Goal: Task Accomplishment & Management: Manage account settings

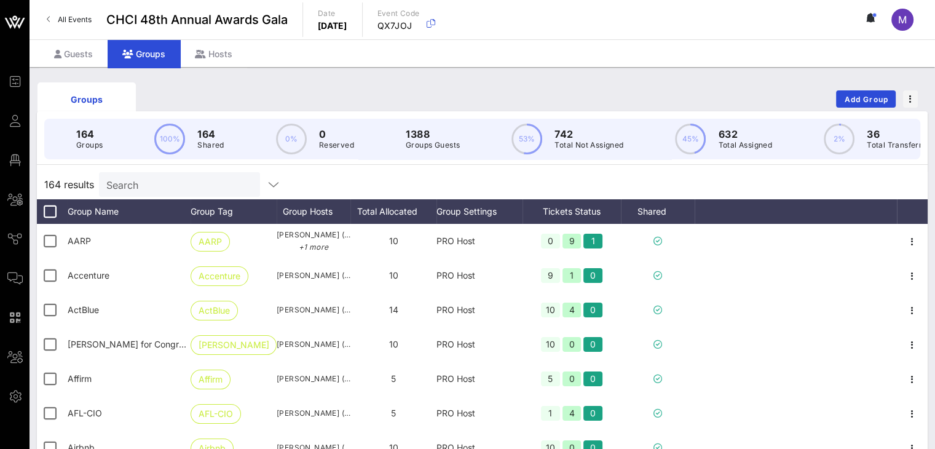
scroll to position [0, 44]
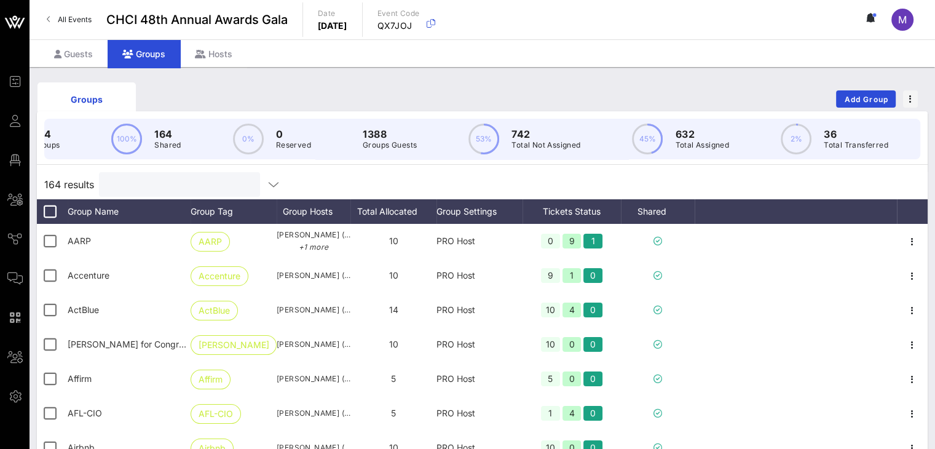
click at [189, 192] on input "text" at bounding box center [178, 184] width 144 height 16
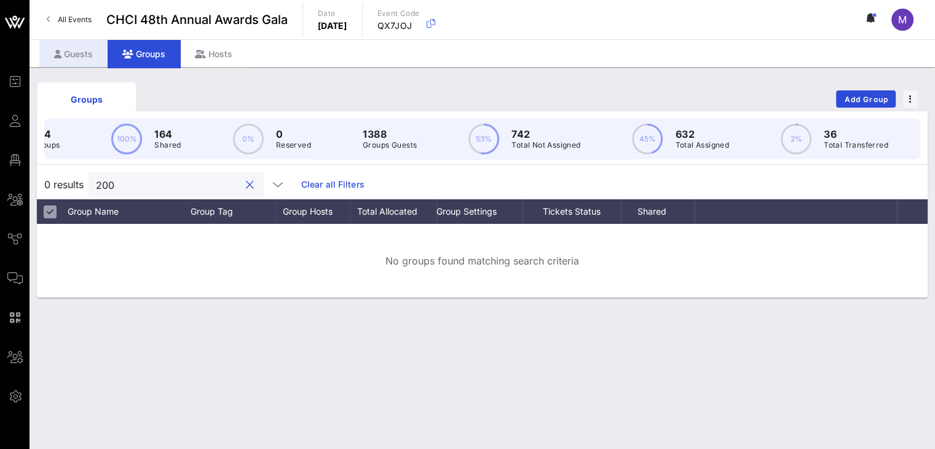
type input "200"
click at [80, 52] on div "Guests" at bounding box center [73, 54] width 68 height 28
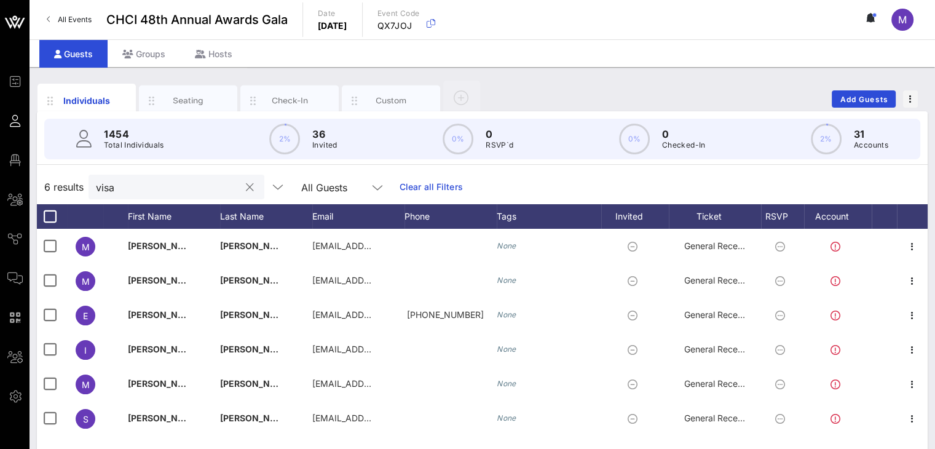
click at [145, 191] on input "visa" at bounding box center [168, 187] width 144 height 16
drag, startPoint x: 144, startPoint y: 189, endPoint x: 82, endPoint y: 188, distance: 61.5
click at [82, 188] on div "6 results visa All Guests Clear all Filters" at bounding box center [482, 187] width 890 height 34
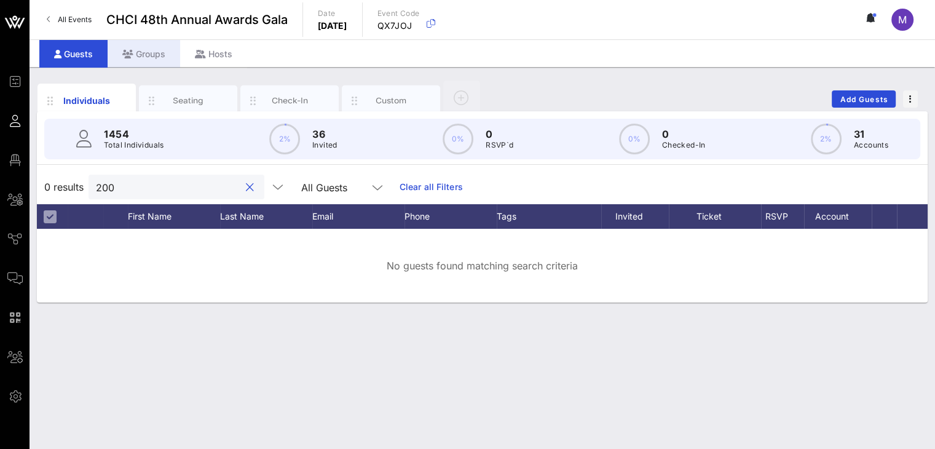
type input "200"
click at [160, 53] on div "Groups" at bounding box center [144, 54] width 73 height 28
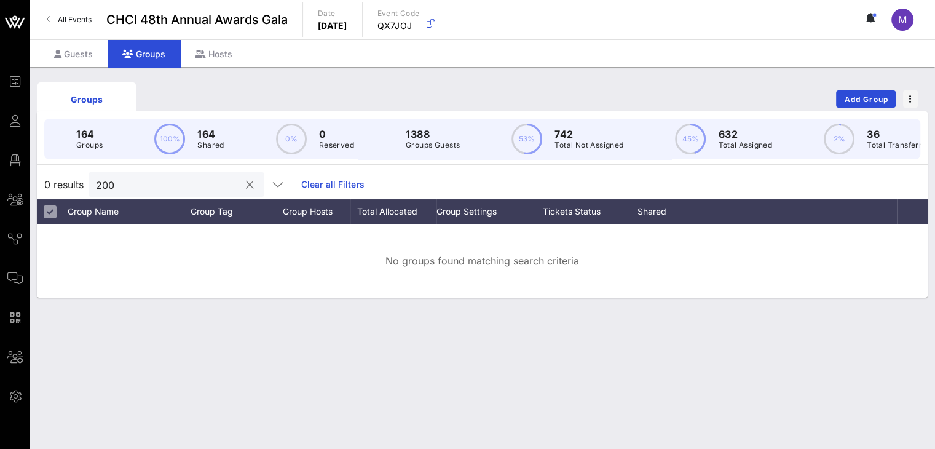
click at [155, 197] on div "200" at bounding box center [168, 184] width 144 height 25
click at [160, 192] on input "200" at bounding box center [168, 184] width 144 height 16
click at [240, 192] on div at bounding box center [248, 185] width 17 height 15
click at [246, 191] on button "clear icon" at bounding box center [250, 185] width 8 height 12
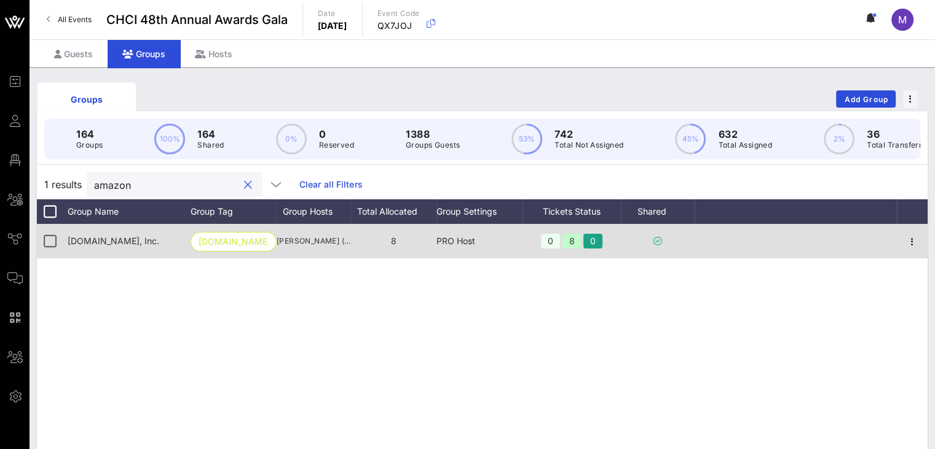
type input "amazon"
click at [117, 244] on span "[DOMAIN_NAME], Inc." at bounding box center [114, 240] width 92 height 10
click at [117, 246] on span "[DOMAIN_NAME], Inc." at bounding box center [114, 240] width 92 height 10
click at [119, 246] on span "[DOMAIN_NAME], Inc." at bounding box center [114, 240] width 92 height 10
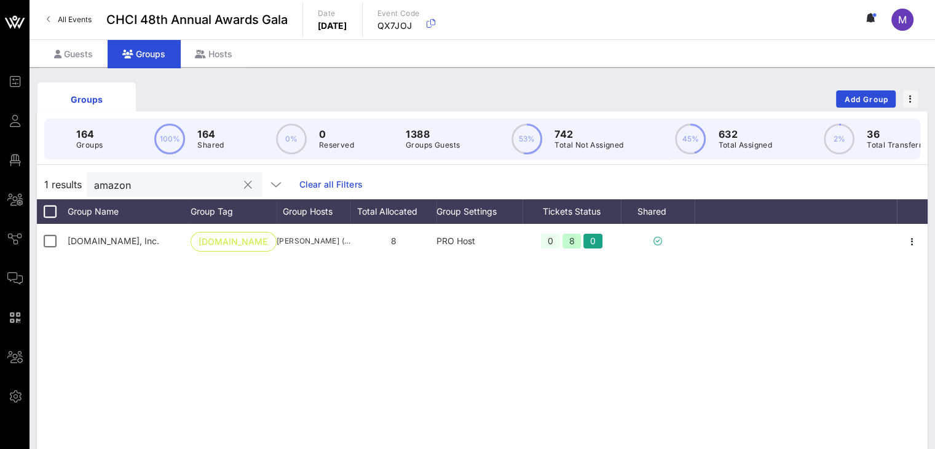
click at [224, 340] on div "Amazon.com, Inc. Amazon.com, Inc. Erin Cohan (cohane@amazon.com) 8 PRO Host 0 8…" at bounding box center [482, 408] width 890 height 369
click at [90, 51] on div "Guests" at bounding box center [73, 54] width 68 height 28
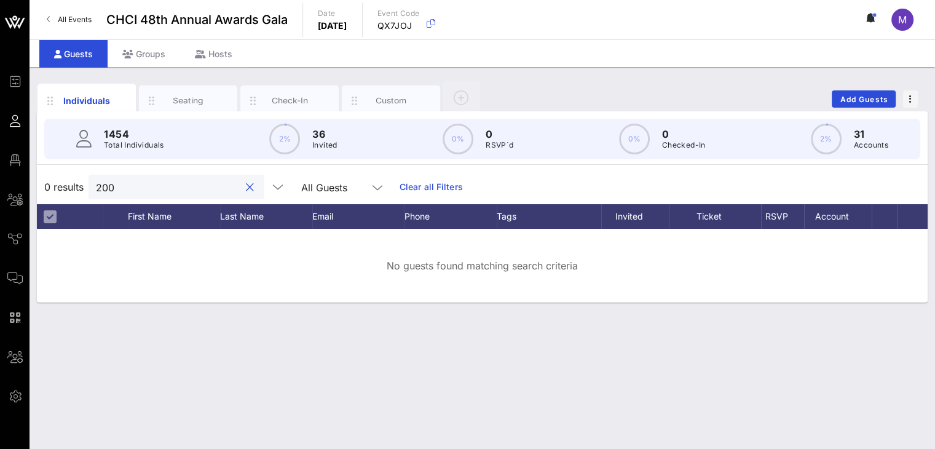
drag, startPoint x: 145, startPoint y: 187, endPoint x: 76, endPoint y: 171, distance: 70.8
click at [73, 176] on div "0 results 200 All Guests Clear all Filters" at bounding box center [482, 187] width 890 height 34
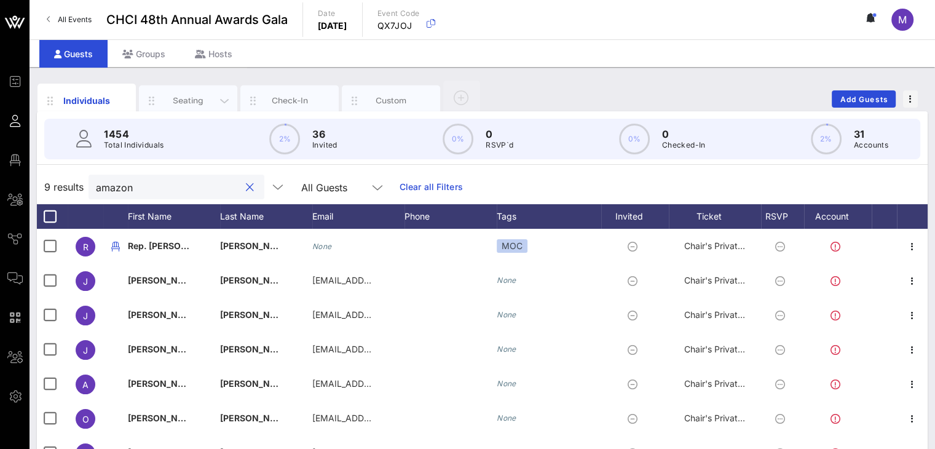
type input "amazon"
click at [202, 101] on div "Seating" at bounding box center [188, 101] width 55 height 12
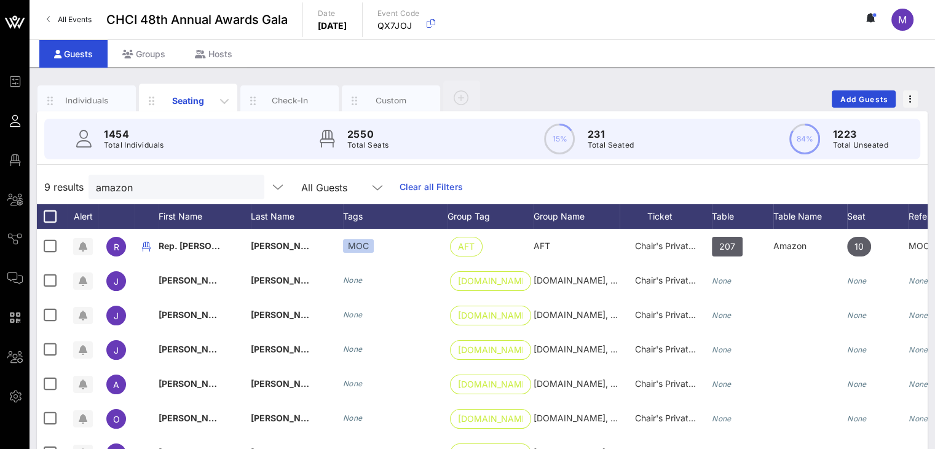
click at [193, 96] on div "Seating" at bounding box center [188, 100] width 55 height 13
click at [161, 184] on input "amazon" at bounding box center [168, 187] width 144 height 16
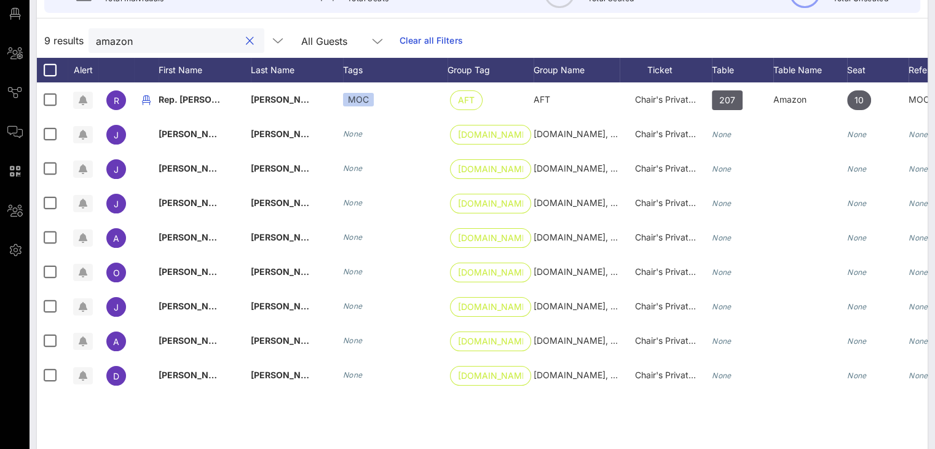
scroll to position [160, 0]
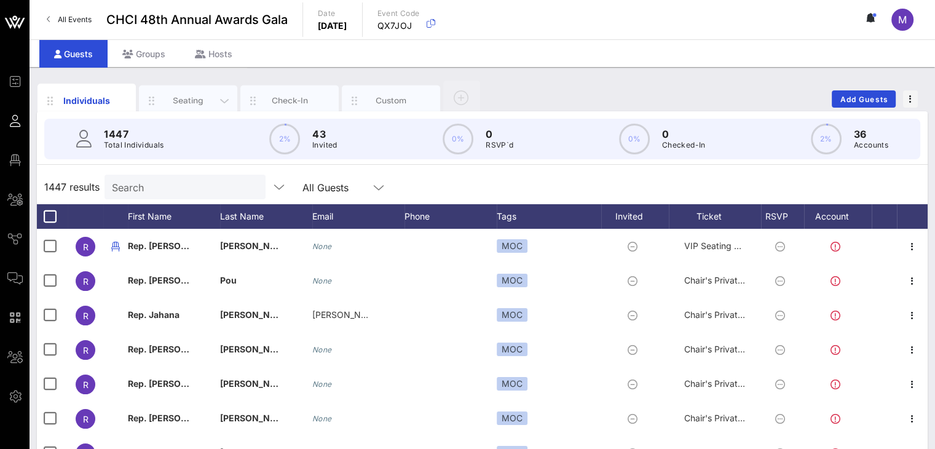
click at [178, 98] on div "Seating" at bounding box center [188, 101] width 55 height 12
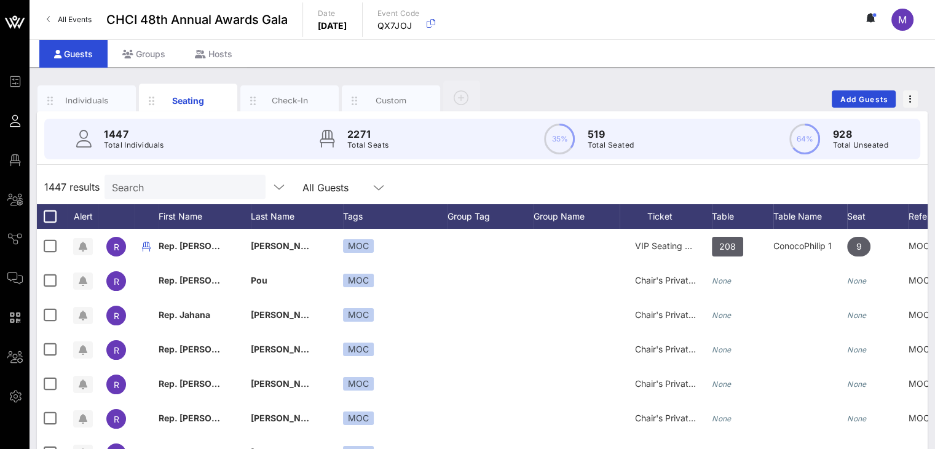
click at [154, 188] on input "Search" at bounding box center [184, 187] width 144 height 16
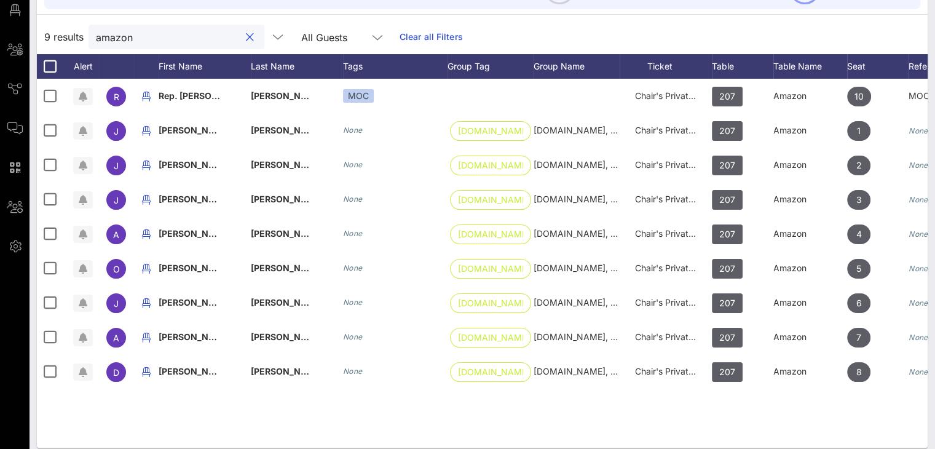
scroll to position [154, 0]
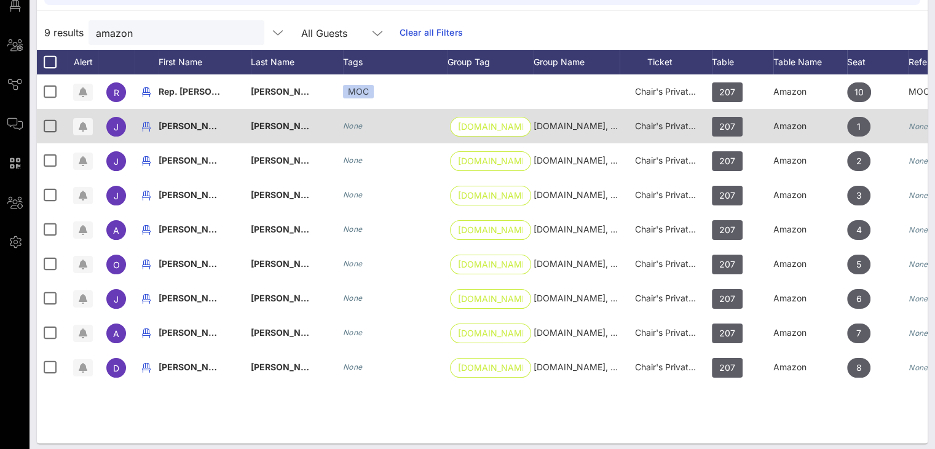
click at [686, 136] on div "Chair's Private Reception" at bounding box center [665, 126] width 61 height 34
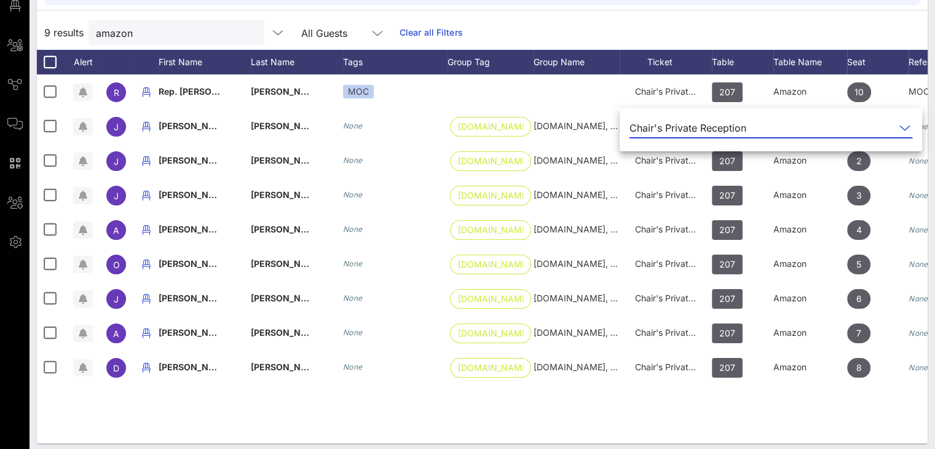
click at [899, 125] on icon at bounding box center [904, 127] width 11 height 15
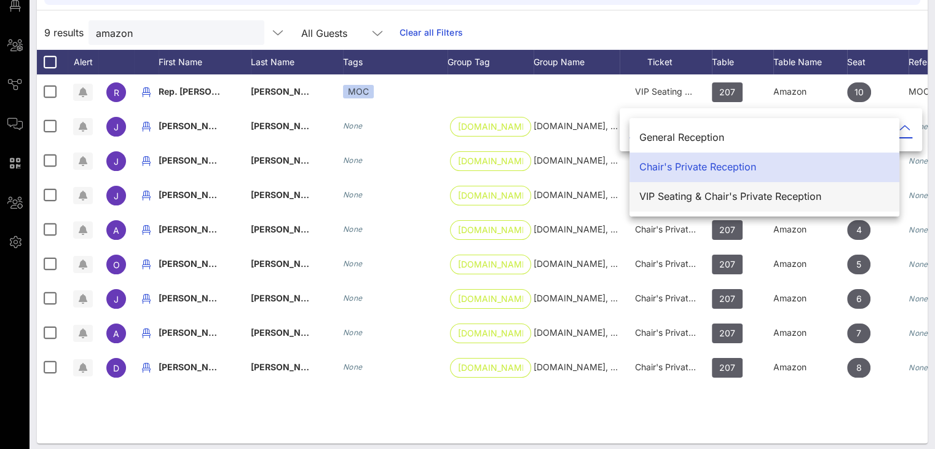
click at [718, 200] on div "VIP Seating & Chair's Private Reception" at bounding box center [764, 196] width 250 height 12
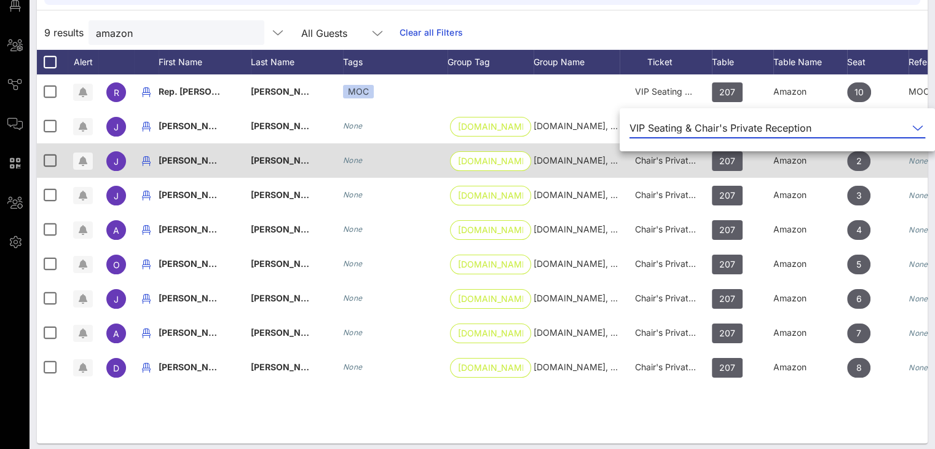
click at [678, 158] on span "Chair's Private Reception" at bounding box center [685, 160] width 101 height 10
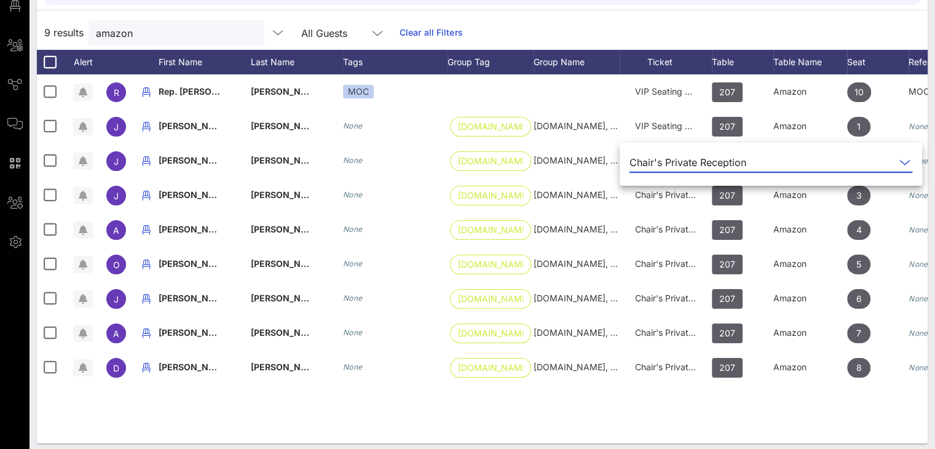
click at [899, 160] on icon at bounding box center [904, 162] width 11 height 15
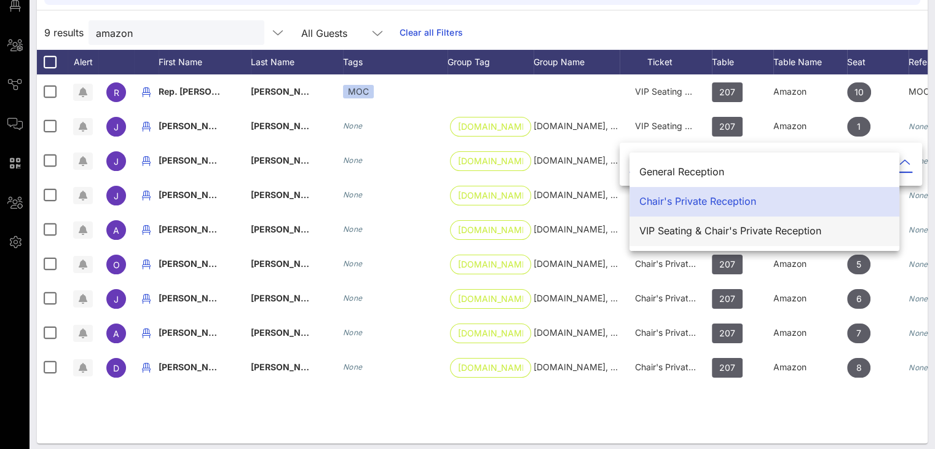
click at [737, 230] on div "VIP Seating & Chair's Private Reception" at bounding box center [764, 231] width 250 height 12
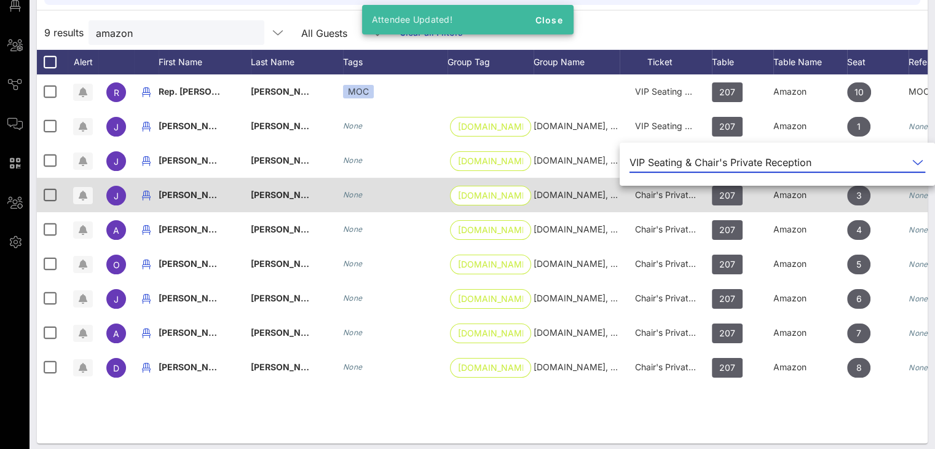
click at [669, 195] on span "Chair's Private Reception" at bounding box center [685, 194] width 101 height 10
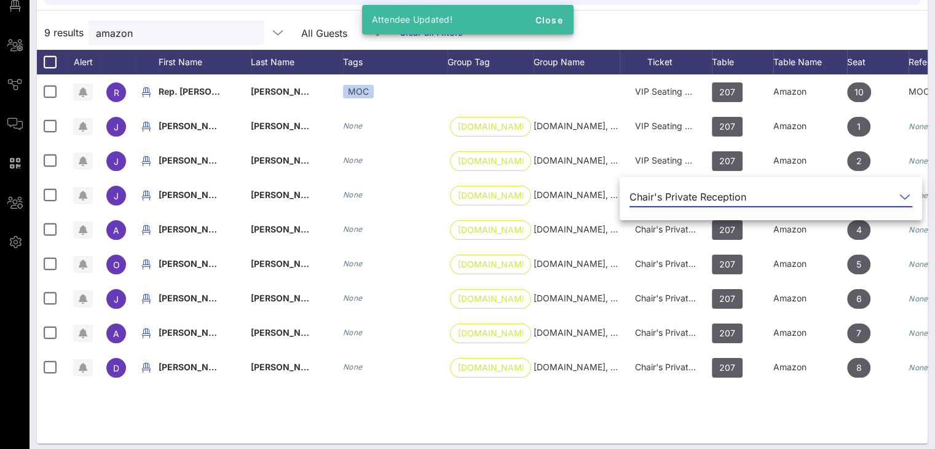
click at [899, 194] on icon at bounding box center [904, 196] width 11 height 15
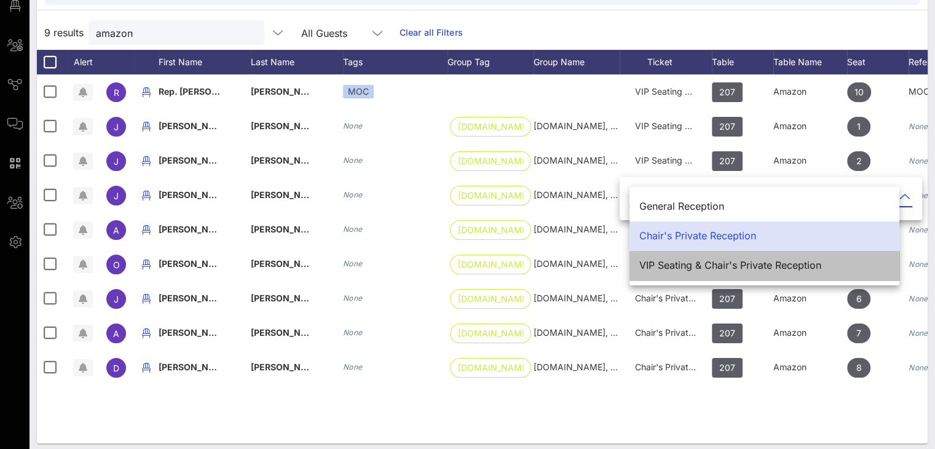
click at [737, 267] on div "VIP Seating & Chair's Private Reception" at bounding box center [764, 265] width 250 height 12
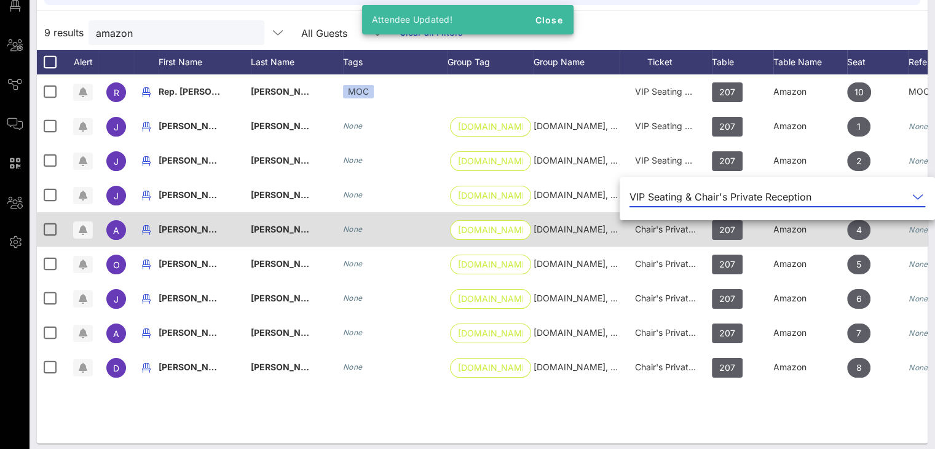
click at [672, 233] on div "Chair's Private Reception" at bounding box center [665, 229] width 61 height 34
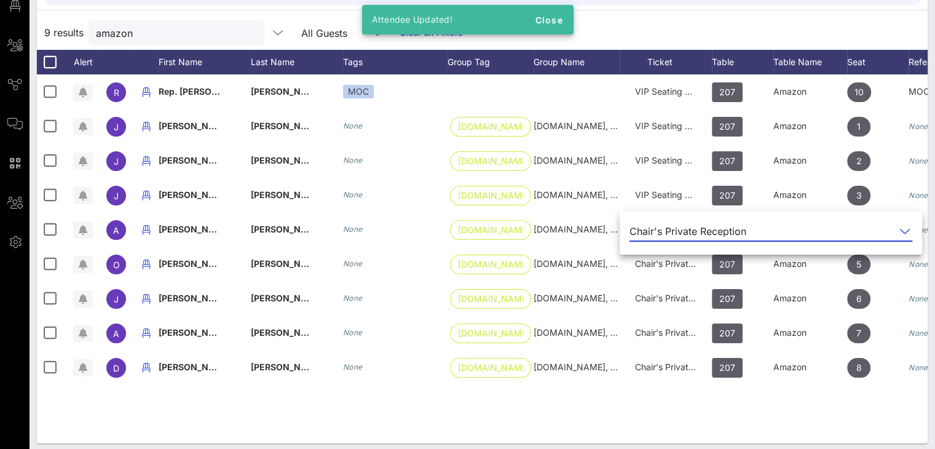
click at [899, 233] on icon at bounding box center [904, 231] width 11 height 15
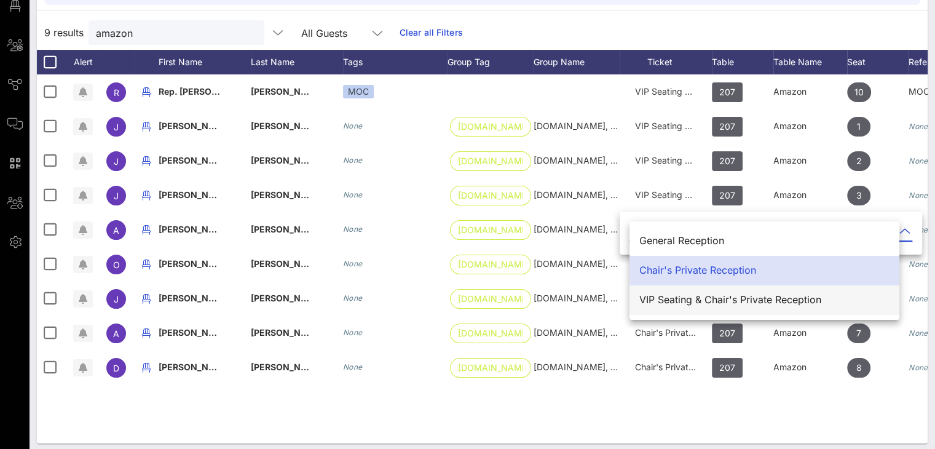
click at [679, 300] on div "VIP Seating & Chair's Private Reception" at bounding box center [764, 300] width 250 height 12
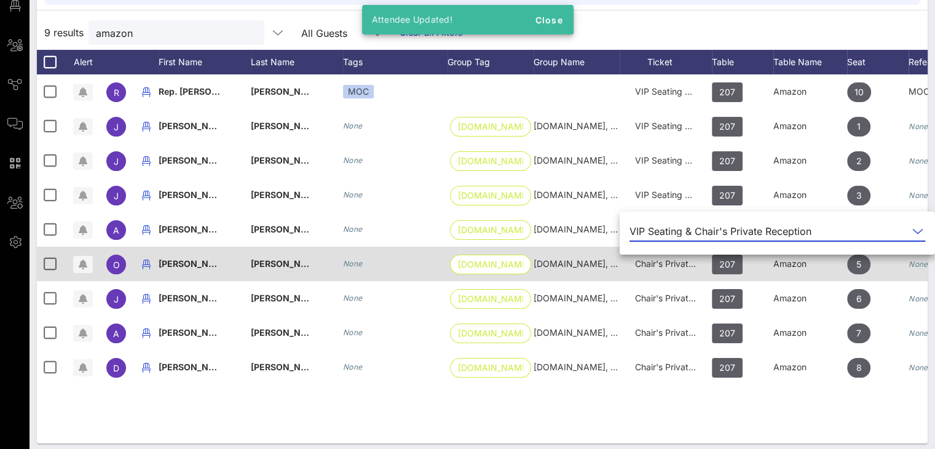
click at [675, 264] on span "Chair's Private Reception" at bounding box center [685, 263] width 101 height 10
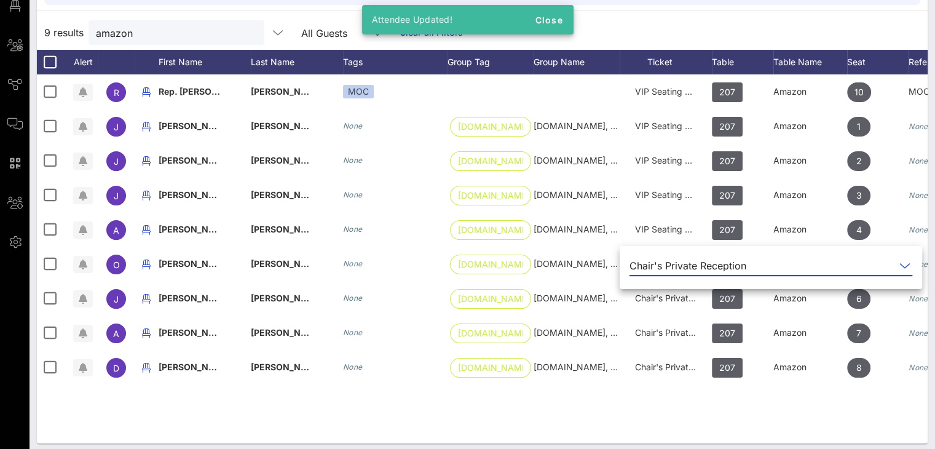
click at [899, 262] on icon at bounding box center [904, 265] width 11 height 15
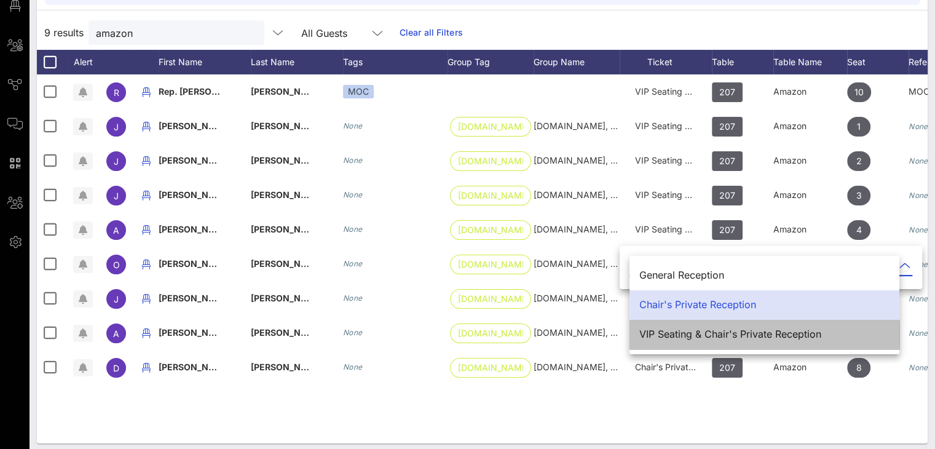
click at [772, 331] on div "VIP Seating & Chair's Private Reception" at bounding box center [764, 334] width 250 height 12
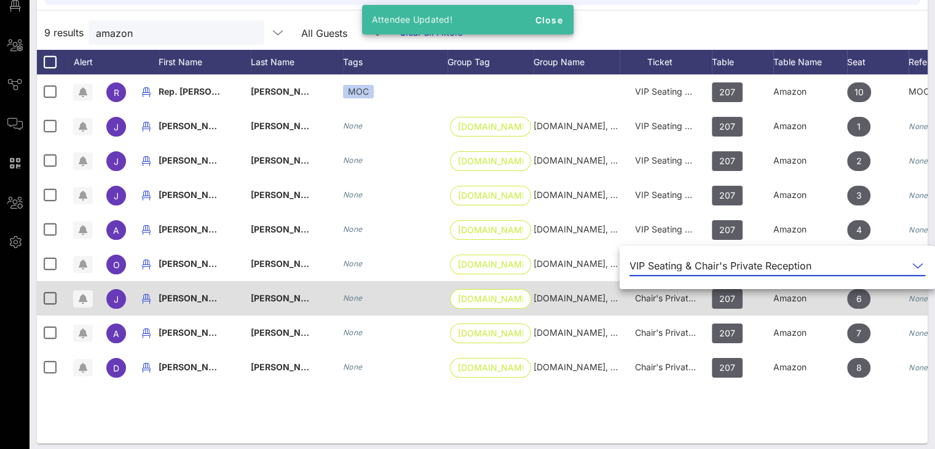
click at [678, 307] on div "Chair's Private Reception" at bounding box center [665, 298] width 61 height 34
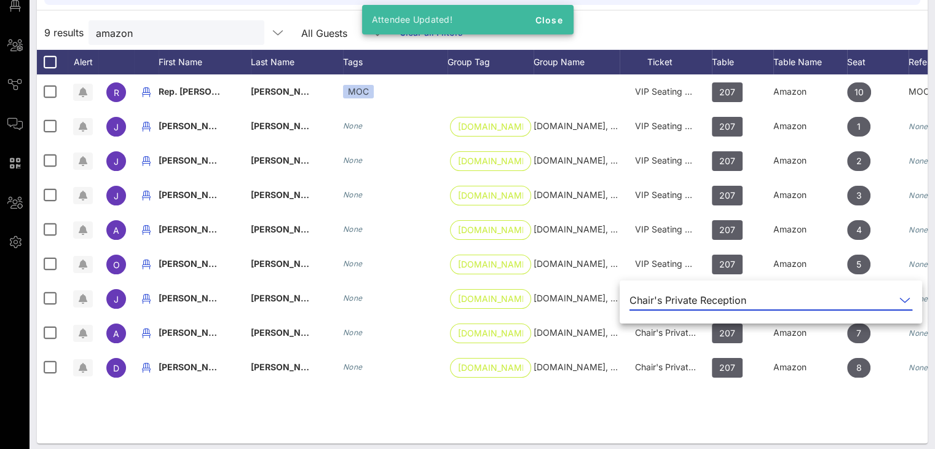
click at [899, 299] on icon at bounding box center [904, 299] width 11 height 15
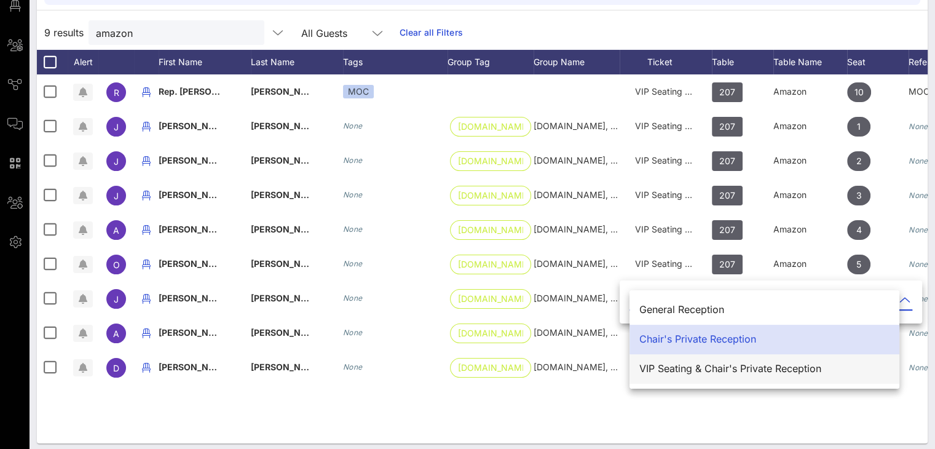
click at [743, 367] on div "VIP Seating & Chair's Private Reception" at bounding box center [764, 369] width 250 height 12
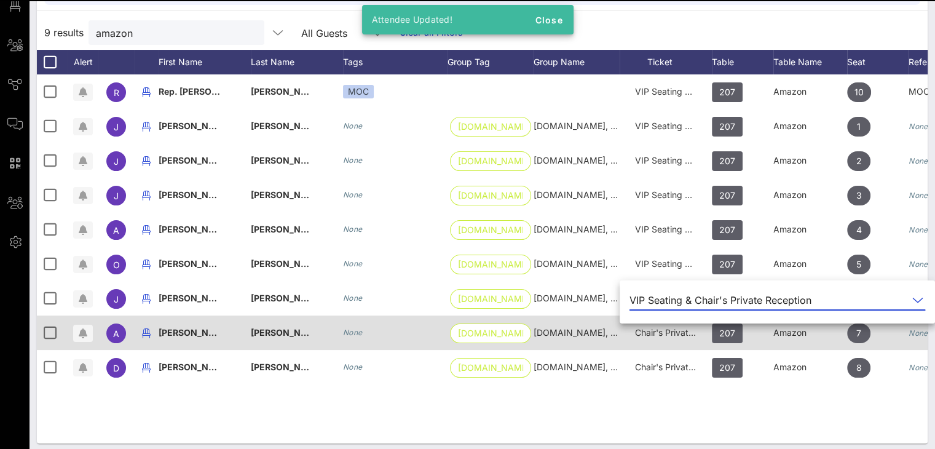
click at [680, 332] on span "Chair's Private Reception" at bounding box center [685, 332] width 101 height 10
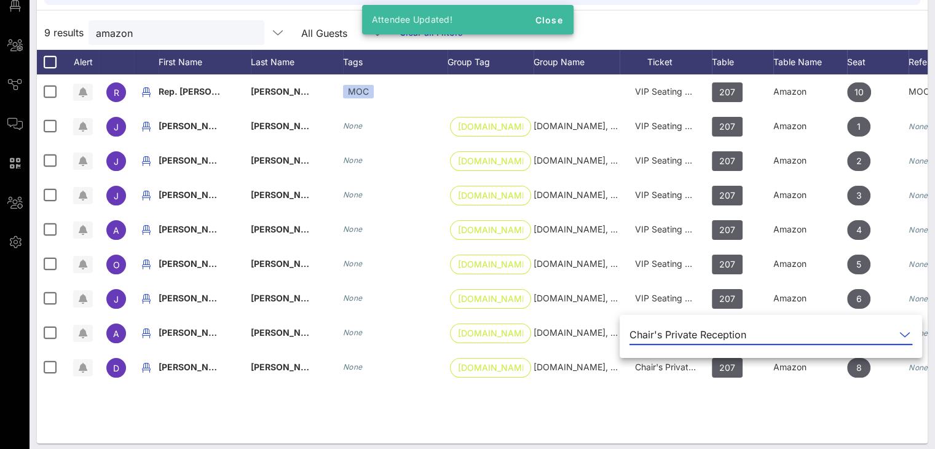
click at [899, 332] on icon at bounding box center [904, 334] width 11 height 15
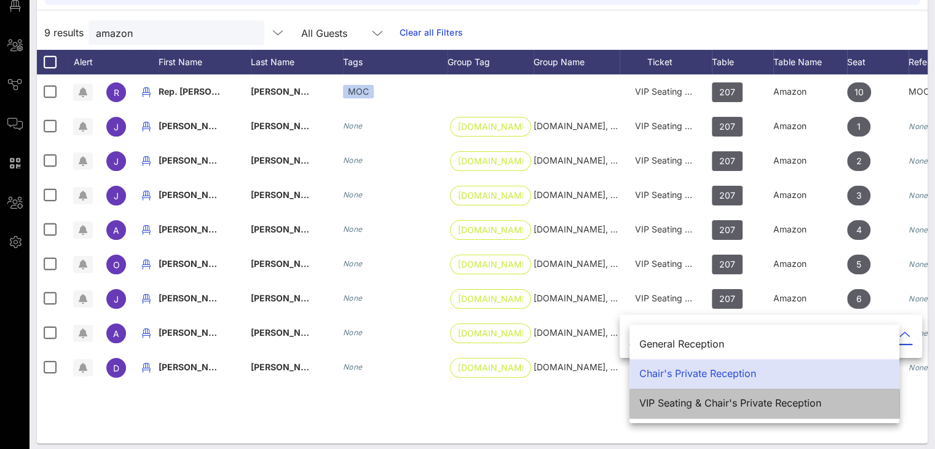
click at [670, 401] on div "VIP Seating & Chair's Private Reception" at bounding box center [764, 403] width 250 height 12
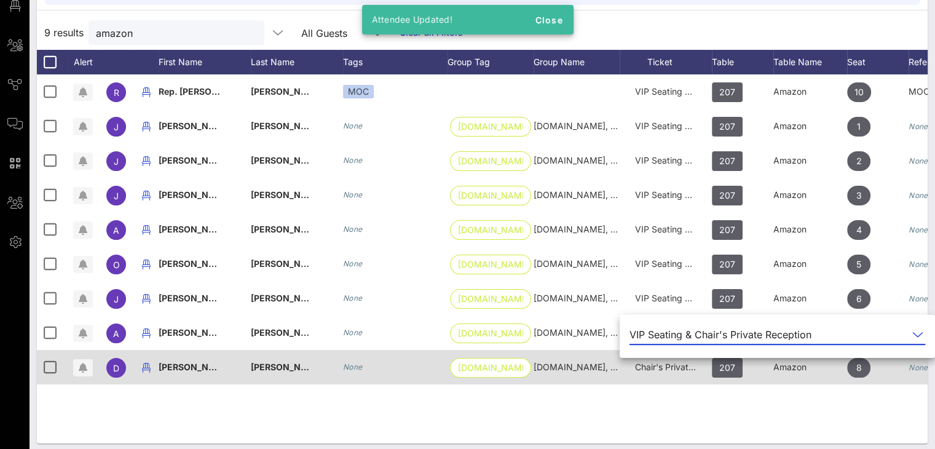
click at [667, 367] on span "Chair's Private Reception" at bounding box center [685, 366] width 101 height 10
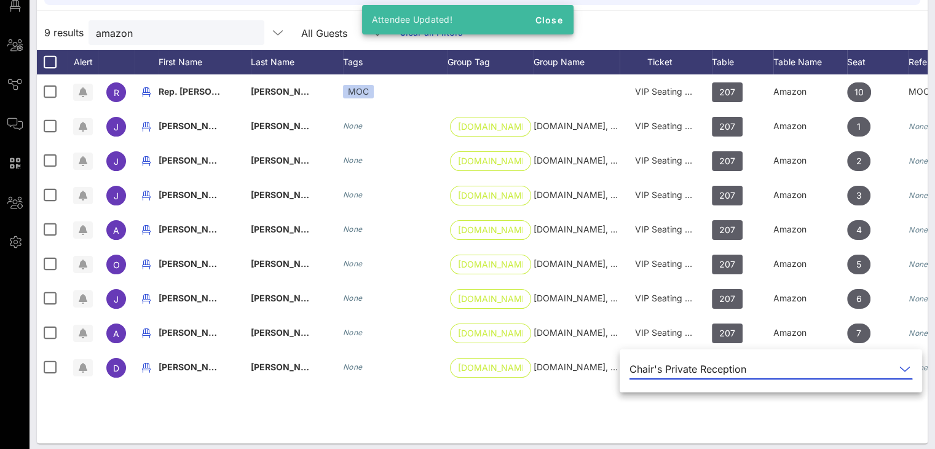
click at [899, 368] on icon at bounding box center [904, 368] width 11 height 15
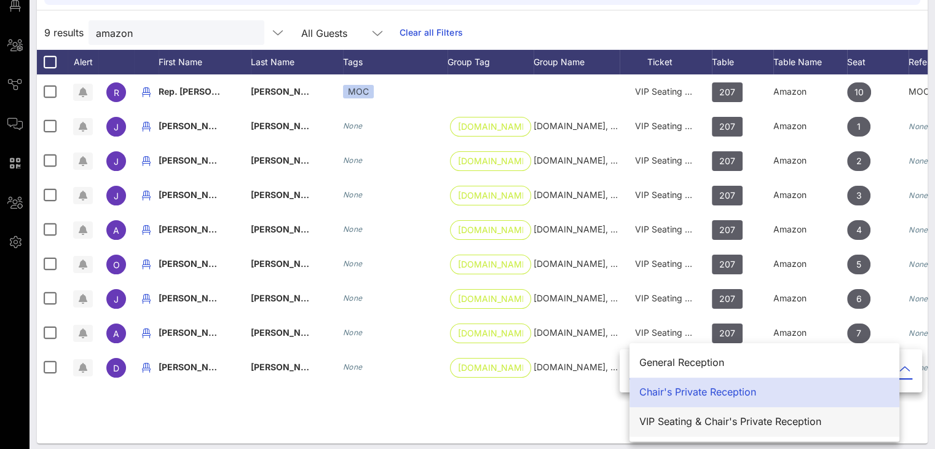
click at [698, 416] on div "VIP Seating & Chair's Private Reception" at bounding box center [764, 421] width 250 height 12
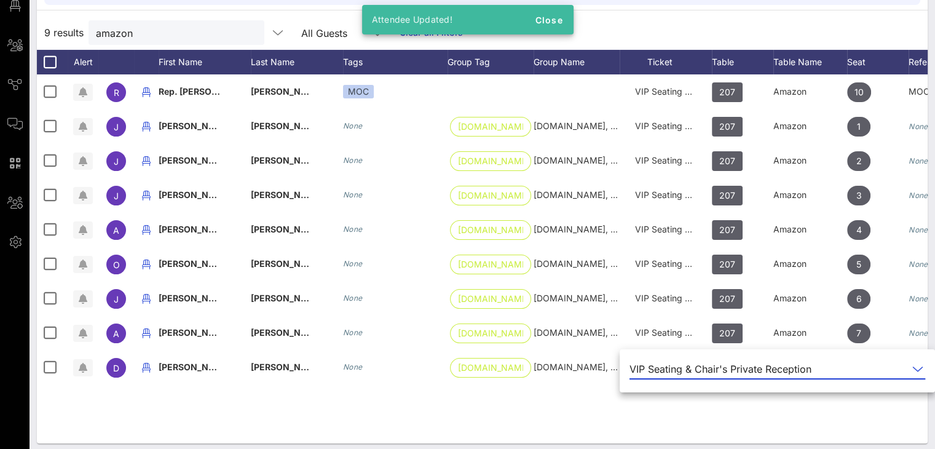
click at [545, 405] on div "R Rep. [PERSON_NAME] MOC VIP Seating & Chair's Private Reception 207 Amazon 10 …" at bounding box center [482, 258] width 890 height 369
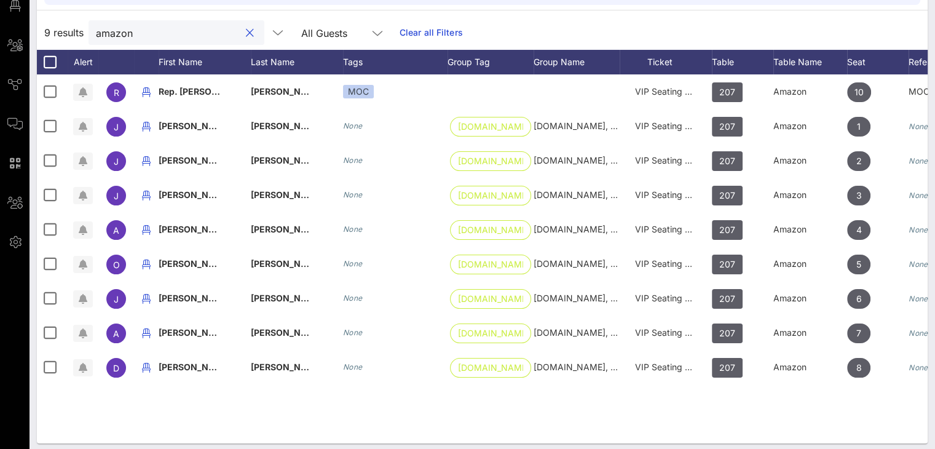
drag, startPoint x: 141, startPoint y: 38, endPoint x: 49, endPoint y: 25, distance: 92.5
click at [49, 25] on div "9 results amazon All Guests Clear all Filters" at bounding box center [482, 32] width 890 height 34
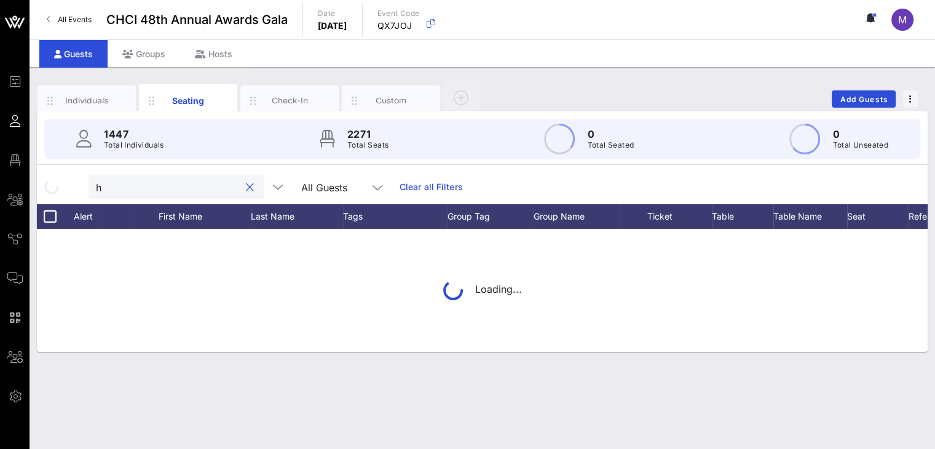
scroll to position [0, 0]
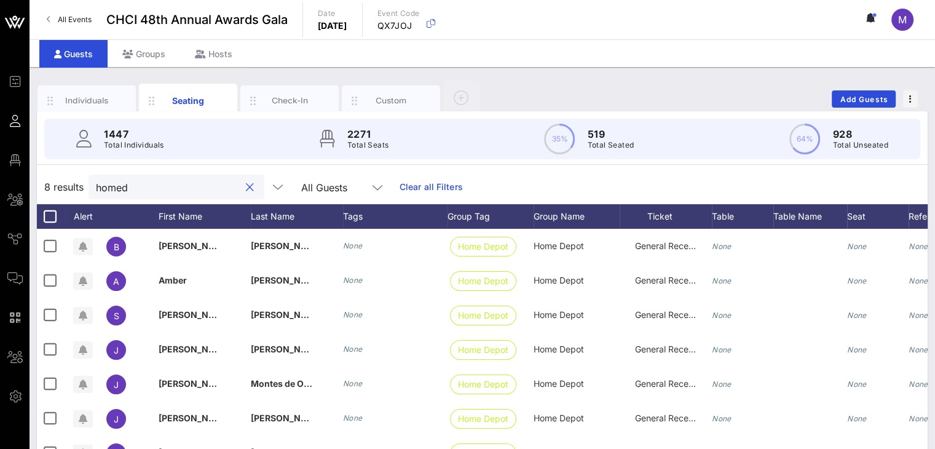
type input "home"
drag, startPoint x: 133, startPoint y: 189, endPoint x: 82, endPoint y: 174, distance: 53.1
click at [82, 174] on div "8 results home All Guests Clear all Filters" at bounding box center [482, 187] width 890 height 34
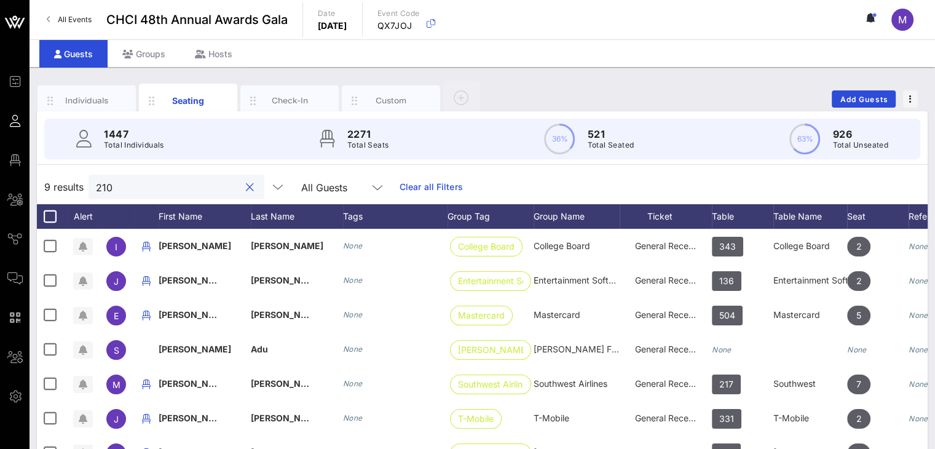
click at [170, 190] on input "210" at bounding box center [168, 187] width 144 height 16
type input "210"
drag, startPoint x: 123, startPoint y: 187, endPoint x: 92, endPoint y: 182, distance: 31.6
click at [92, 182] on div "210" at bounding box center [176, 186] width 176 height 25
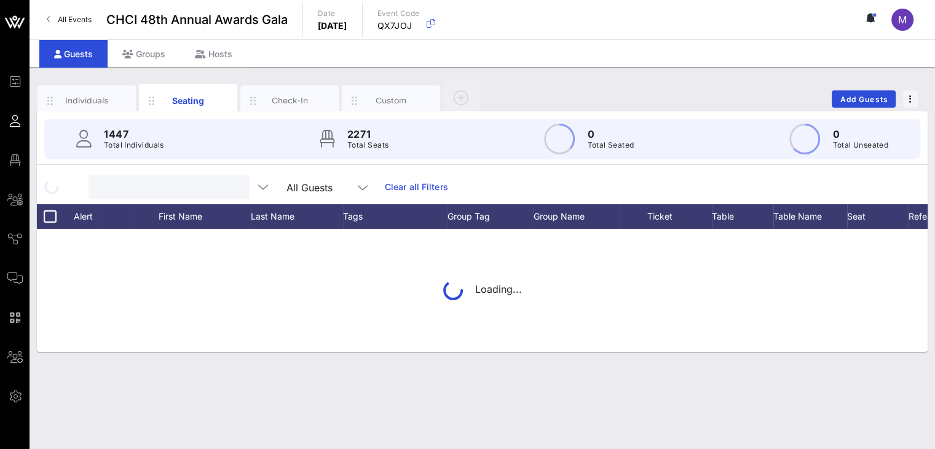
paste input "[PERSON_NAME] Ventures"
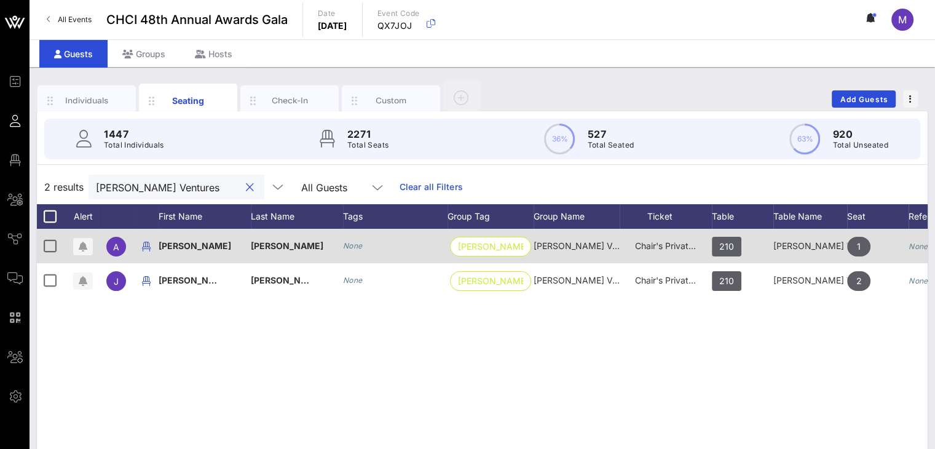
type input "[PERSON_NAME] Ventures"
click at [688, 246] on span "Chair's Private Reception" at bounding box center [685, 245] width 101 height 10
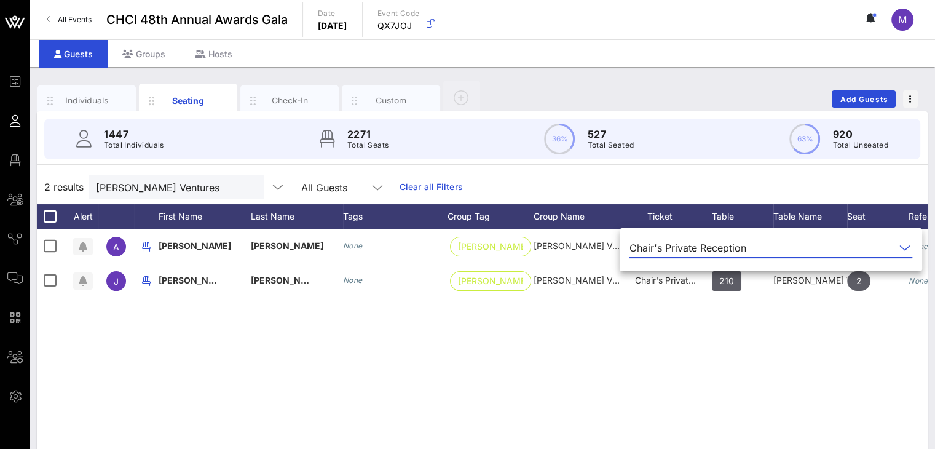
click at [899, 244] on icon at bounding box center [904, 247] width 11 height 15
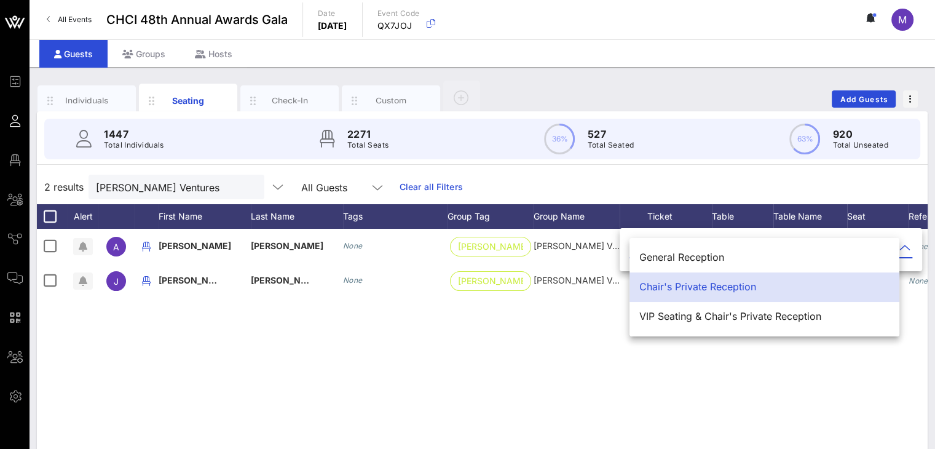
click at [745, 321] on div "VIP Seating & Chair's Private Reception" at bounding box center [764, 316] width 250 height 12
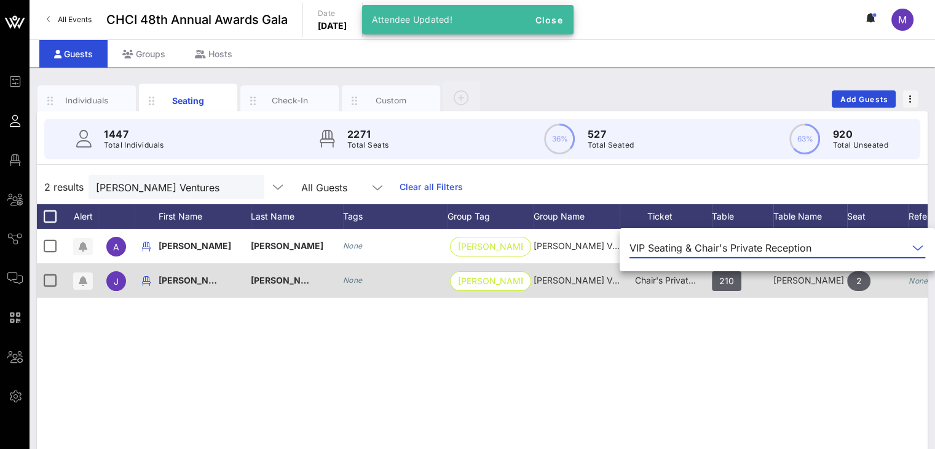
click at [672, 278] on span "Chair's Private Reception" at bounding box center [685, 280] width 101 height 10
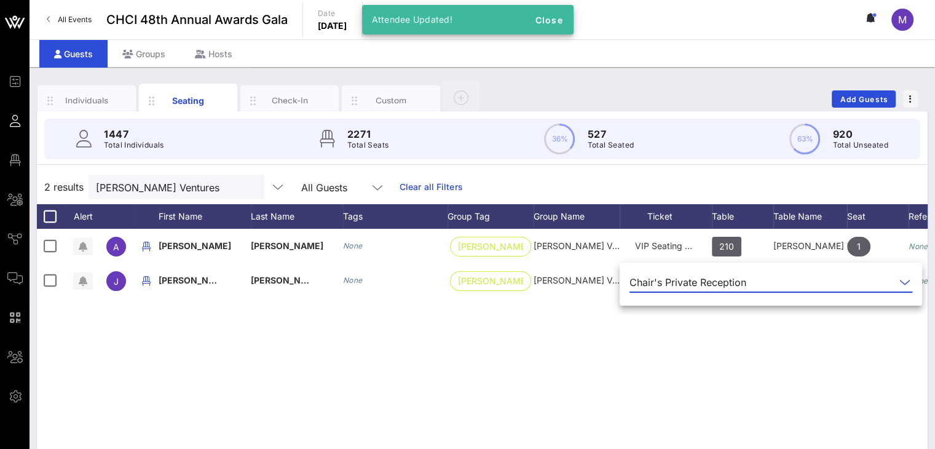
click at [899, 281] on icon at bounding box center [904, 282] width 11 height 15
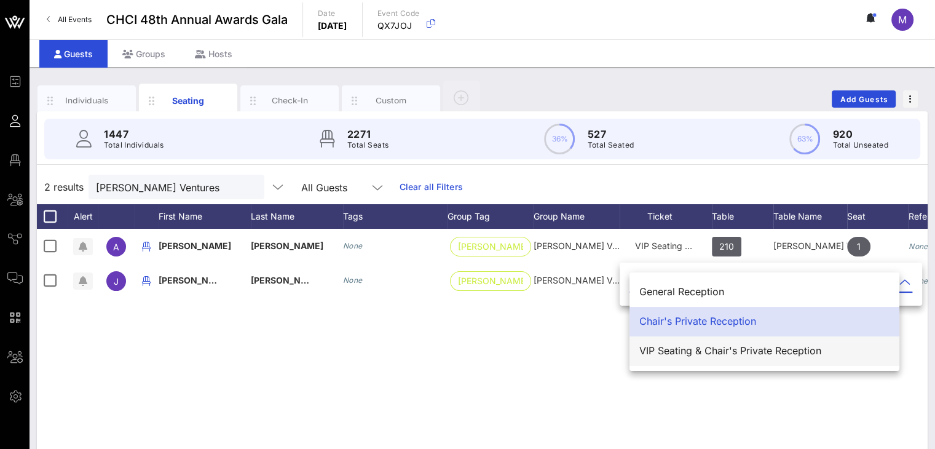
click at [659, 351] on div "VIP Seating & Chair's Private Reception" at bounding box center [764, 351] width 250 height 12
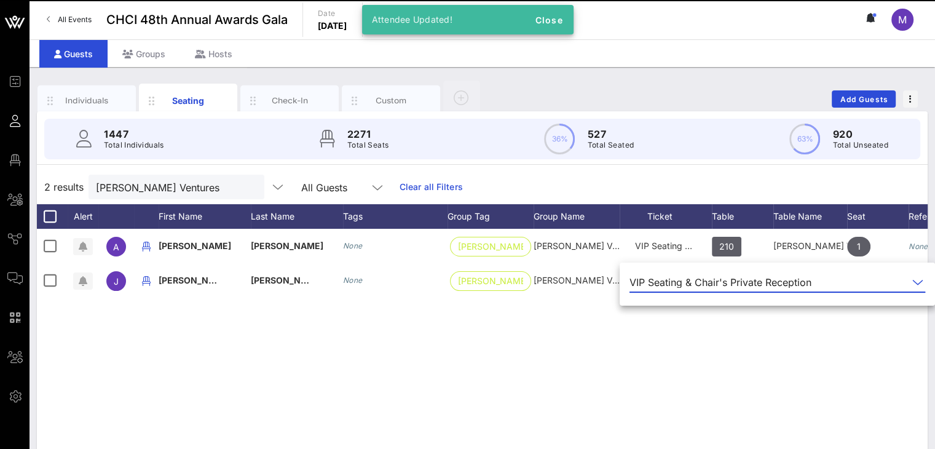
click at [560, 357] on div "A [PERSON_NAME] None [PERSON_NAME] Ventures [PERSON_NAME] Ventures VIP Seating …" at bounding box center [482, 413] width 890 height 369
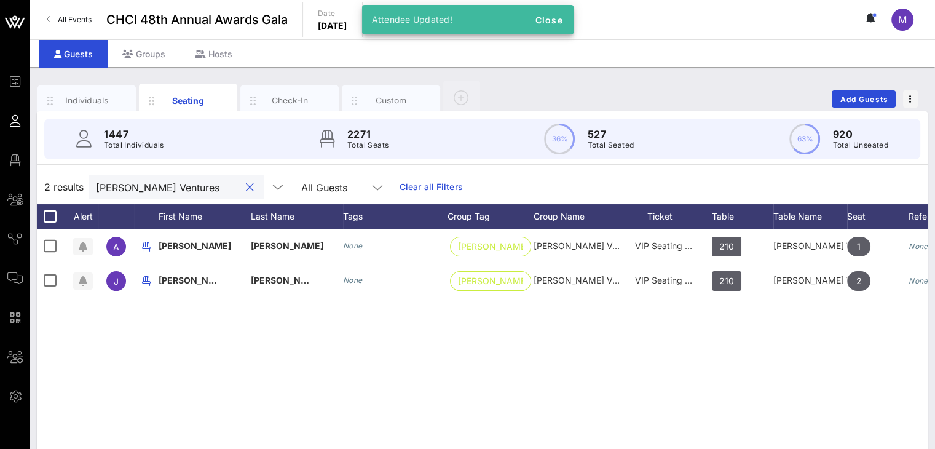
drag, startPoint x: 175, startPoint y: 189, endPoint x: 91, endPoint y: 182, distance: 84.5
click at [91, 182] on div "[PERSON_NAME] Ventures" at bounding box center [176, 186] width 176 height 25
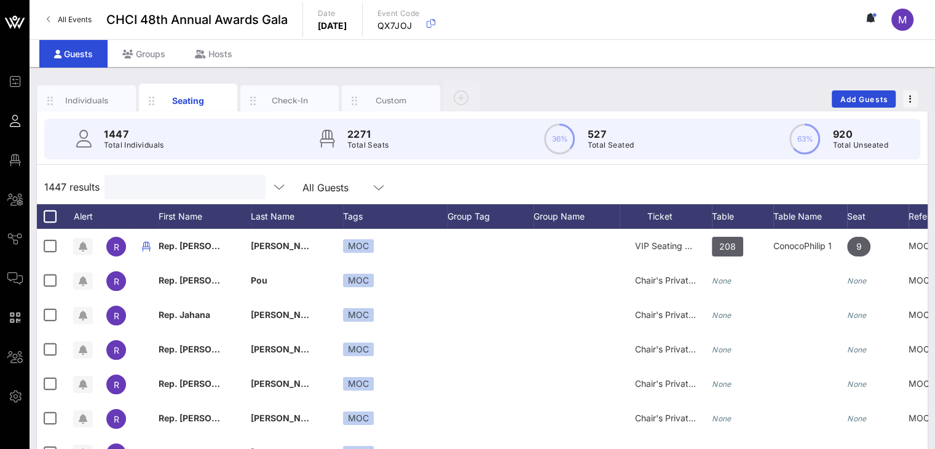
click at [202, 181] on input "text" at bounding box center [184, 187] width 144 height 16
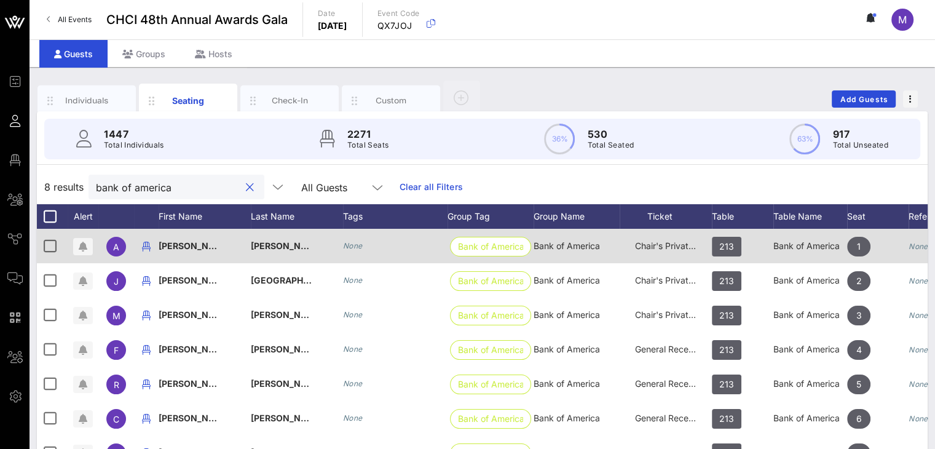
type input "bank of america"
click at [665, 246] on span "Chair's Private Reception" at bounding box center [685, 245] width 101 height 10
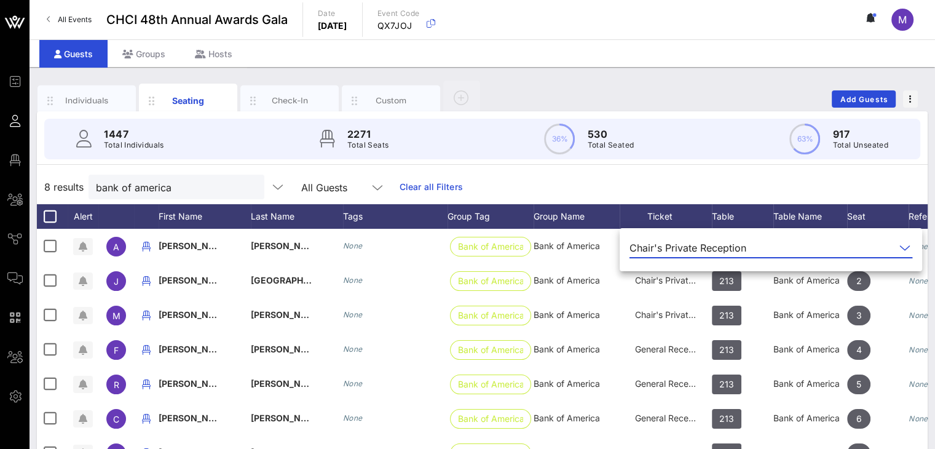
click at [899, 245] on icon at bounding box center [904, 247] width 11 height 15
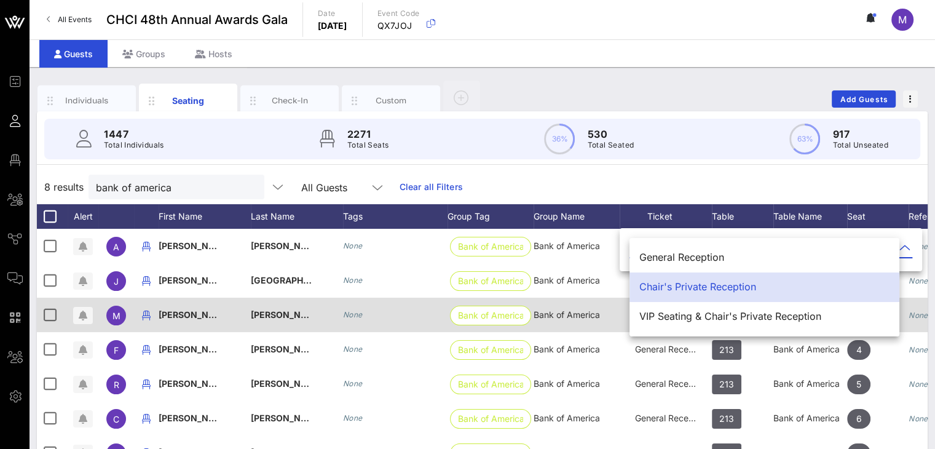
click at [729, 315] on div "VIP Seating & Chair's Private Reception" at bounding box center [764, 316] width 250 height 12
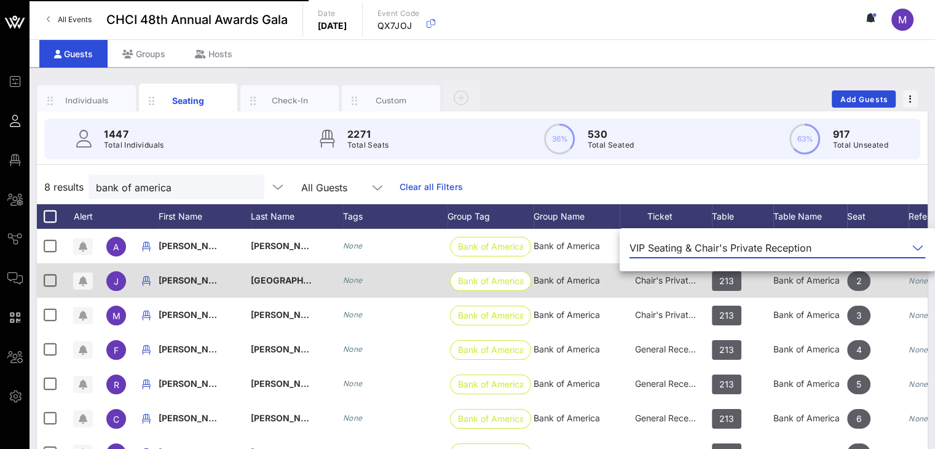
click at [668, 278] on span "Chair's Private Reception" at bounding box center [685, 280] width 101 height 10
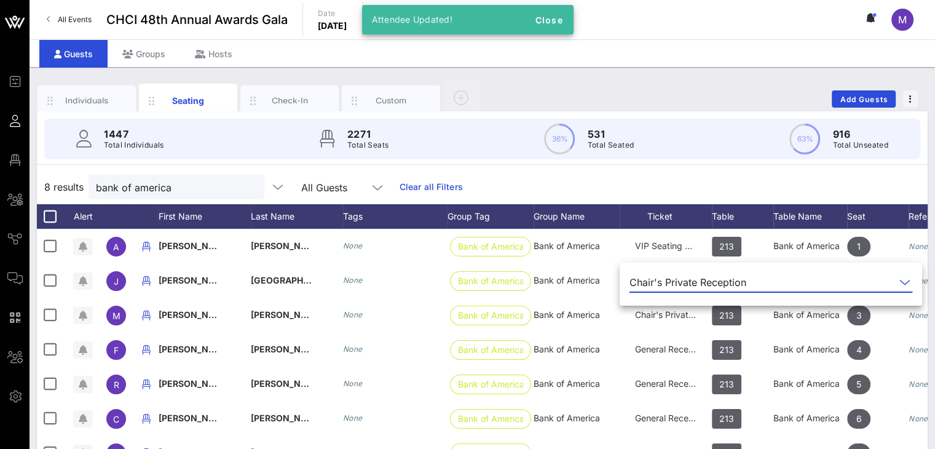
click at [899, 278] on icon at bounding box center [904, 282] width 11 height 15
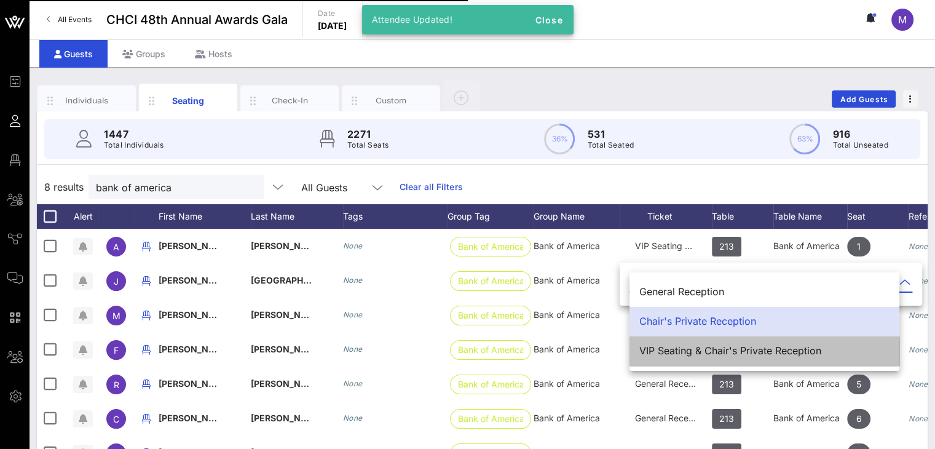
click at [713, 351] on div "VIP Seating & Chair's Private Reception" at bounding box center [764, 351] width 250 height 12
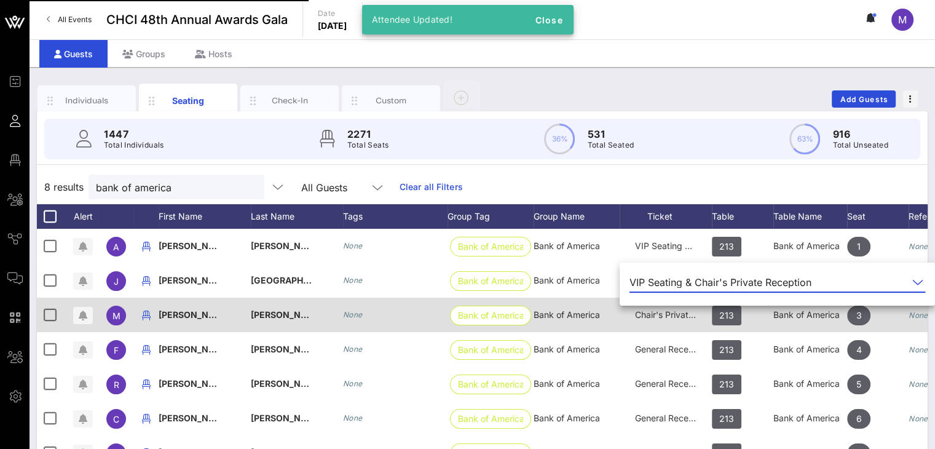
click at [663, 312] on span "Chair's Private Reception" at bounding box center [685, 314] width 101 height 10
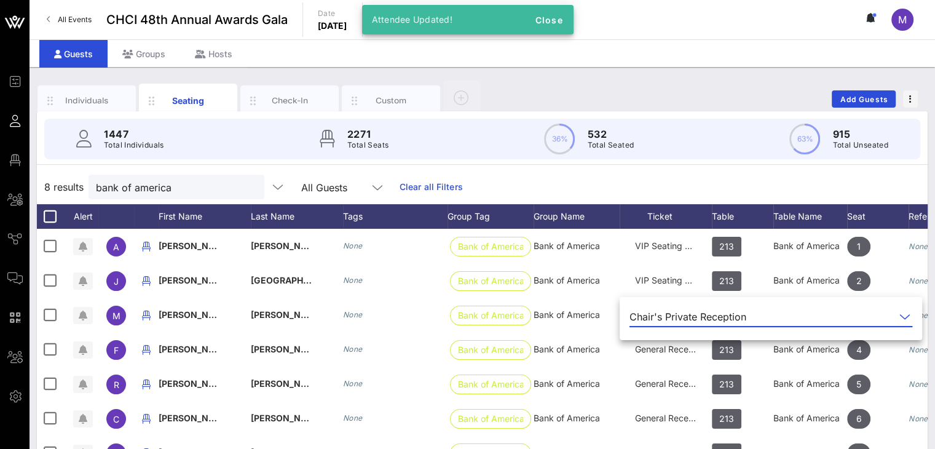
click at [899, 313] on icon at bounding box center [904, 316] width 11 height 15
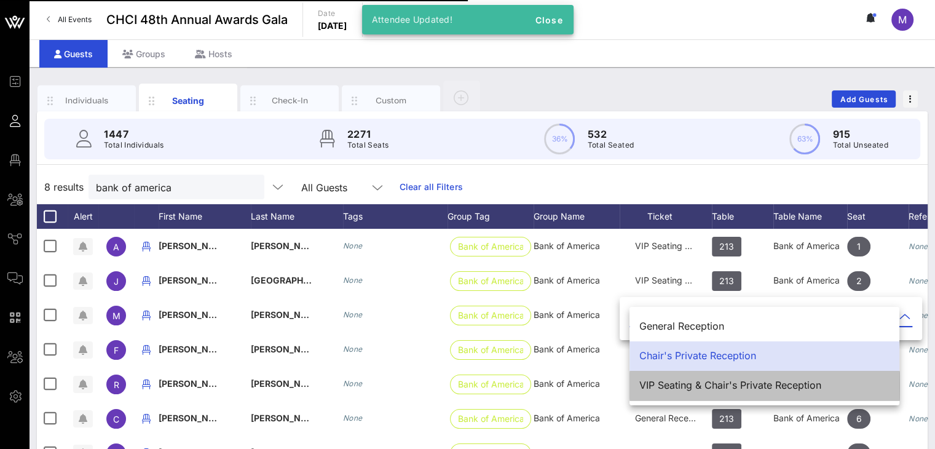
click at [711, 381] on div "VIP Seating & Chair's Private Reception" at bounding box center [764, 385] width 250 height 12
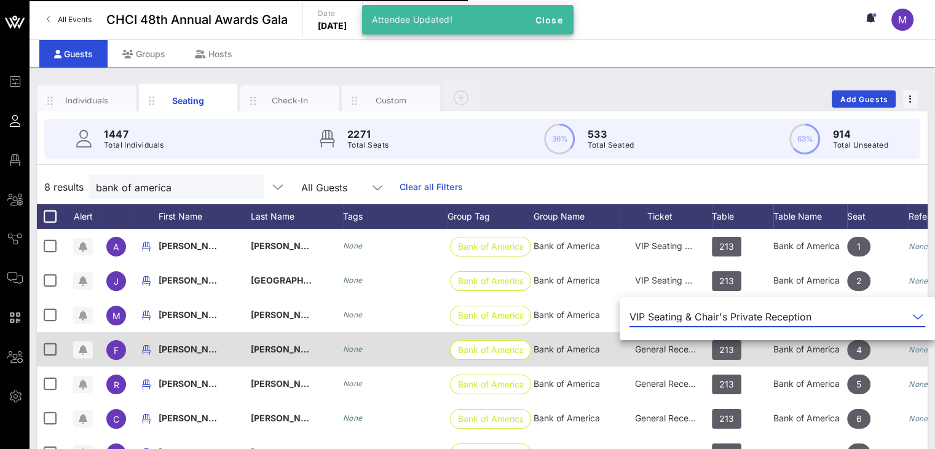
click at [638, 352] on span "General Reception" at bounding box center [672, 348] width 74 height 10
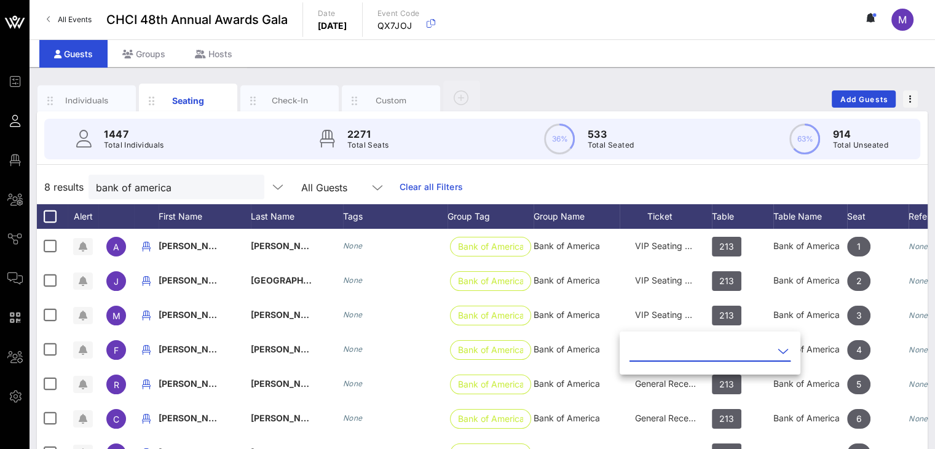
click at [777, 350] on icon at bounding box center [782, 350] width 11 height 15
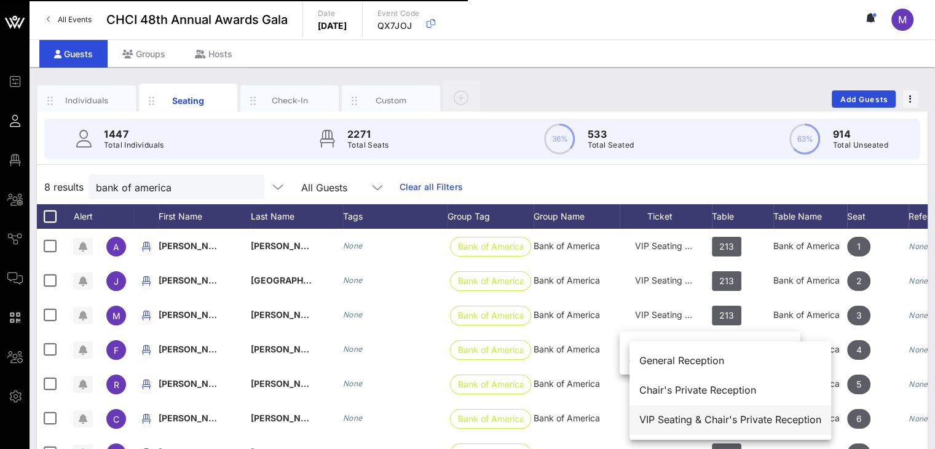
click at [730, 414] on div "VIP Seating & Chair's Private Reception" at bounding box center [730, 419] width 182 height 12
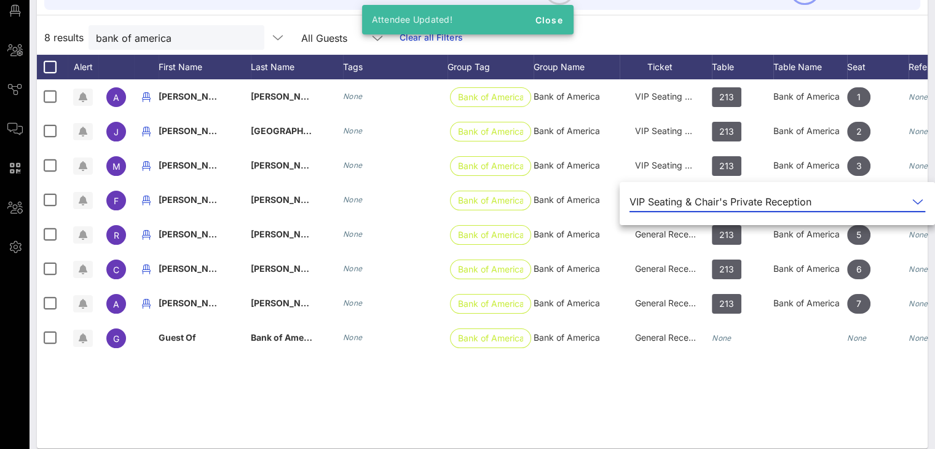
scroll to position [160, 0]
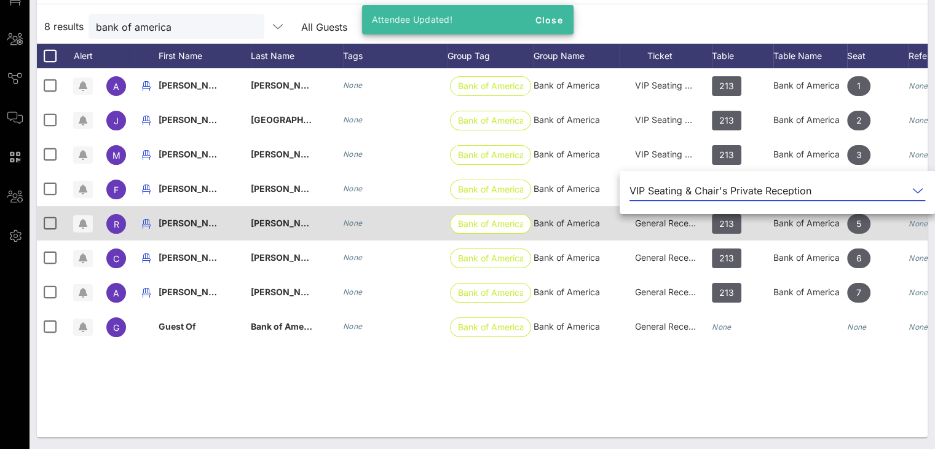
click at [672, 229] on div "General Reception" at bounding box center [665, 223] width 61 height 34
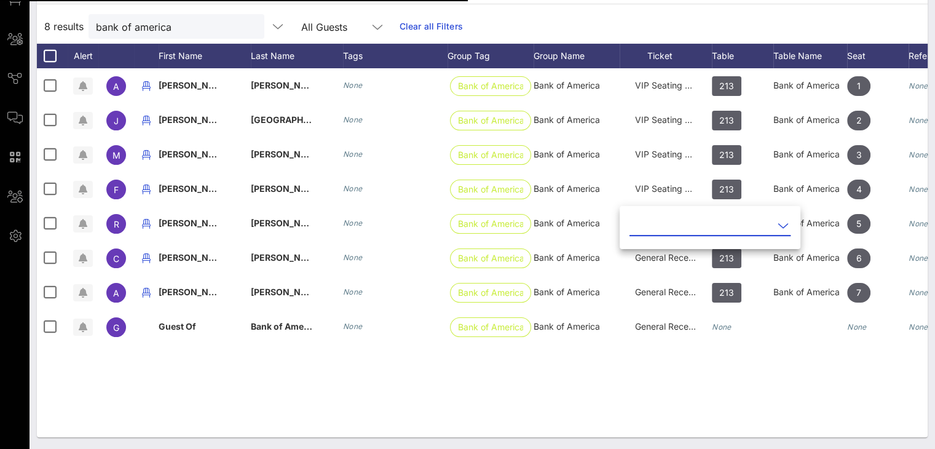
click at [777, 225] on icon at bounding box center [782, 225] width 11 height 15
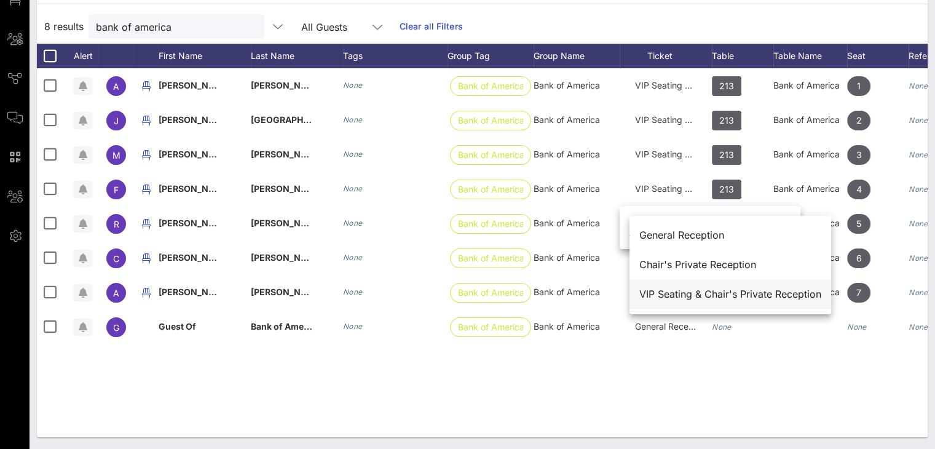
click at [719, 289] on div "VIP Seating & Chair's Private Reception" at bounding box center [730, 294] width 182 height 12
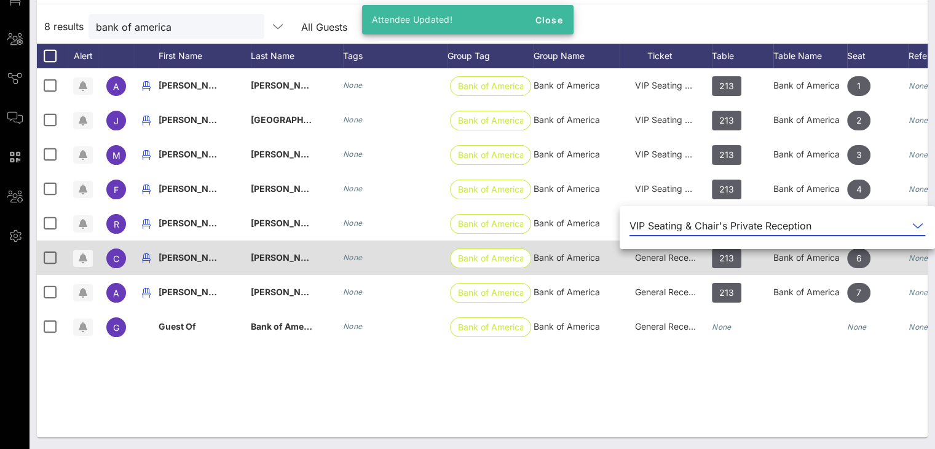
click at [681, 254] on span "General Reception" at bounding box center [672, 257] width 74 height 10
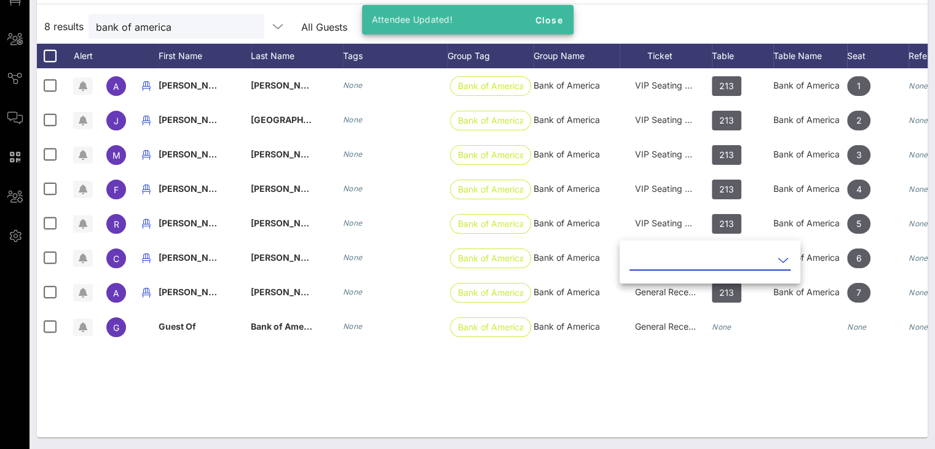
click at [777, 257] on icon at bounding box center [782, 260] width 11 height 15
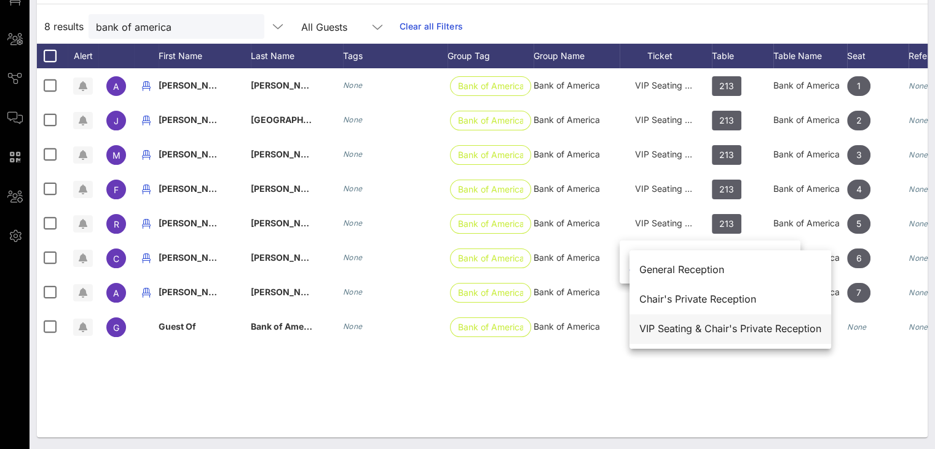
click at [705, 326] on div "VIP Seating & Chair's Private Reception" at bounding box center [730, 329] width 182 height 12
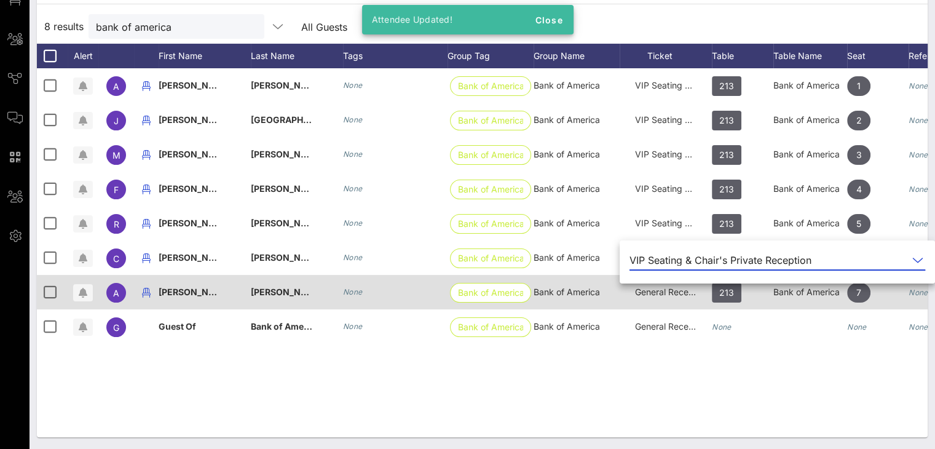
click at [681, 292] on span "General Reception" at bounding box center [672, 291] width 74 height 10
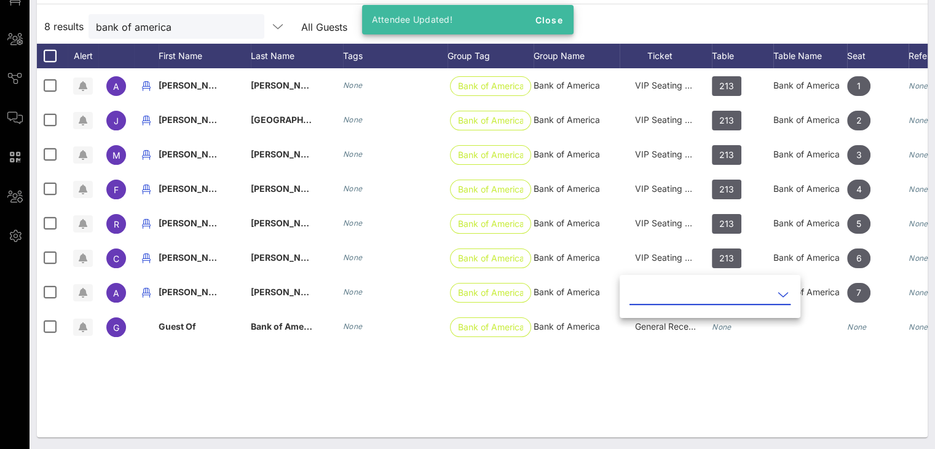
click at [777, 290] on icon at bounding box center [782, 294] width 11 height 15
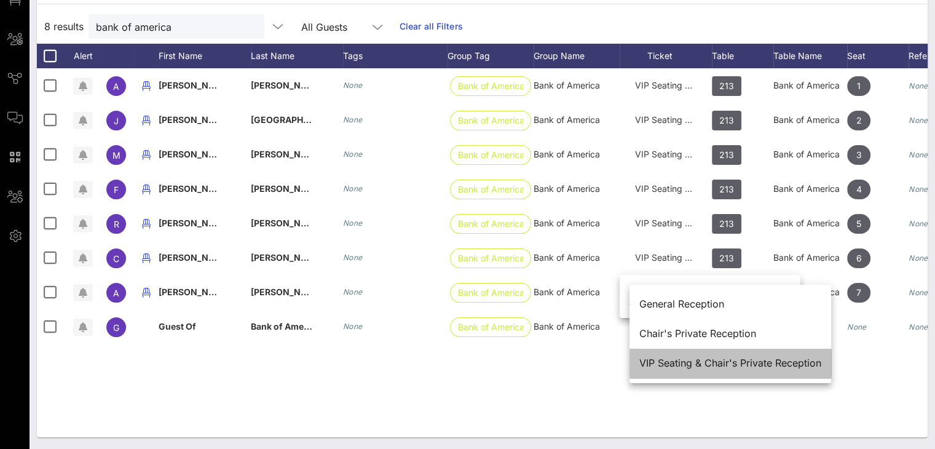
click at [713, 363] on div "VIP Seating & Chair's Private Reception" at bounding box center [730, 363] width 182 height 12
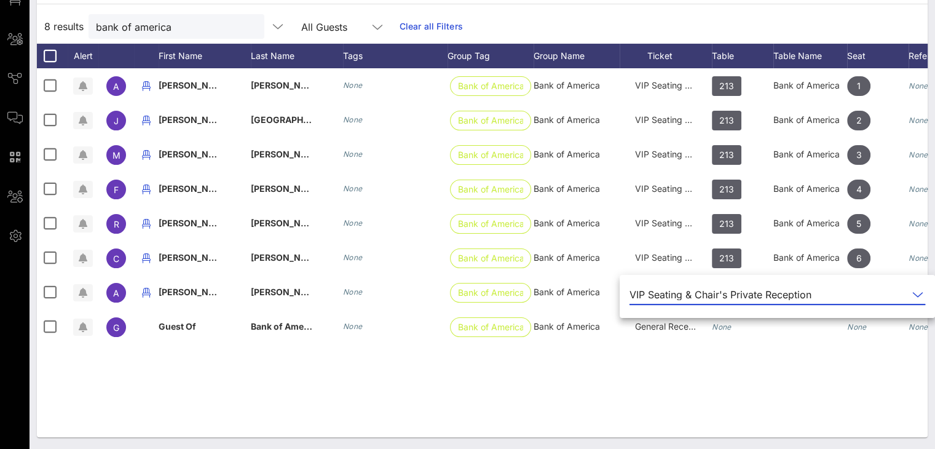
click at [682, 294] on div "VIP Seating & Chair's Private Reception" at bounding box center [720, 294] width 182 height 11
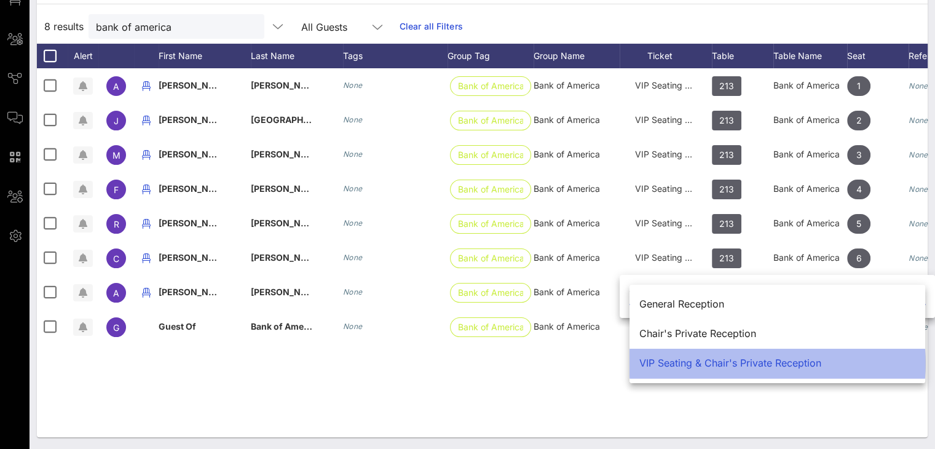
click at [683, 362] on div "VIP Seating & Chair's Private Reception" at bounding box center [777, 363] width 276 height 12
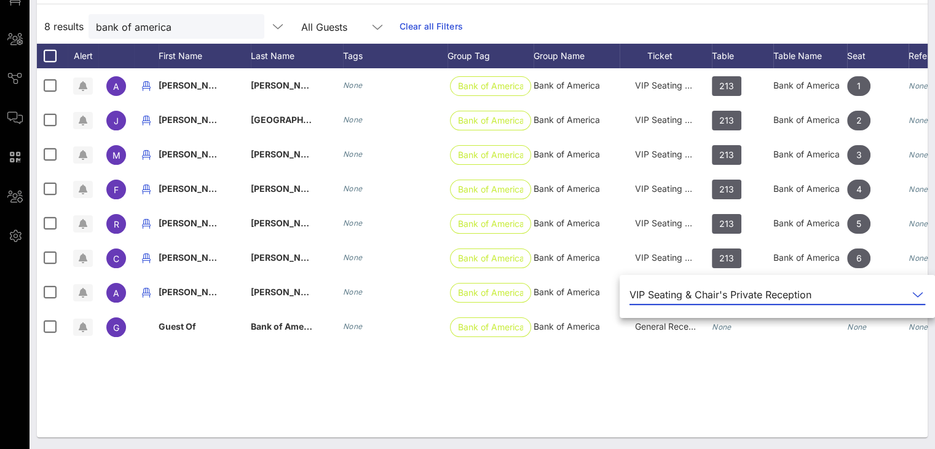
click at [615, 367] on div "A [PERSON_NAME] None Bank of America Bank of America VIP Seating & Chair's Priv…" at bounding box center [482, 252] width 890 height 369
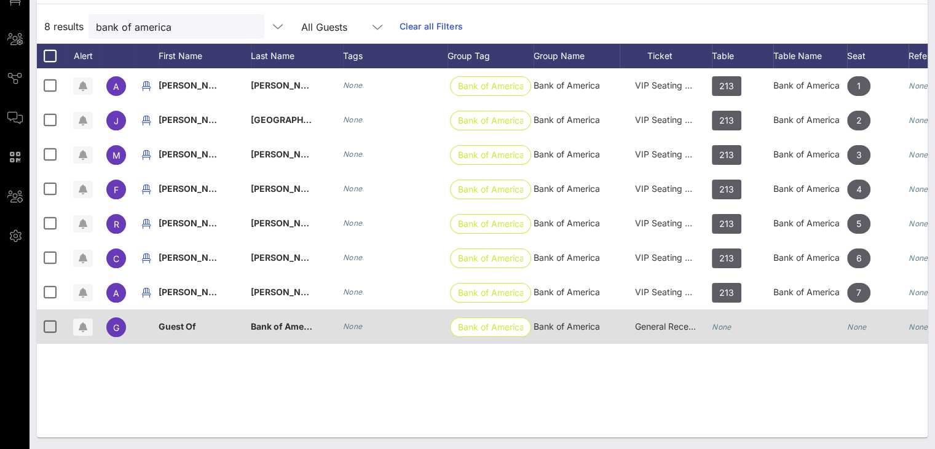
click at [664, 327] on span "General Reception" at bounding box center [672, 326] width 74 height 10
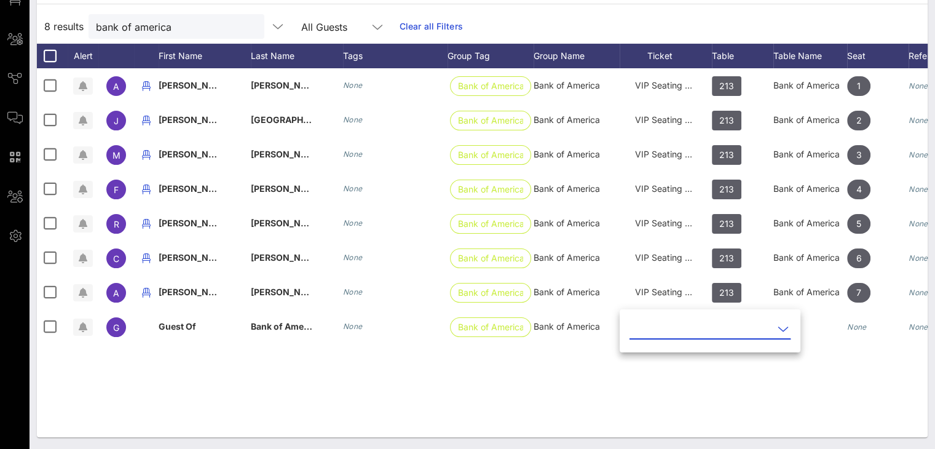
click at [777, 328] on icon at bounding box center [782, 328] width 11 height 15
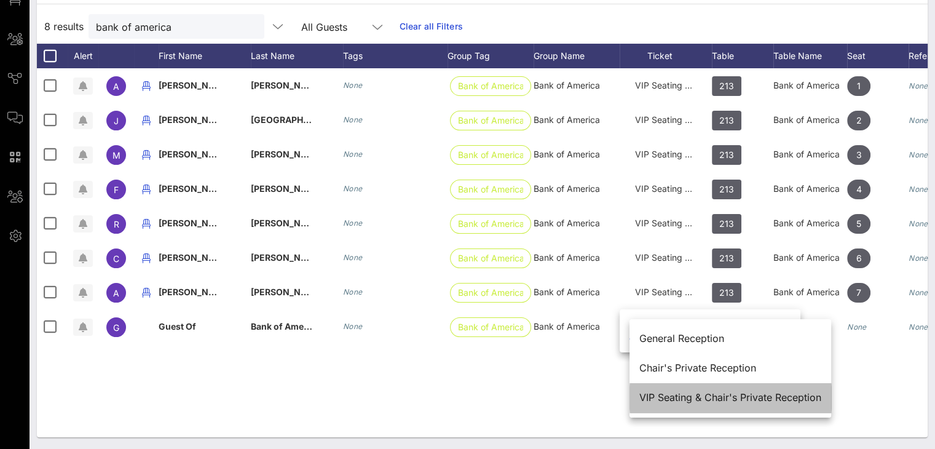
click at [735, 399] on div "VIP Seating & Chair's Private Reception" at bounding box center [730, 397] width 182 height 12
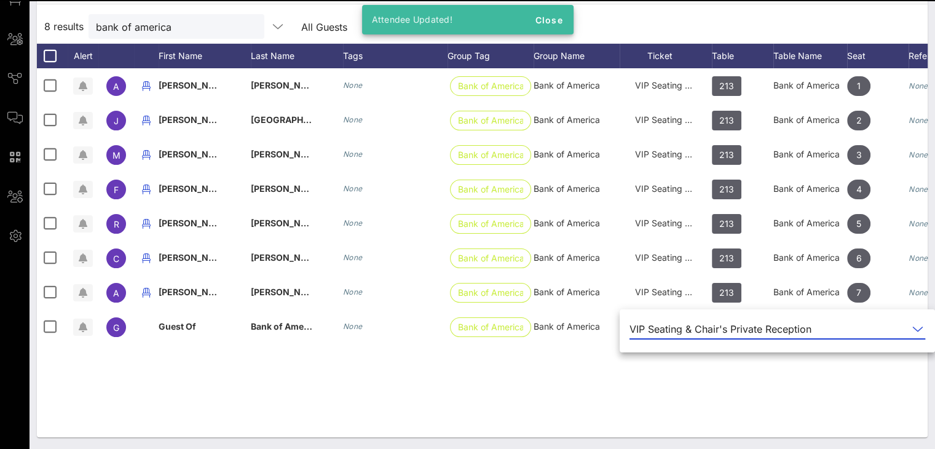
click at [733, 397] on div "A [PERSON_NAME] None Bank of America Bank of America VIP Seating & Chair's Priv…" at bounding box center [482, 252] width 890 height 369
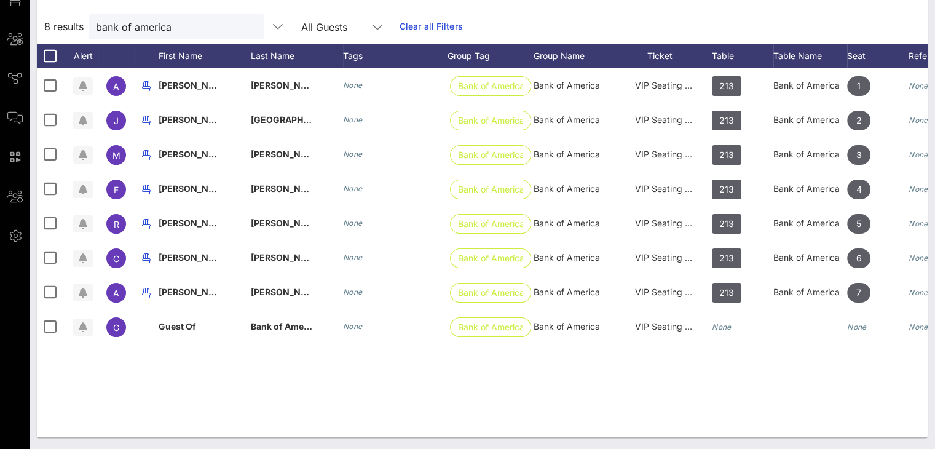
click at [732, 372] on div "A [PERSON_NAME] None Bank of America Bank of America VIP Seating & Chair's Priv…" at bounding box center [482, 252] width 890 height 369
click at [611, 379] on div "A [PERSON_NAME] None Bank of America Bank of America VIP Seating & Chair's Priv…" at bounding box center [482, 252] width 890 height 369
drag, startPoint x: 197, startPoint y: 29, endPoint x: 74, endPoint y: 29, distance: 123.5
click at [74, 29] on div "8 results bank of america All Guests Clear all Filters" at bounding box center [482, 26] width 890 height 34
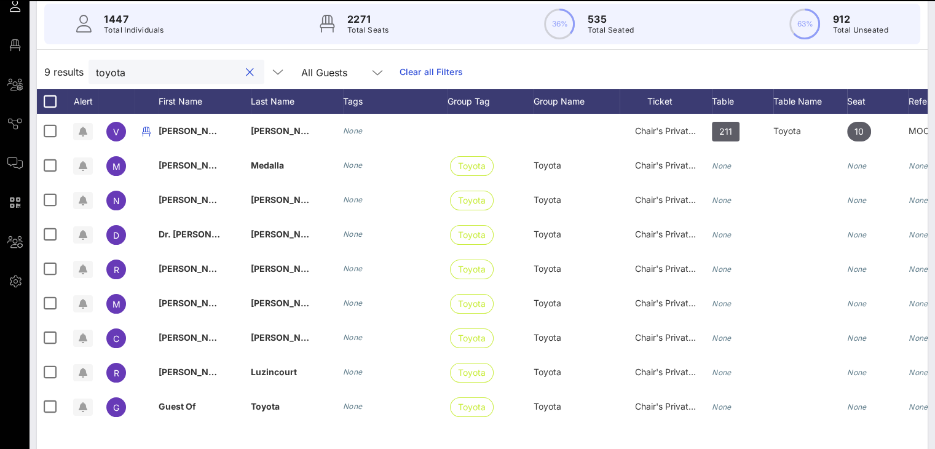
scroll to position [146, 0]
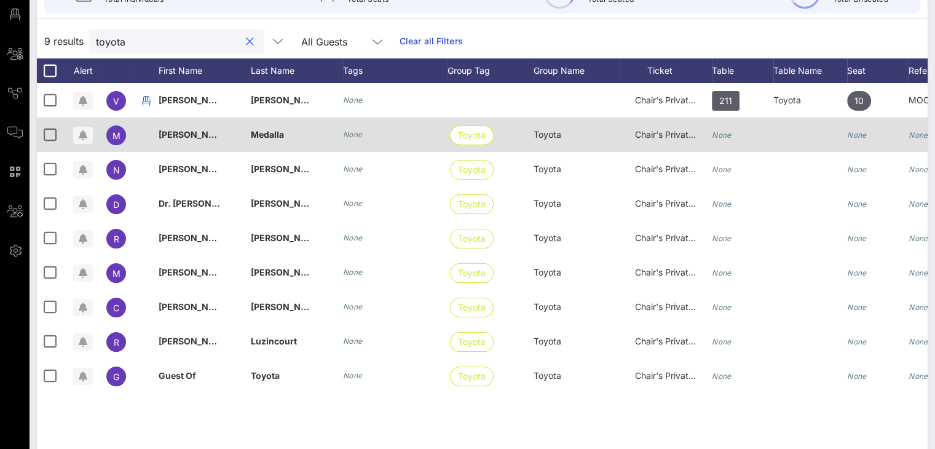
type input "toyota"
click at [728, 135] on icon "None" at bounding box center [721, 134] width 20 height 9
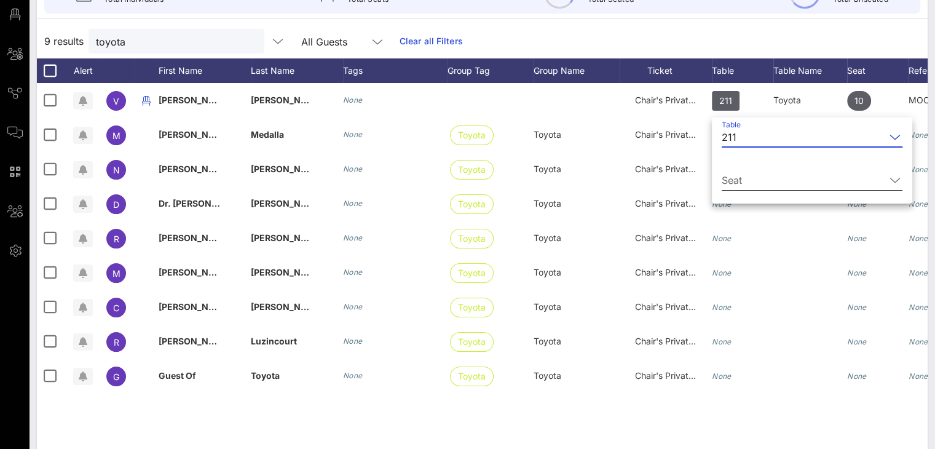
click at [889, 178] on icon at bounding box center [894, 180] width 11 height 15
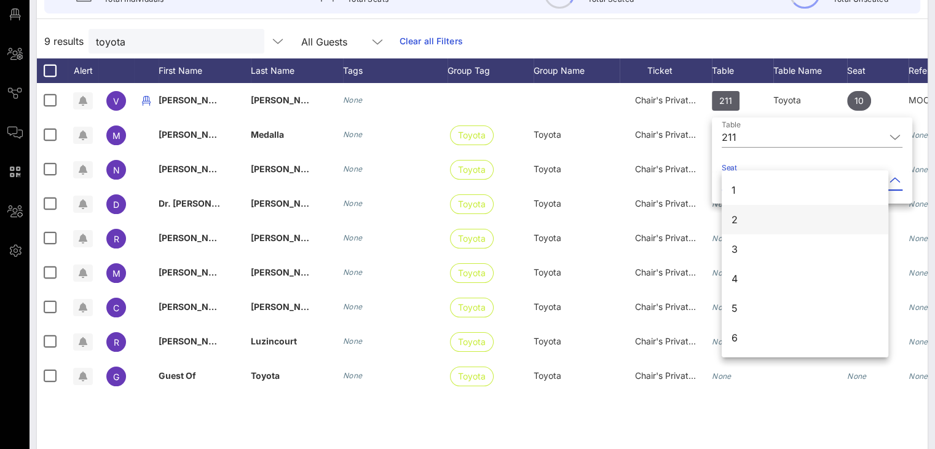
click at [763, 214] on div "2" at bounding box center [804, 219] width 167 height 29
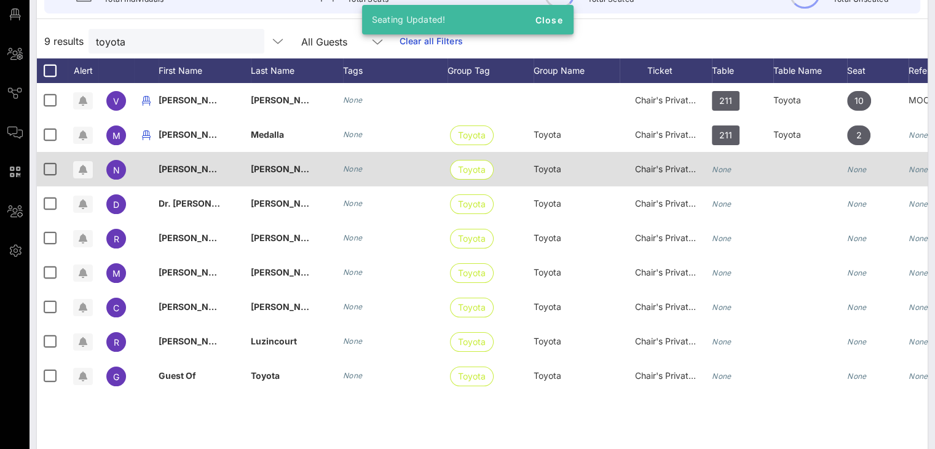
click at [725, 165] on icon "None" at bounding box center [721, 169] width 20 height 9
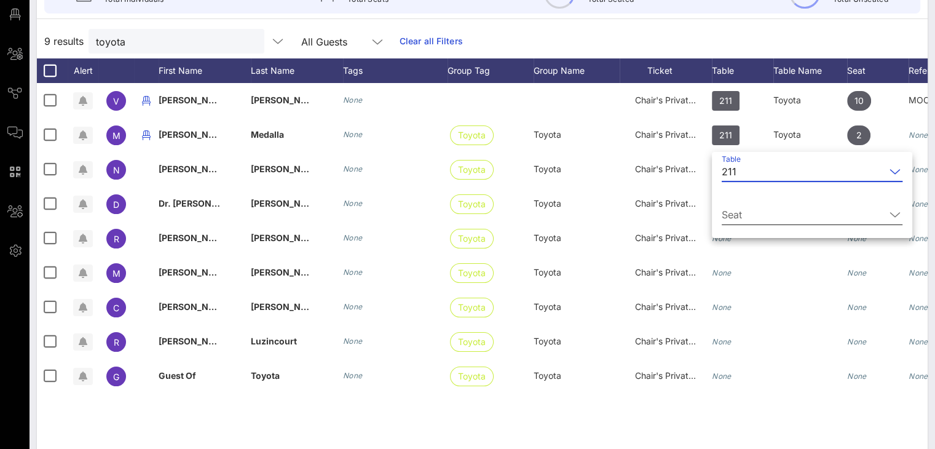
click at [889, 210] on icon at bounding box center [894, 214] width 11 height 15
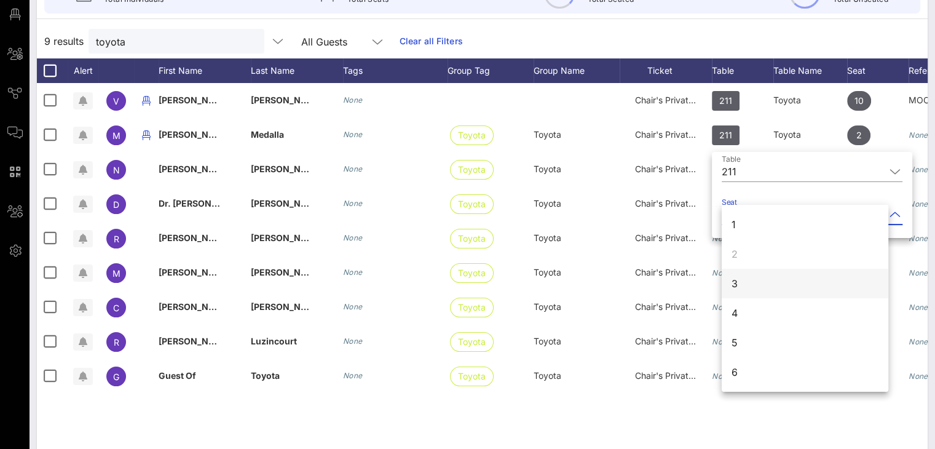
click at [757, 275] on div "3" at bounding box center [804, 282] width 167 height 29
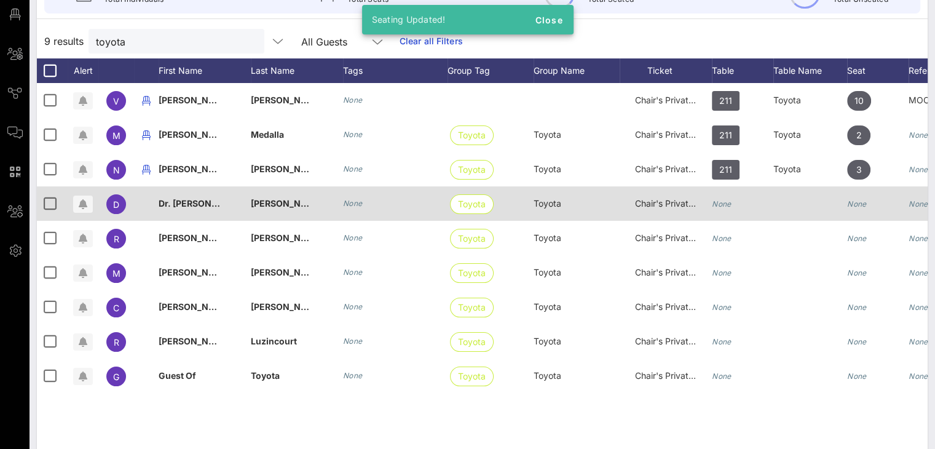
click at [727, 202] on icon "None" at bounding box center [721, 203] width 20 height 9
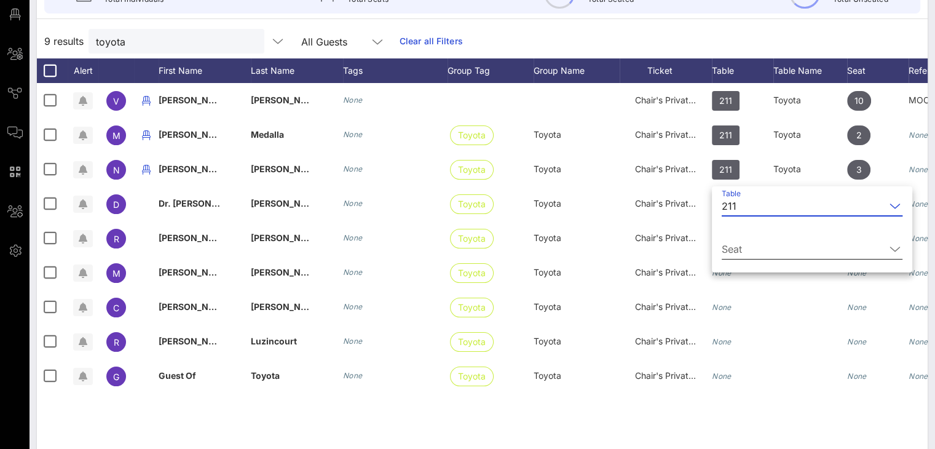
click at [889, 248] on icon at bounding box center [894, 248] width 11 height 15
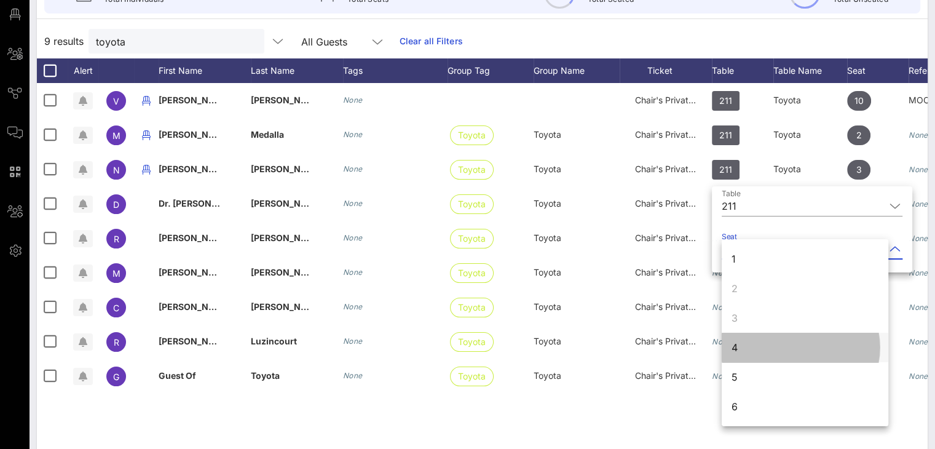
click at [747, 349] on div "4" at bounding box center [804, 346] width 167 height 29
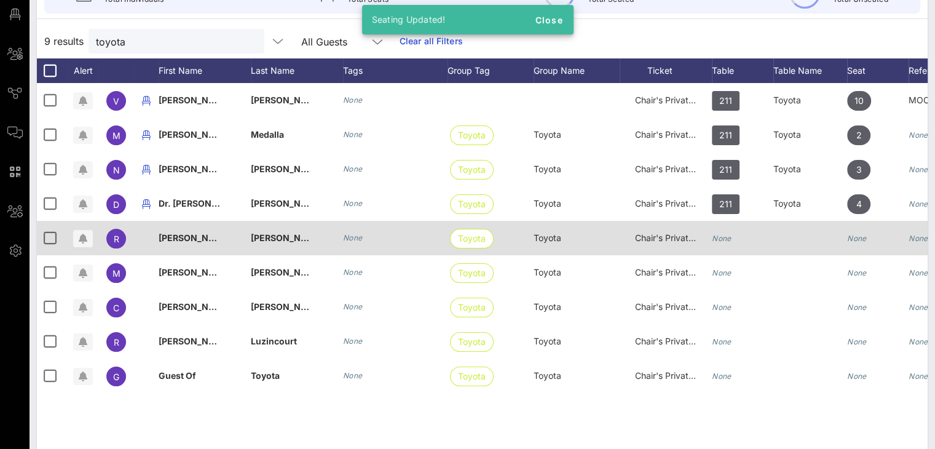
click at [727, 230] on div "None" at bounding box center [721, 238] width 20 height 34
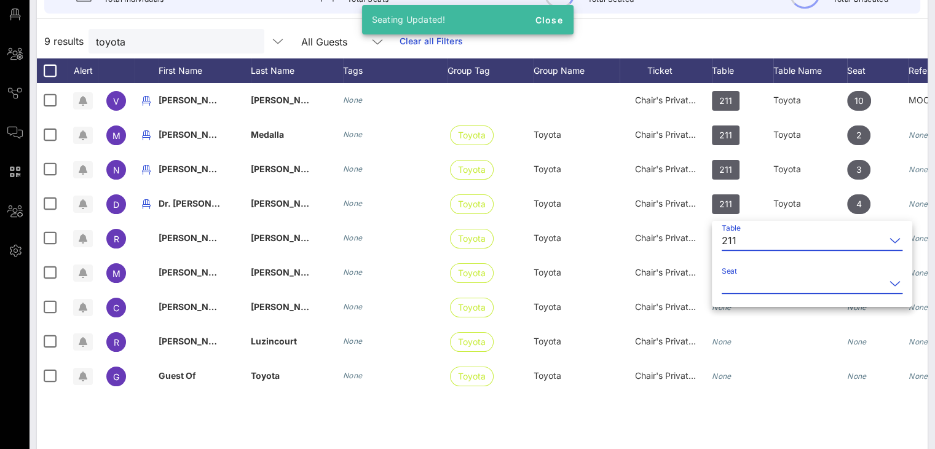
click at [802, 281] on input "Seat" at bounding box center [802, 283] width 163 height 20
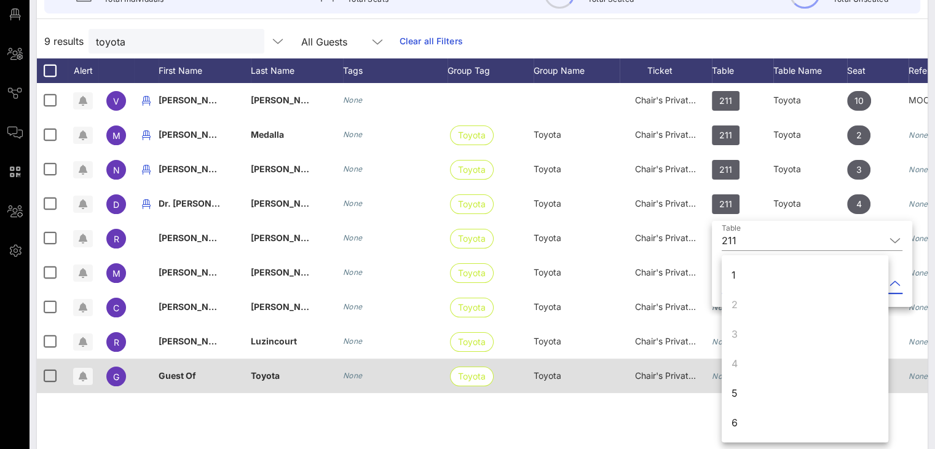
click at [761, 389] on div "5" at bounding box center [804, 392] width 167 height 29
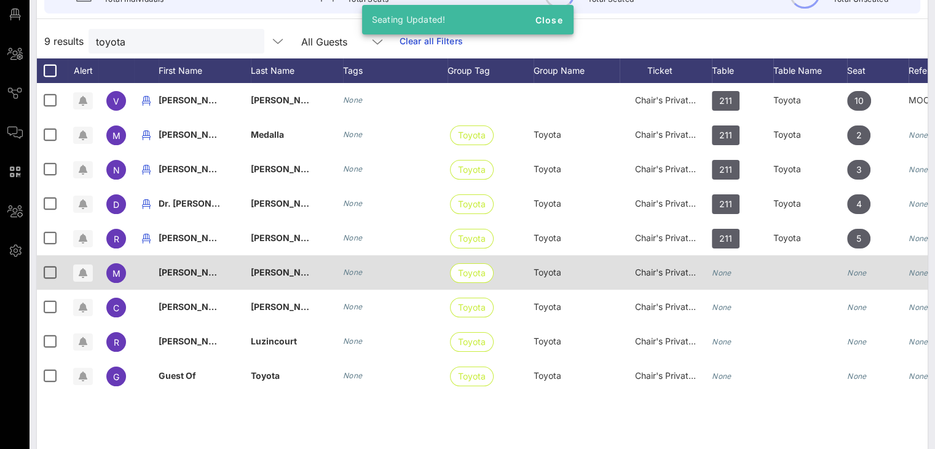
click at [727, 268] on icon "None" at bounding box center [721, 272] width 20 height 9
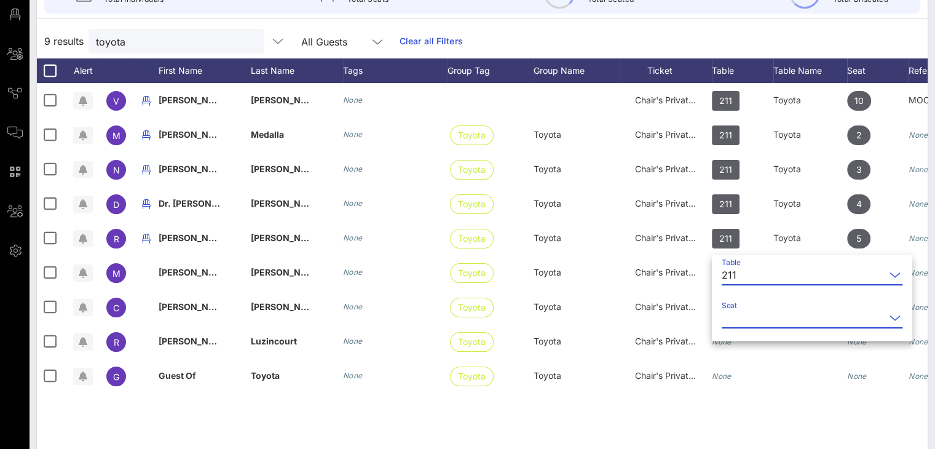
click at [779, 318] on input "Seat" at bounding box center [802, 318] width 163 height 20
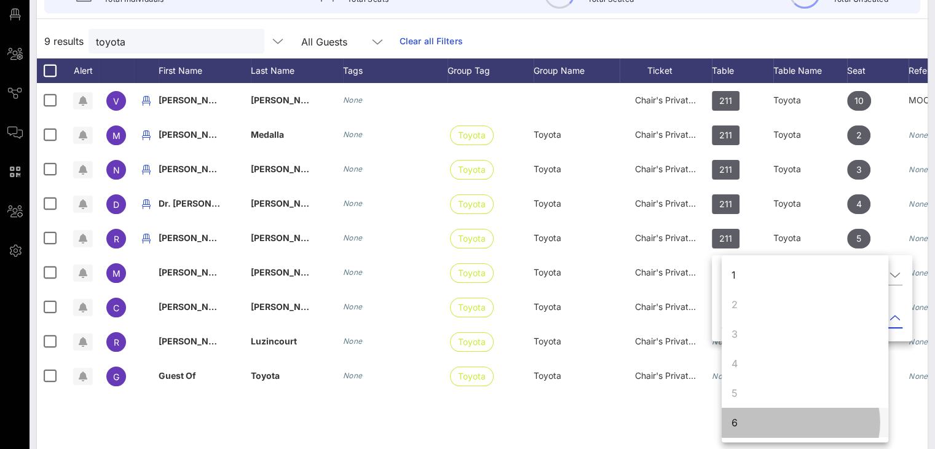
click at [751, 420] on div "6" at bounding box center [804, 421] width 167 height 29
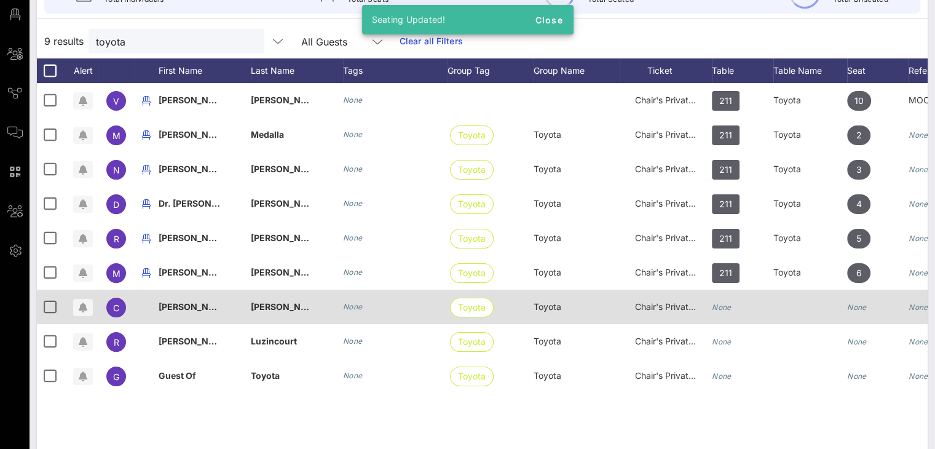
click at [726, 306] on icon "None" at bounding box center [721, 306] width 20 height 9
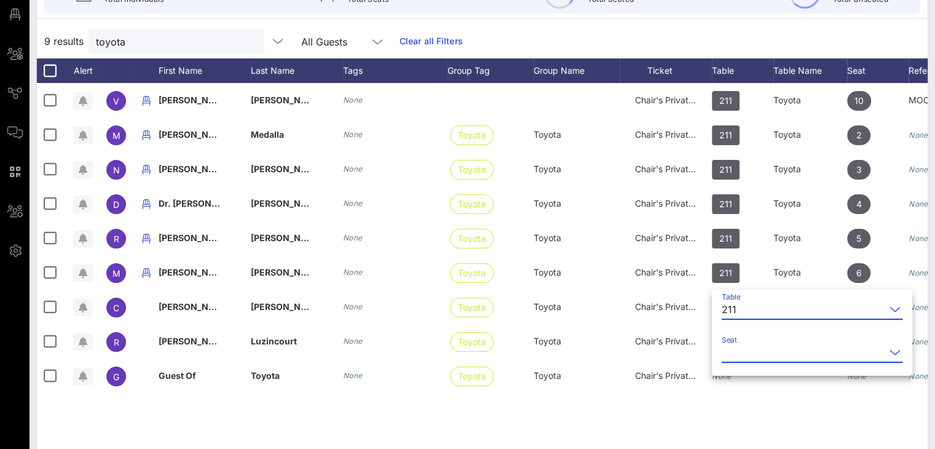
click at [781, 353] on input "Seat" at bounding box center [802, 352] width 163 height 20
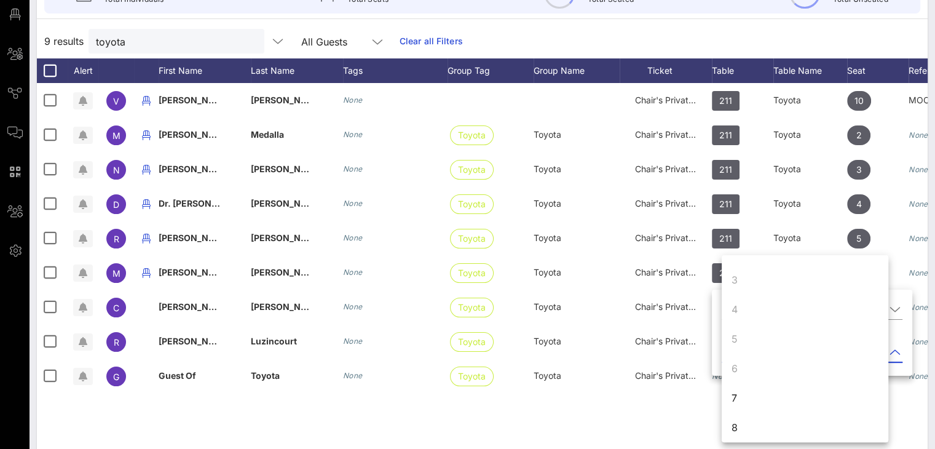
scroll to position [55, 0]
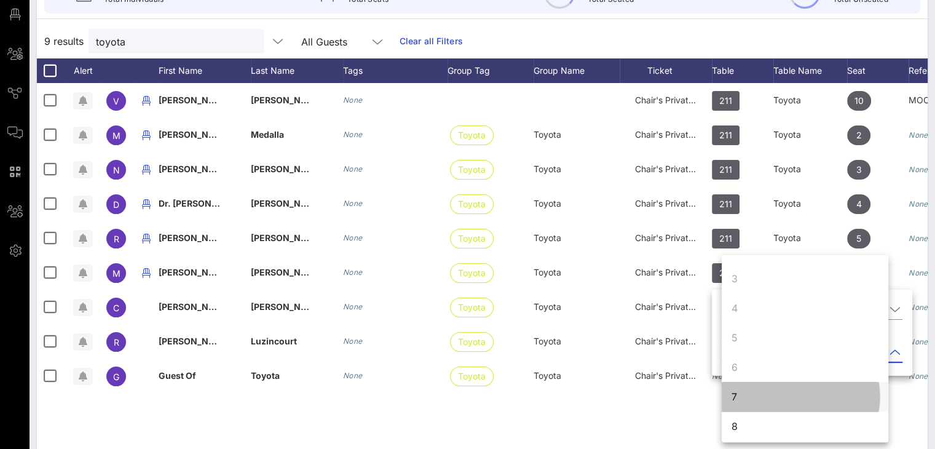
click at [742, 386] on div "7" at bounding box center [804, 396] width 167 height 29
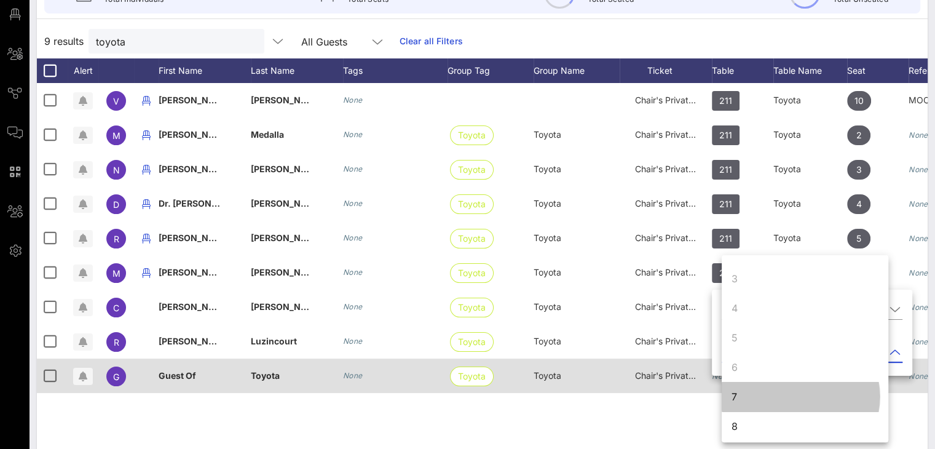
scroll to position [0, 0]
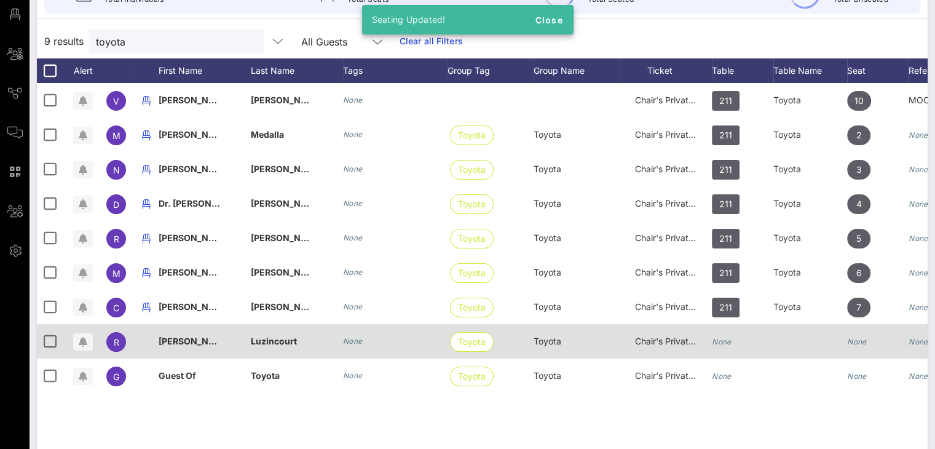
click at [718, 347] on div "None" at bounding box center [721, 341] width 20 height 34
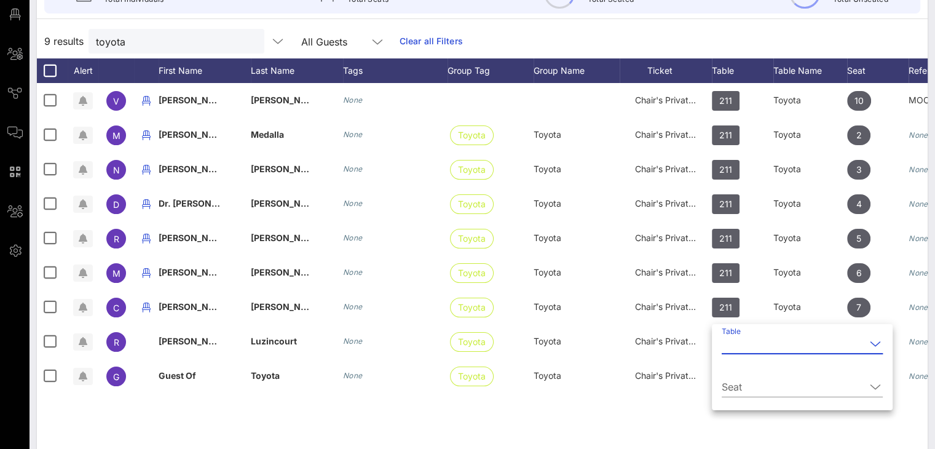
click at [730, 344] on input "Table" at bounding box center [793, 344] width 144 height 20
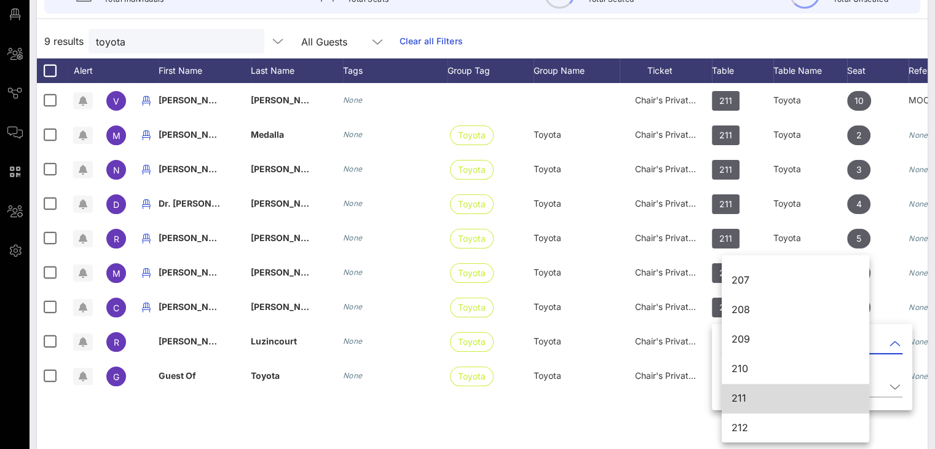
scroll to position [1558, 0]
click at [767, 399] on div "211" at bounding box center [795, 397] width 128 height 12
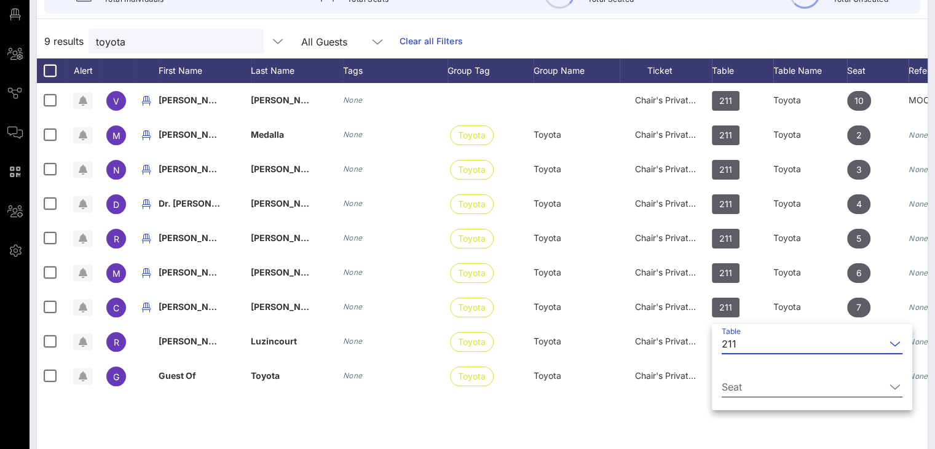
click at [814, 384] on input "Seat" at bounding box center [802, 387] width 163 height 20
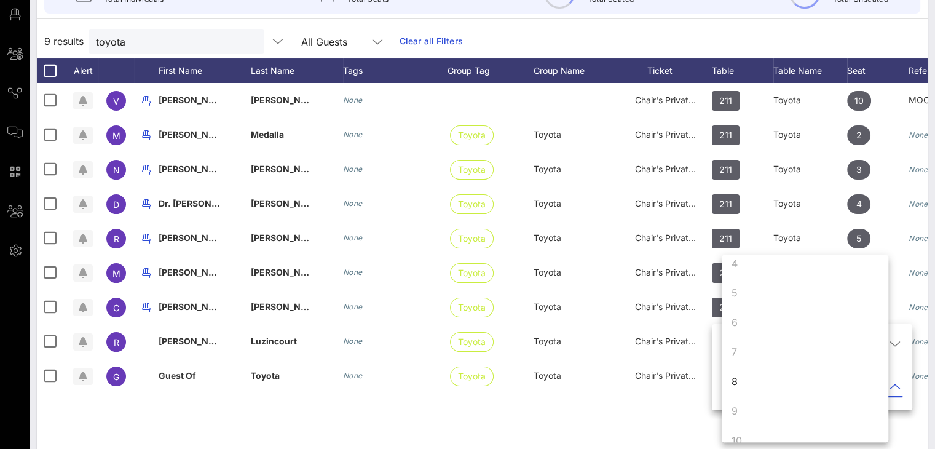
scroll to position [118, 0]
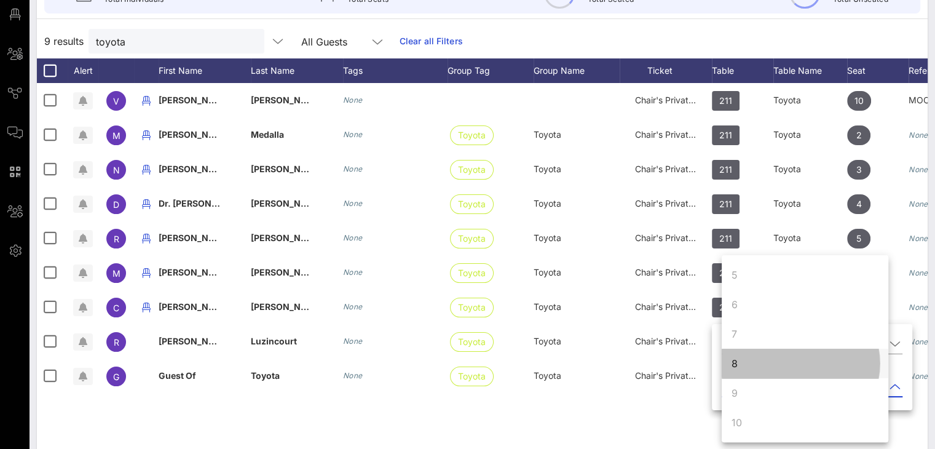
click at [762, 362] on div "8" at bounding box center [804, 362] width 167 height 29
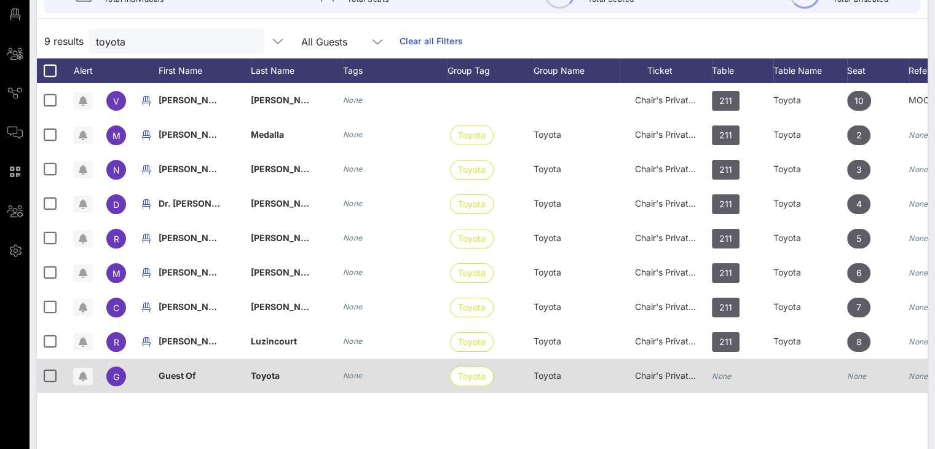
click at [724, 368] on div "None" at bounding box center [721, 375] width 20 height 34
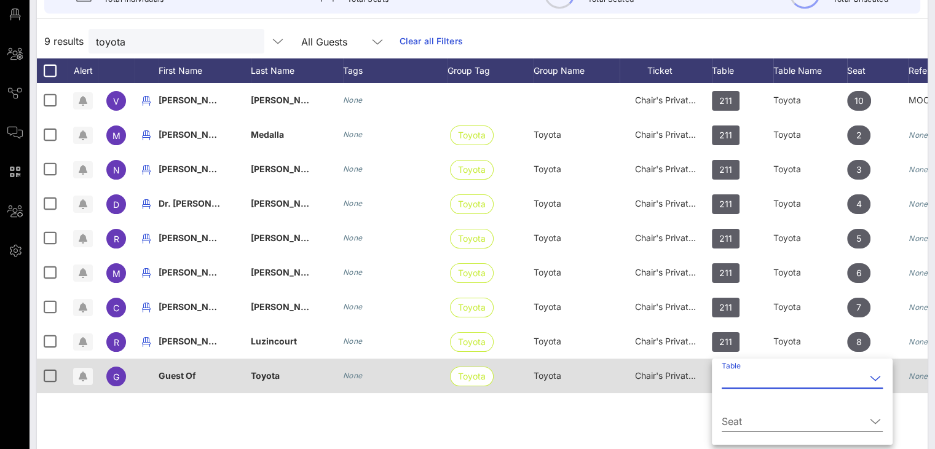
click at [724, 368] on input "Table" at bounding box center [793, 378] width 144 height 20
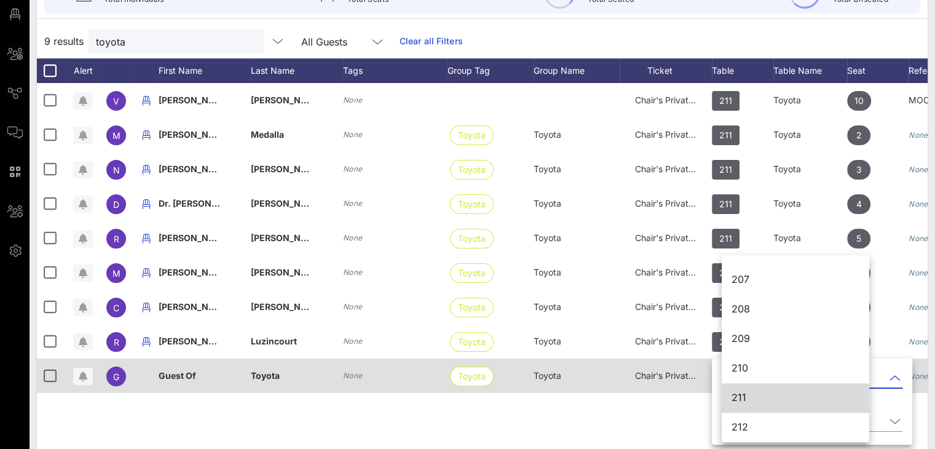
scroll to position [1558, 0]
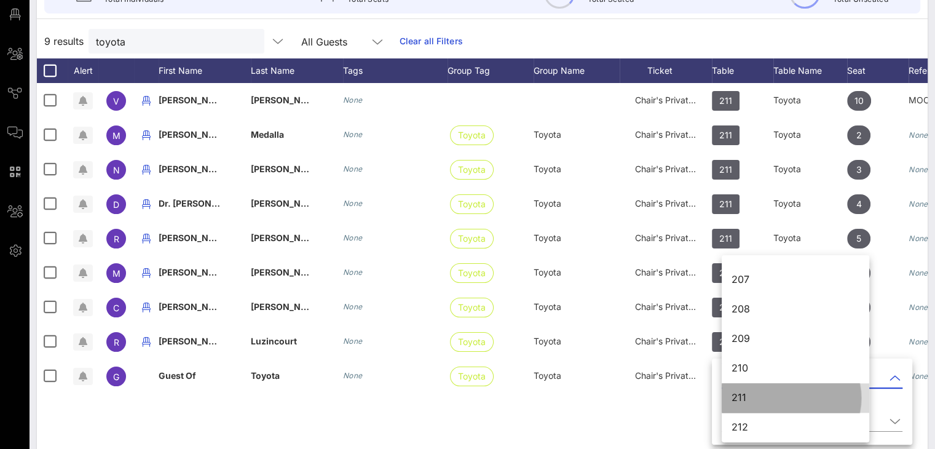
click at [772, 394] on div "211" at bounding box center [795, 397] width 128 height 12
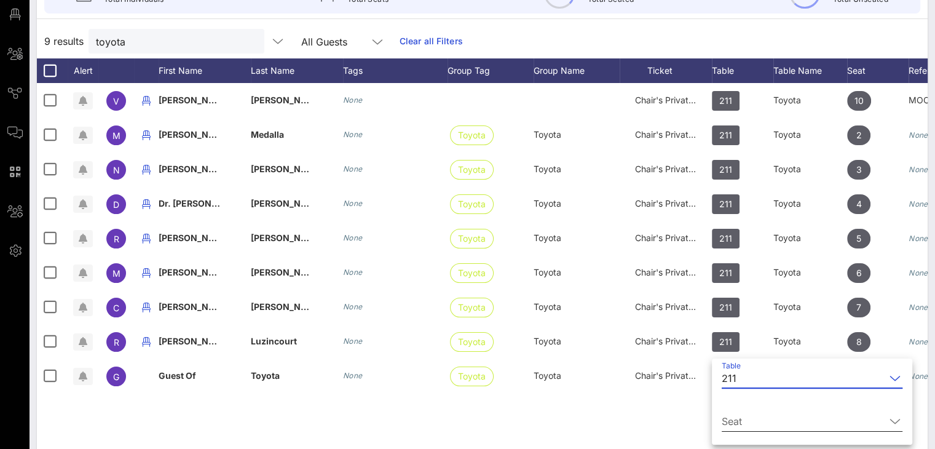
click at [761, 414] on input "Seat" at bounding box center [802, 421] width 163 height 20
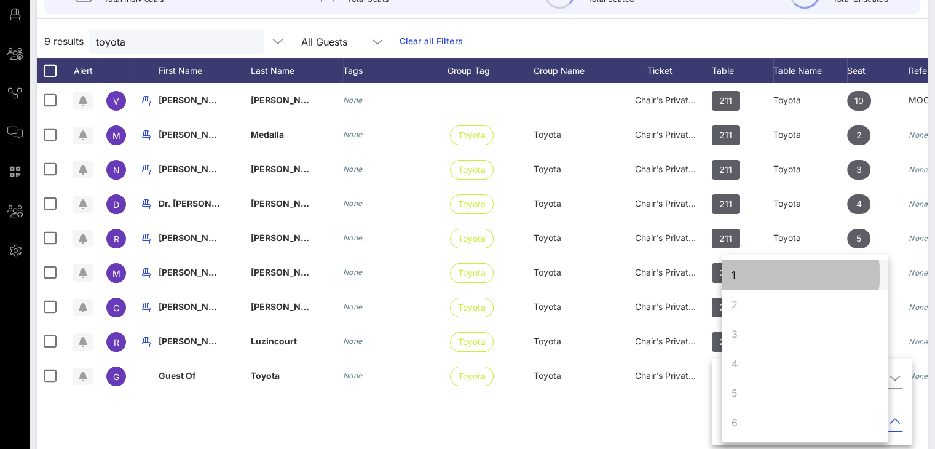
click at [750, 277] on div "1" at bounding box center [804, 274] width 167 height 29
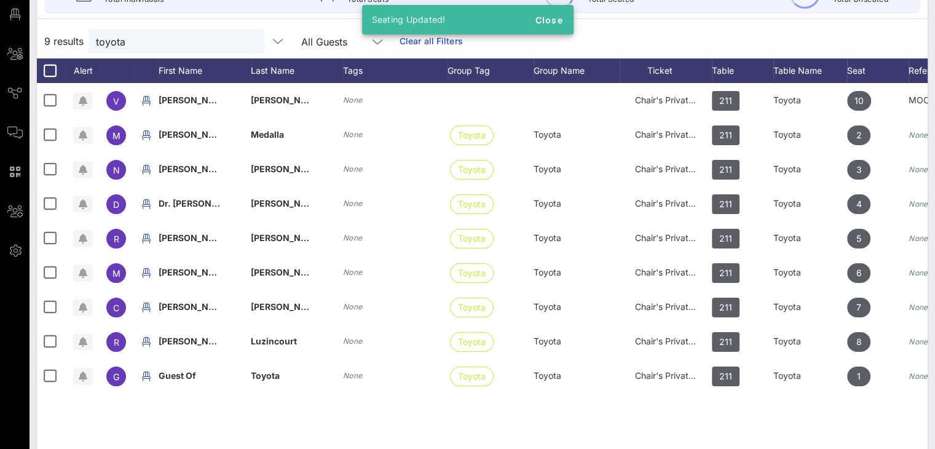
click at [671, 415] on div "V [PERSON_NAME] None Chair's Private Reception 211 Toyota 10 MOC M [PERSON_NAME…" at bounding box center [482, 267] width 890 height 369
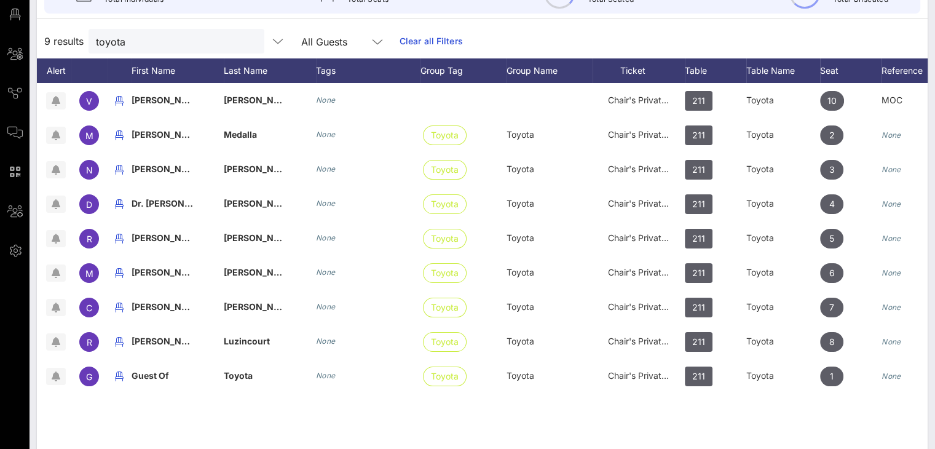
scroll to position [0, 34]
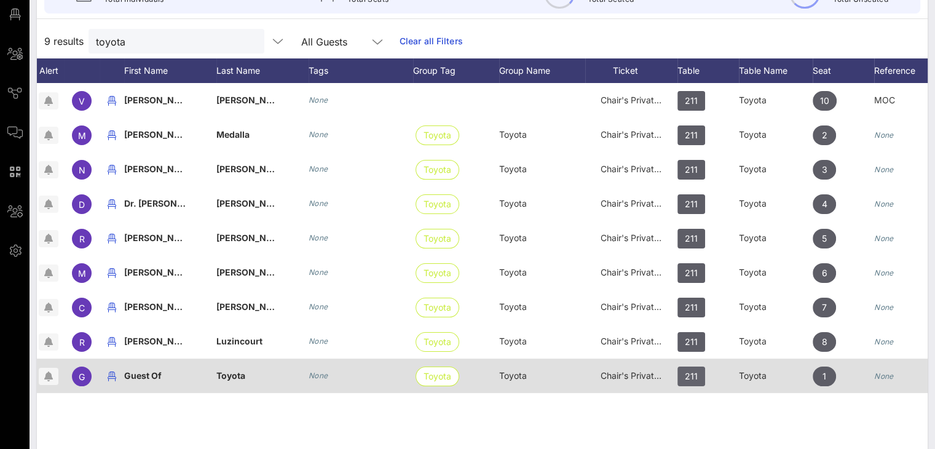
click at [696, 372] on span "211" at bounding box center [690, 376] width 13 height 20
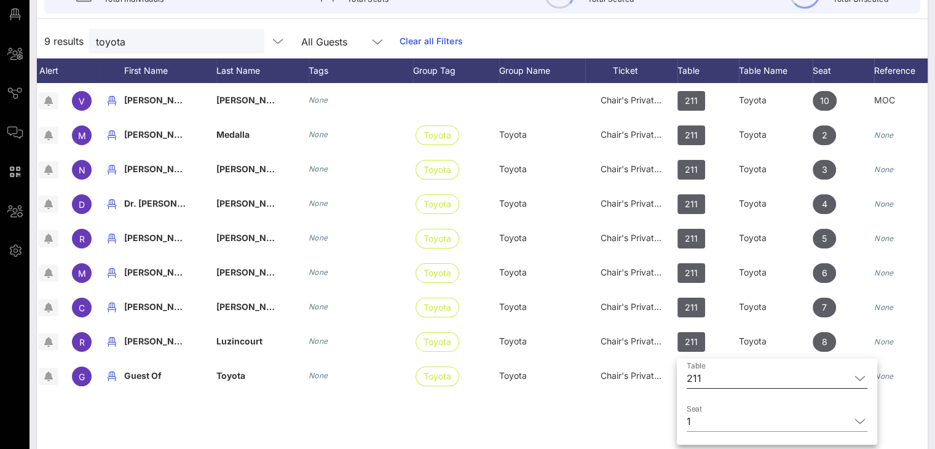
click at [854, 379] on icon at bounding box center [859, 377] width 11 height 15
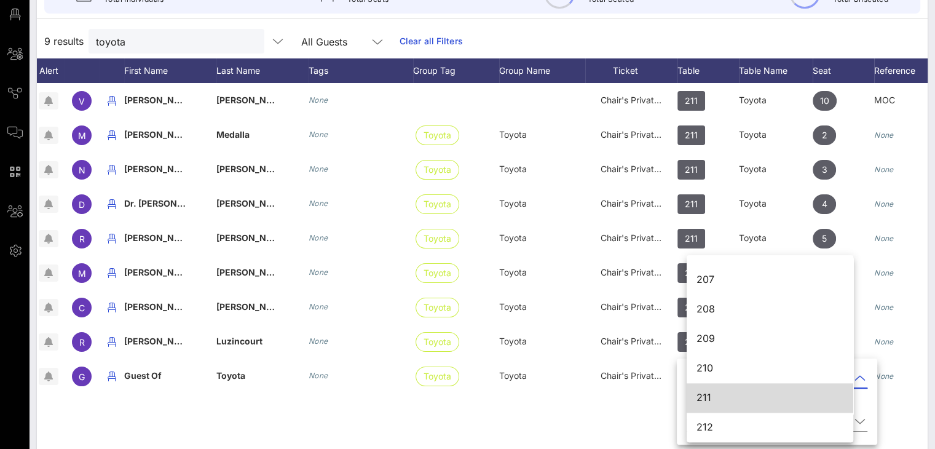
scroll to position [1395, 0]
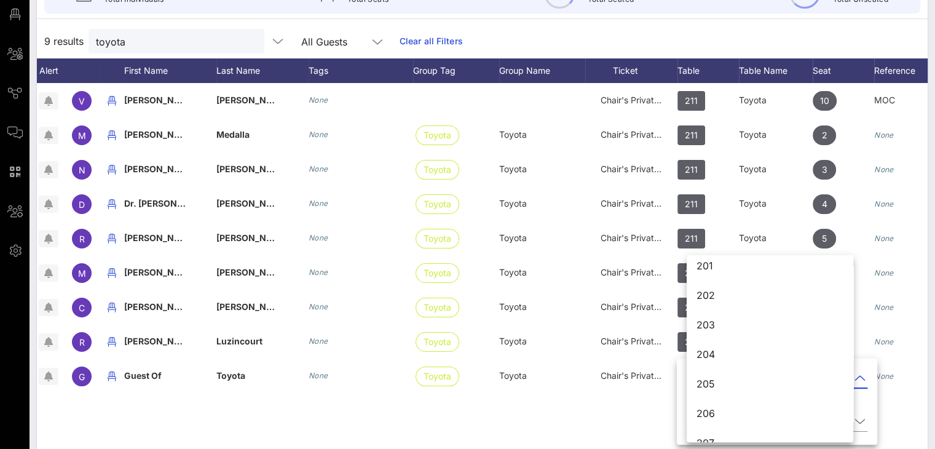
click at [604, 414] on div "V [PERSON_NAME] None Chair's Private Reception 211 Toyota 10 MOC M [PERSON_NAME…" at bounding box center [482, 267] width 890 height 369
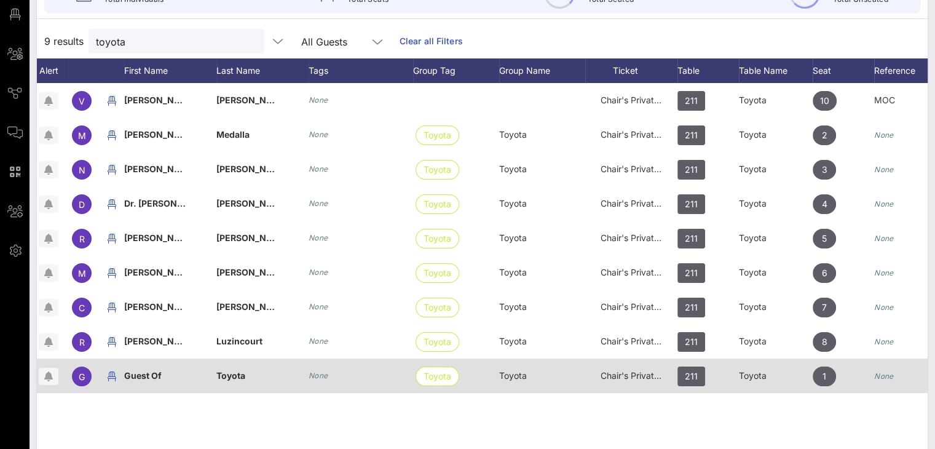
scroll to position [0, 0]
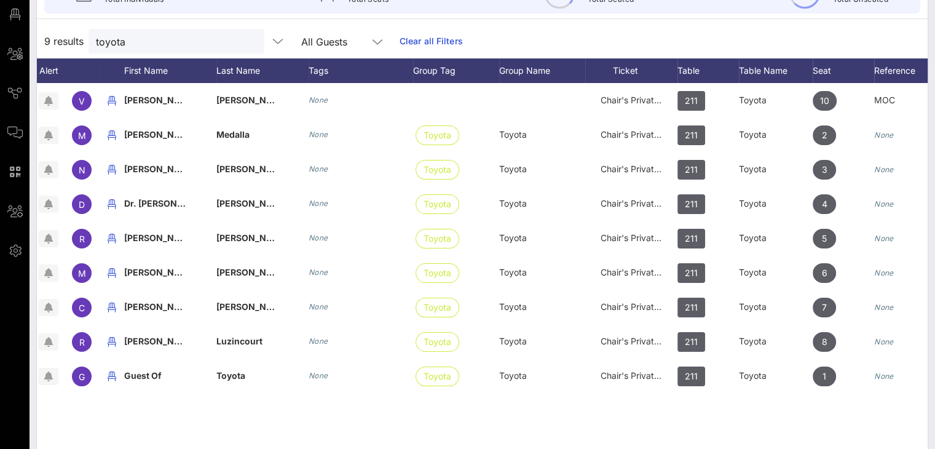
drag, startPoint x: 696, startPoint y: 376, endPoint x: 672, endPoint y: 394, distance: 29.9
click at [672, 394] on div "V [PERSON_NAME] None Chair's Private Reception 211 Toyota 10 MOC M [PERSON_NAME…" at bounding box center [482, 267] width 890 height 369
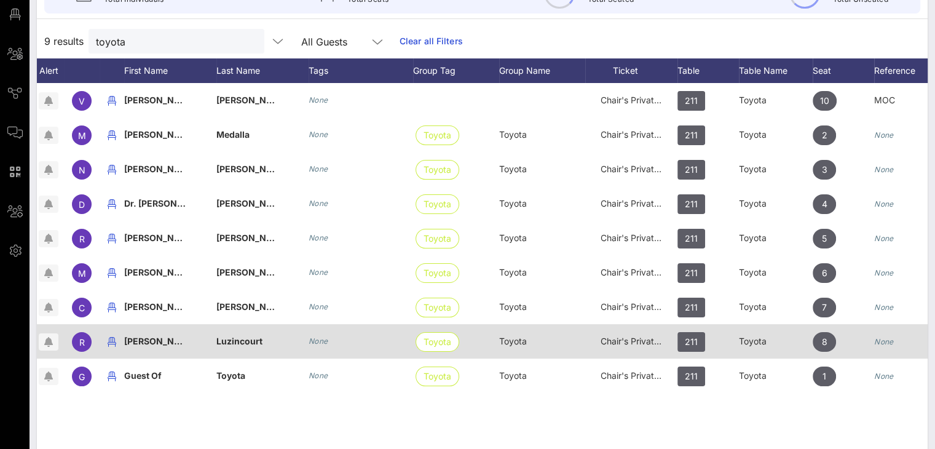
click at [609, 345] on div "Chair's Private Reception" at bounding box center [630, 341] width 61 height 34
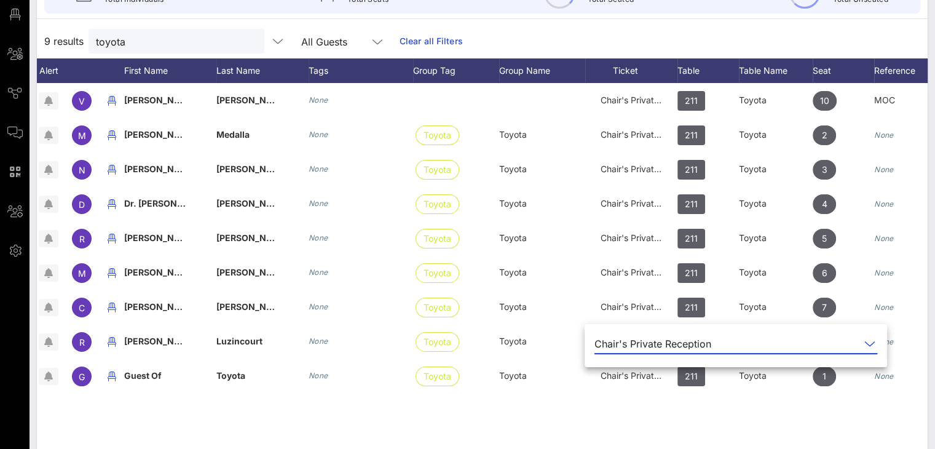
click at [864, 337] on icon at bounding box center [869, 343] width 11 height 15
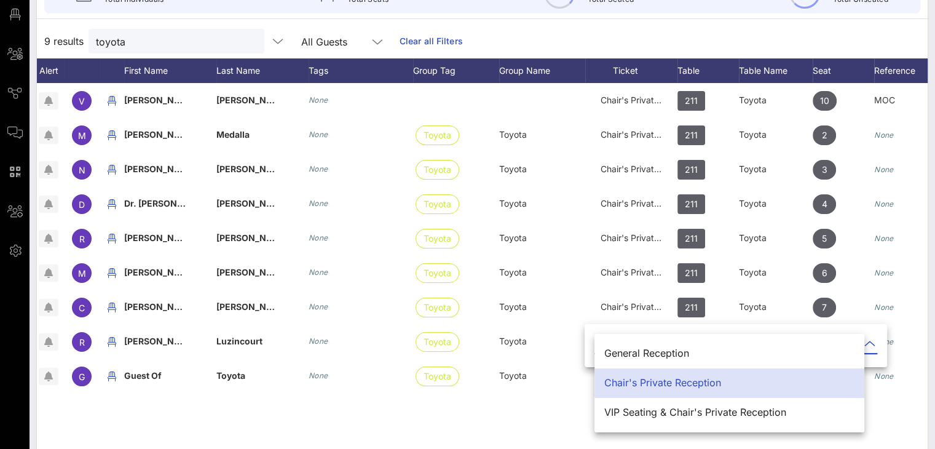
click at [693, 410] on div "VIP Seating & Chair's Private Reception" at bounding box center [729, 412] width 250 height 12
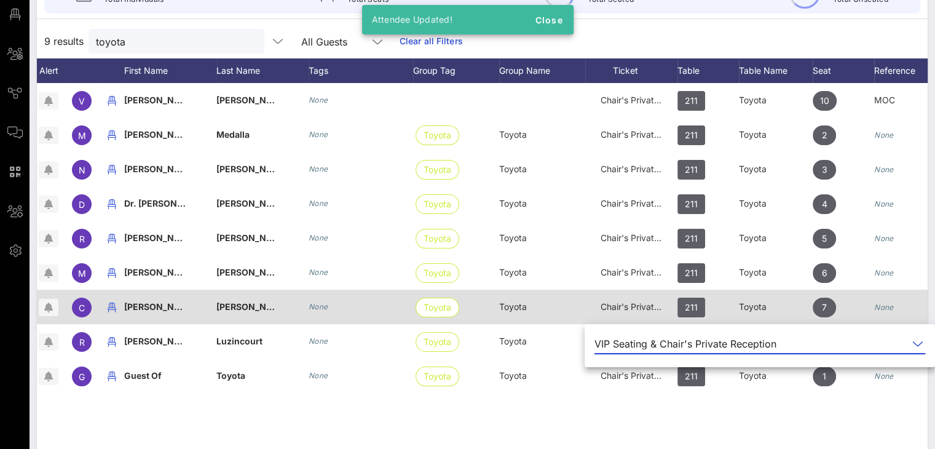
click at [663, 302] on div "Chair's Private Reception" at bounding box center [631, 313] width 92 height 49
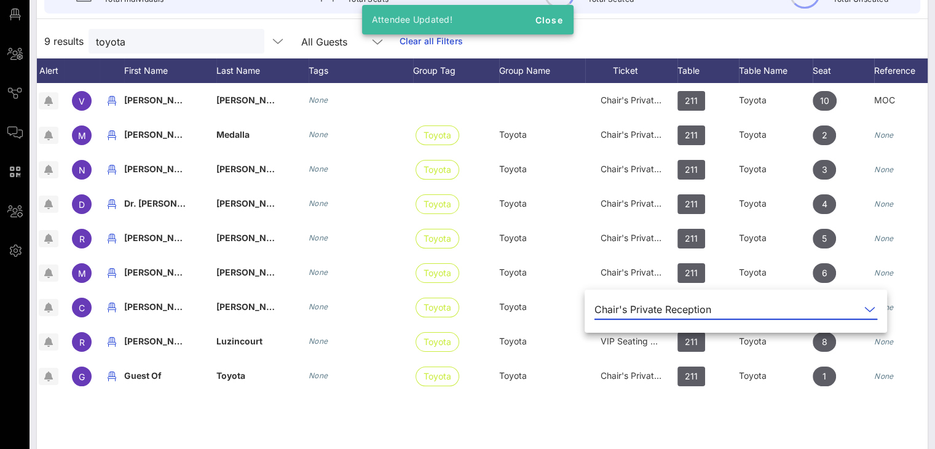
click at [864, 305] on icon at bounding box center [869, 309] width 11 height 15
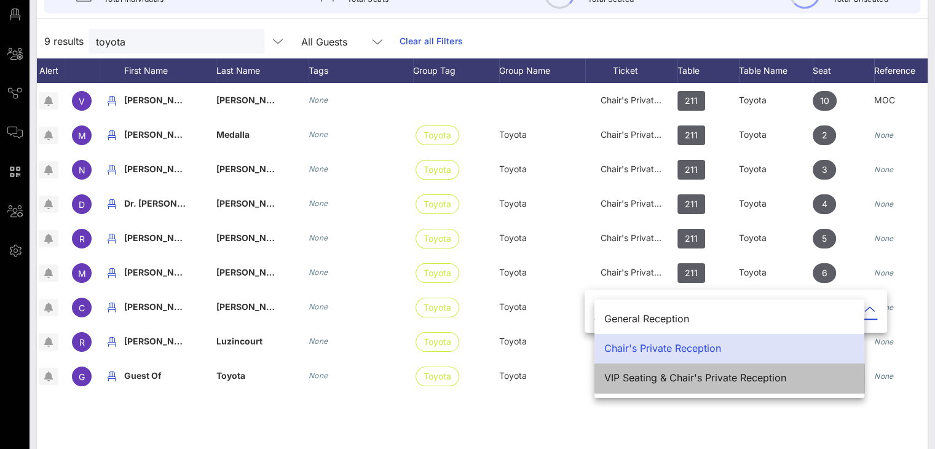
click at [660, 377] on div "VIP Seating & Chair's Private Reception" at bounding box center [729, 378] width 250 height 12
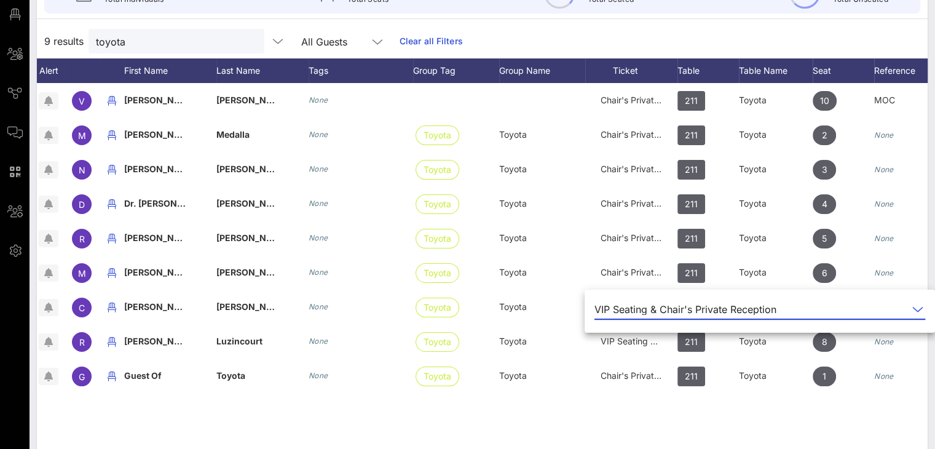
scroll to position [0, 85]
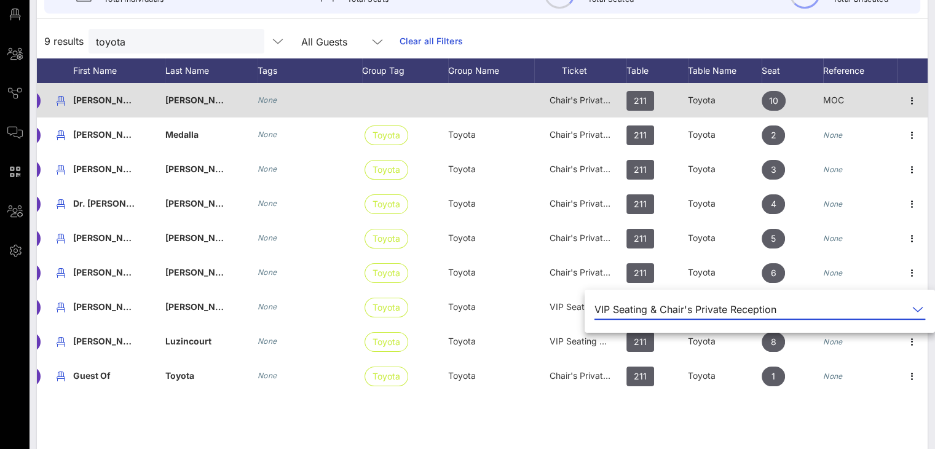
click at [595, 99] on span "Chair's Private Reception" at bounding box center [599, 100] width 101 height 10
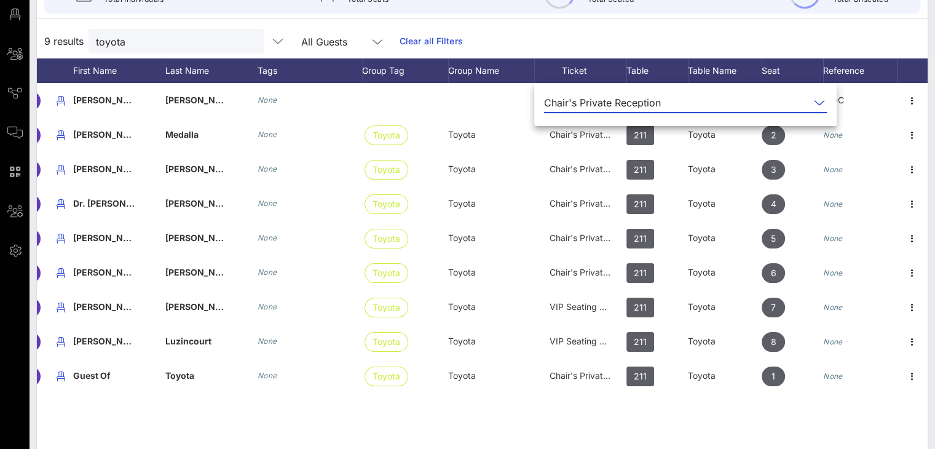
click at [813, 100] on icon at bounding box center [818, 102] width 11 height 15
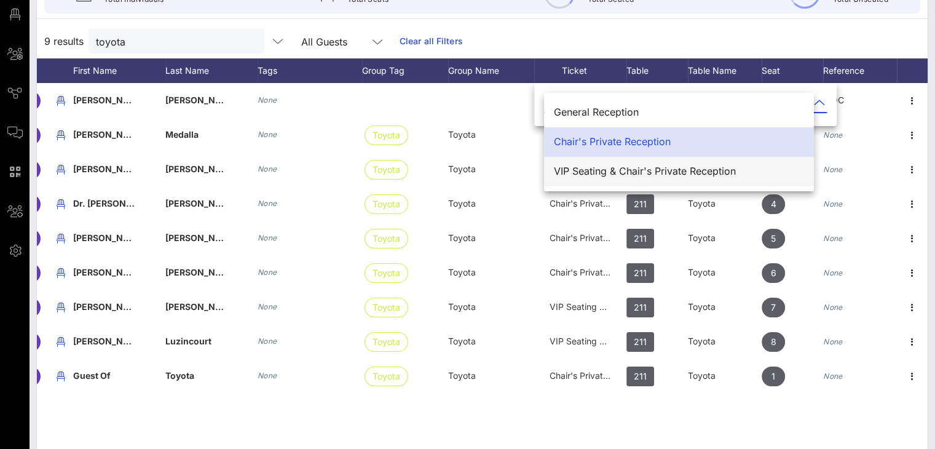
click at [597, 173] on div "VIP Seating & Chair's Private Reception" at bounding box center [679, 171] width 250 height 12
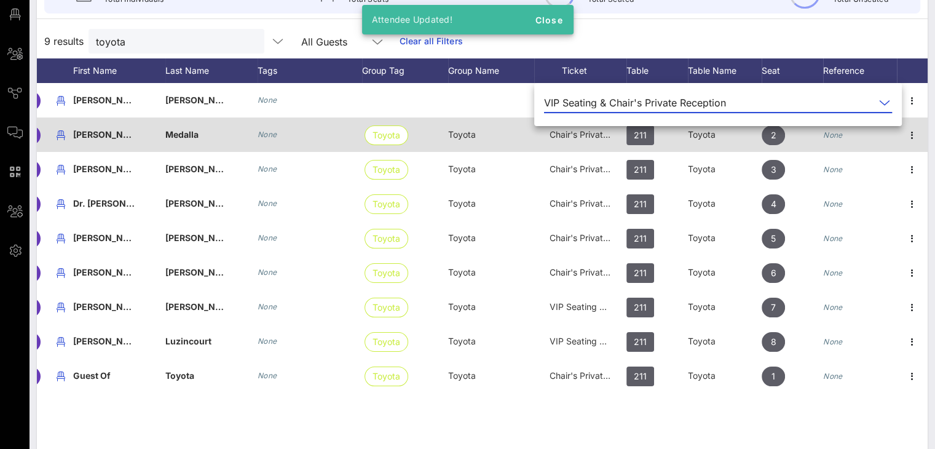
click at [573, 131] on span "Chair's Private Reception" at bounding box center [599, 134] width 101 height 10
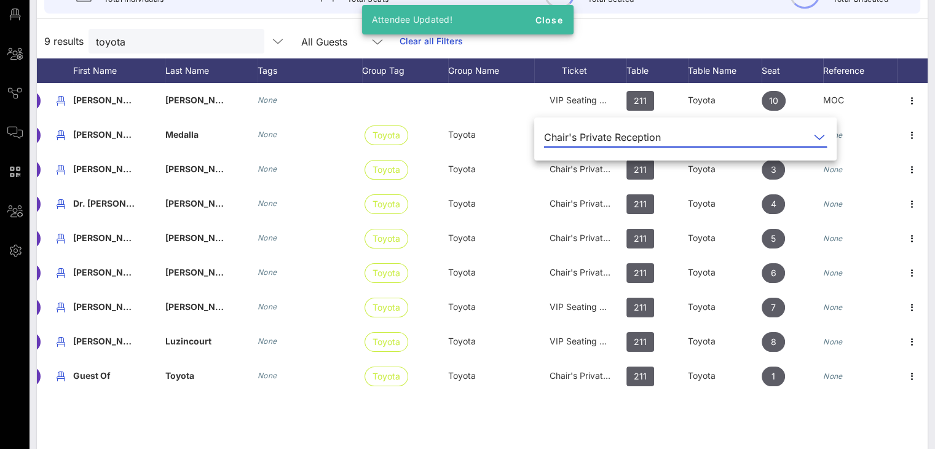
click at [813, 135] on icon at bounding box center [818, 137] width 11 height 15
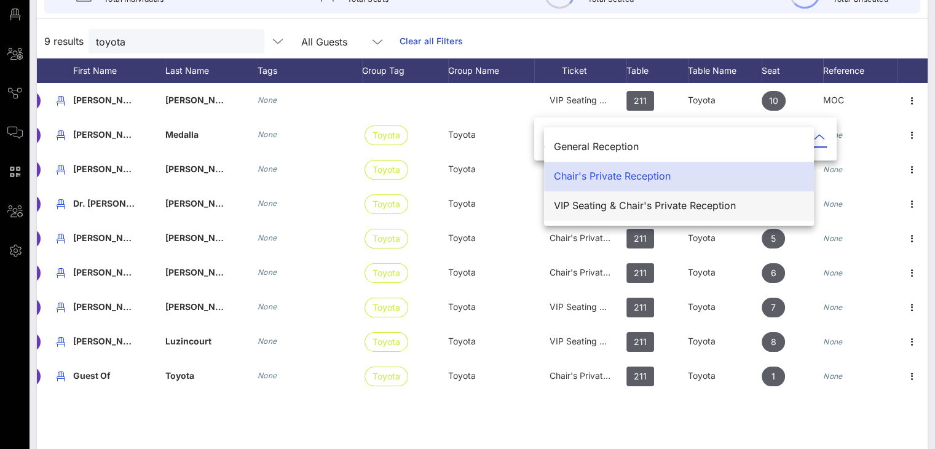
click at [598, 203] on div "VIP Seating & Chair's Private Reception" at bounding box center [679, 206] width 250 height 12
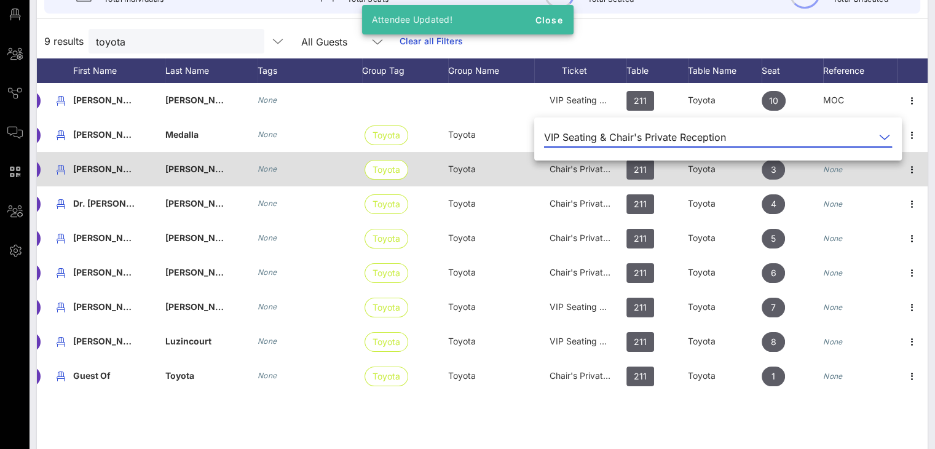
click at [574, 168] on span "Chair's Private Reception" at bounding box center [599, 168] width 101 height 10
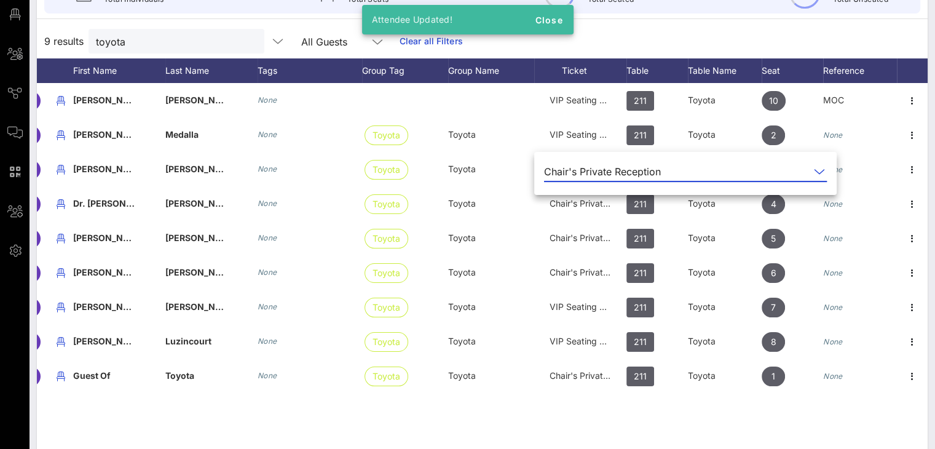
click at [813, 170] on icon at bounding box center [818, 171] width 11 height 15
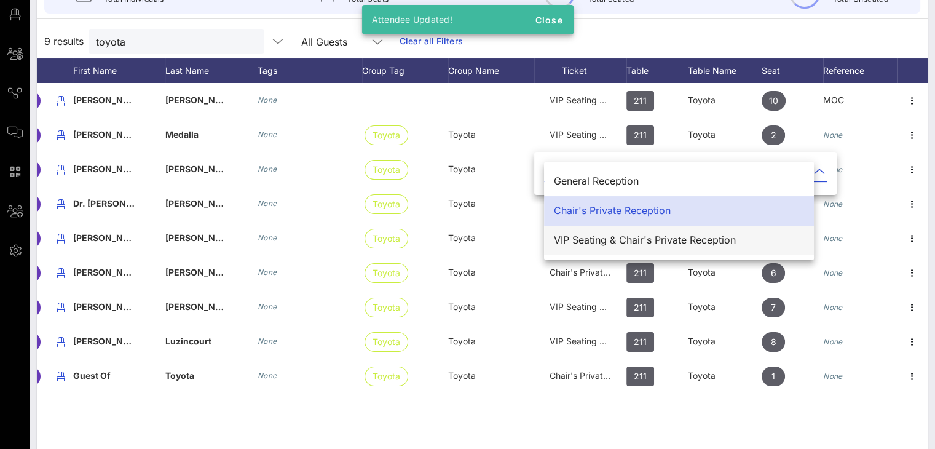
click at [617, 237] on div "VIP Seating & Chair's Private Reception" at bounding box center [679, 240] width 250 height 12
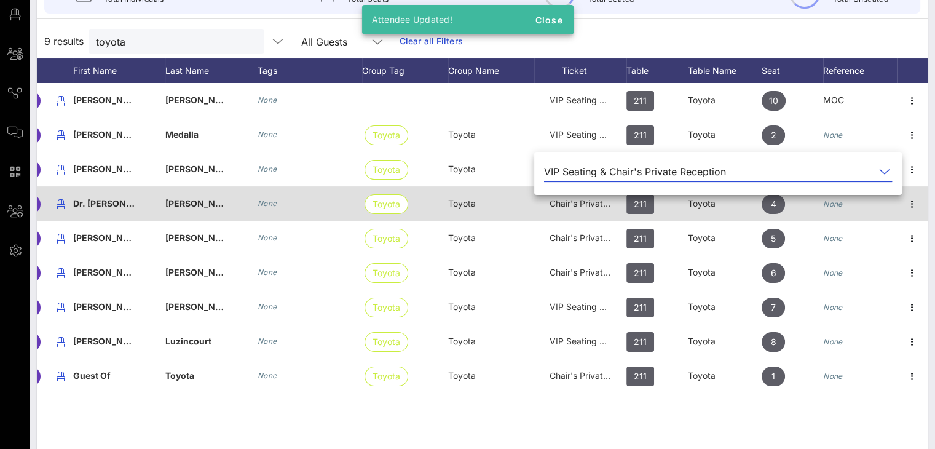
click at [586, 202] on span "Chair's Private Reception" at bounding box center [599, 203] width 101 height 10
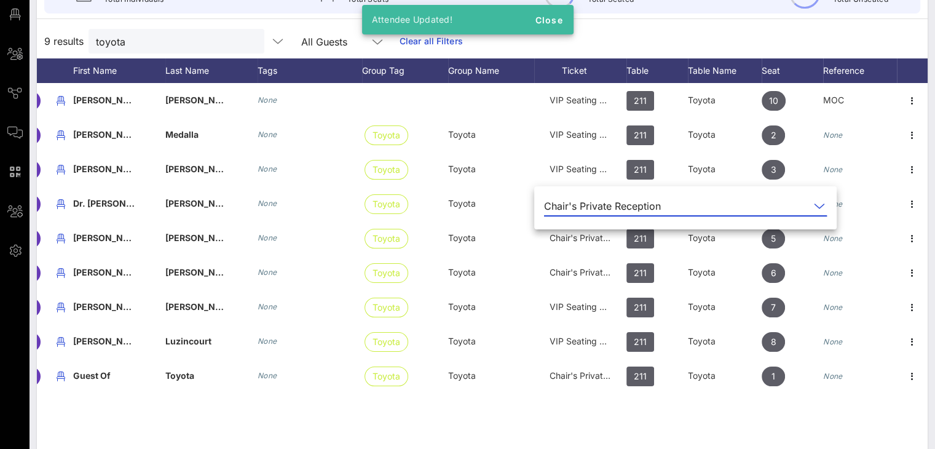
click at [813, 203] on icon at bounding box center [818, 205] width 11 height 15
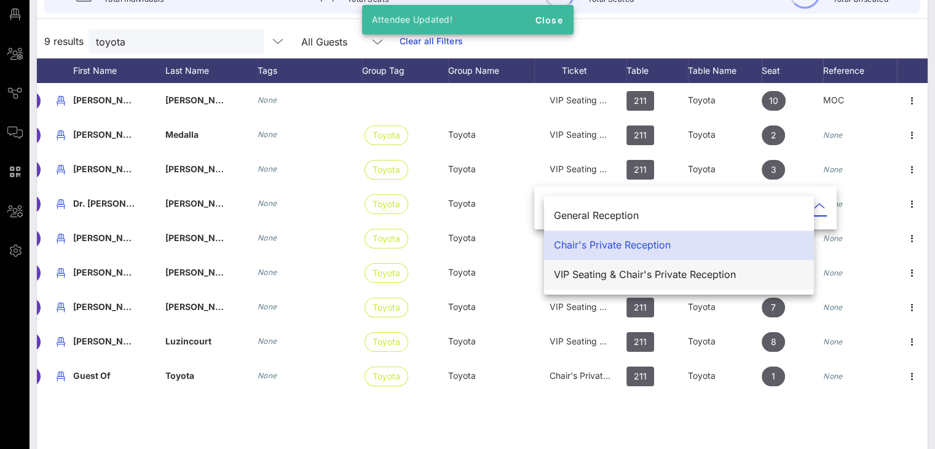
click at [623, 268] on div "VIP Seating & Chair's Private Reception" at bounding box center [679, 274] width 250 height 12
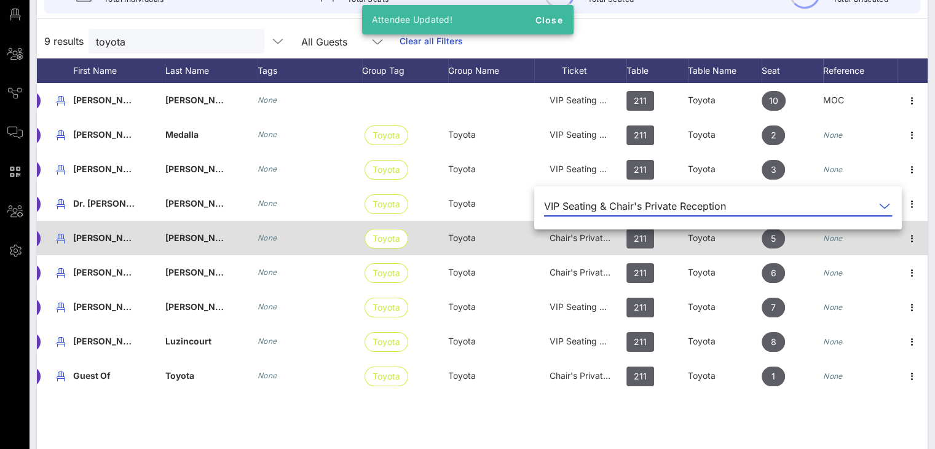
click at [581, 239] on span "Chair's Private Reception" at bounding box center [599, 237] width 101 height 10
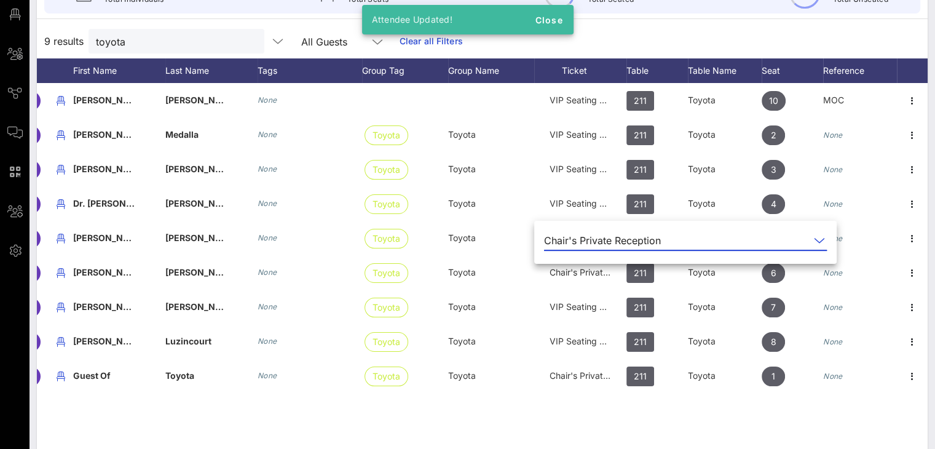
click at [813, 237] on icon at bounding box center [818, 240] width 11 height 15
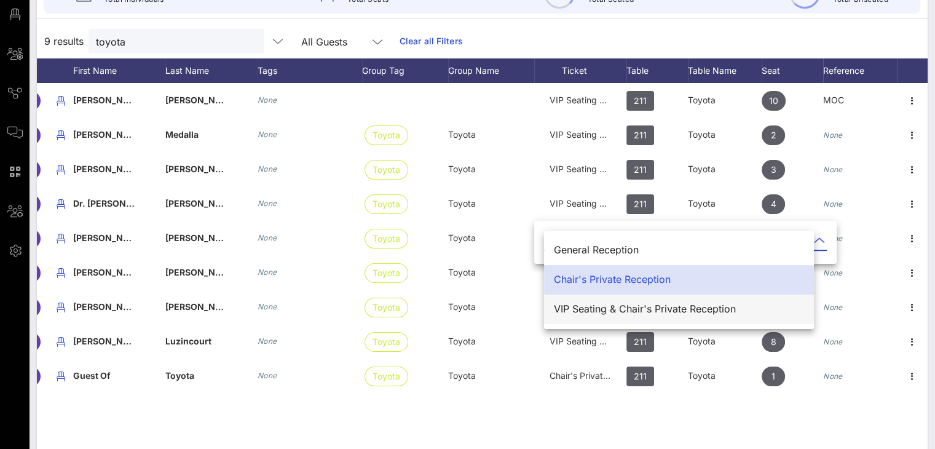
click at [606, 307] on div "VIP Seating & Chair's Private Reception" at bounding box center [679, 309] width 250 height 12
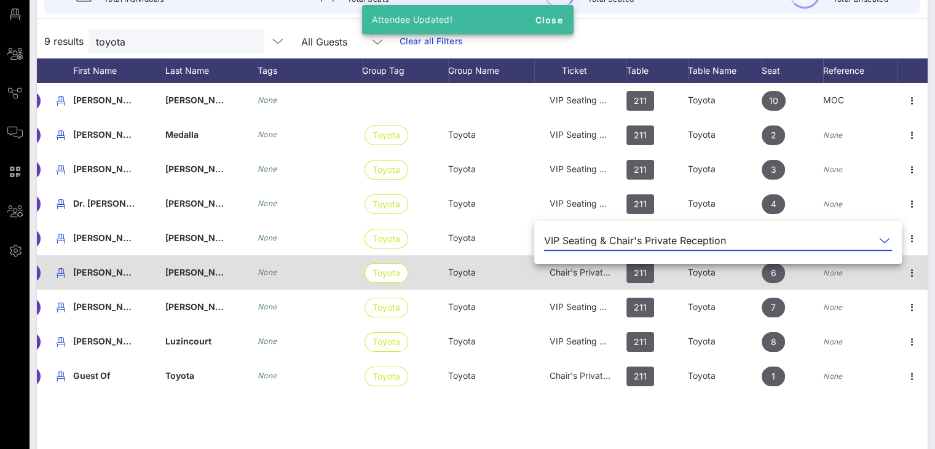
click at [575, 272] on span "Chair's Private Reception" at bounding box center [599, 272] width 101 height 10
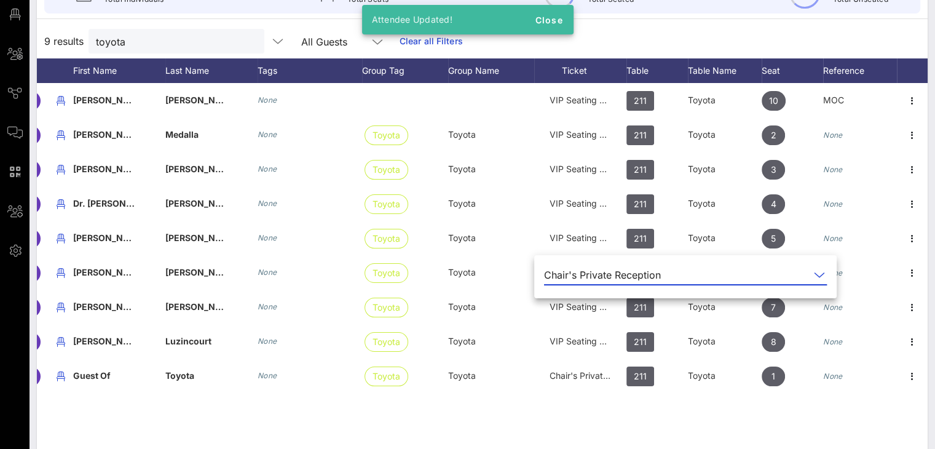
click at [813, 272] on icon at bounding box center [818, 274] width 11 height 15
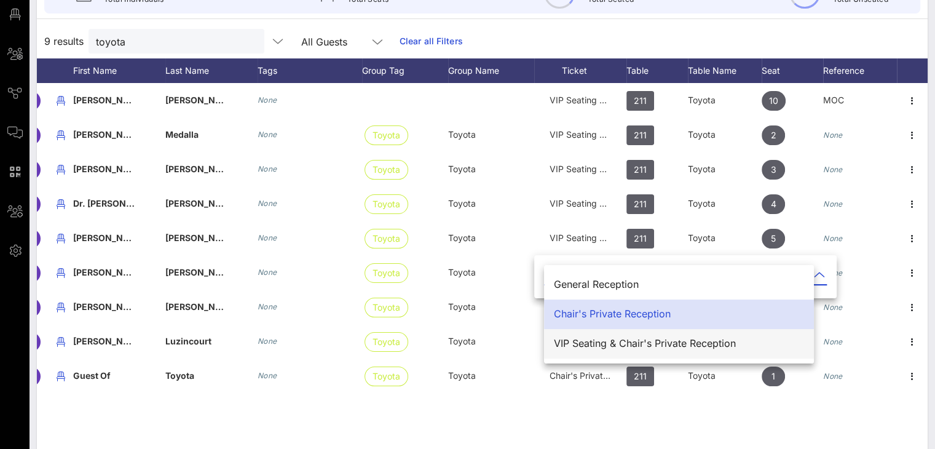
click at [658, 340] on div "VIP Seating & Chair's Private Reception" at bounding box center [679, 343] width 250 height 12
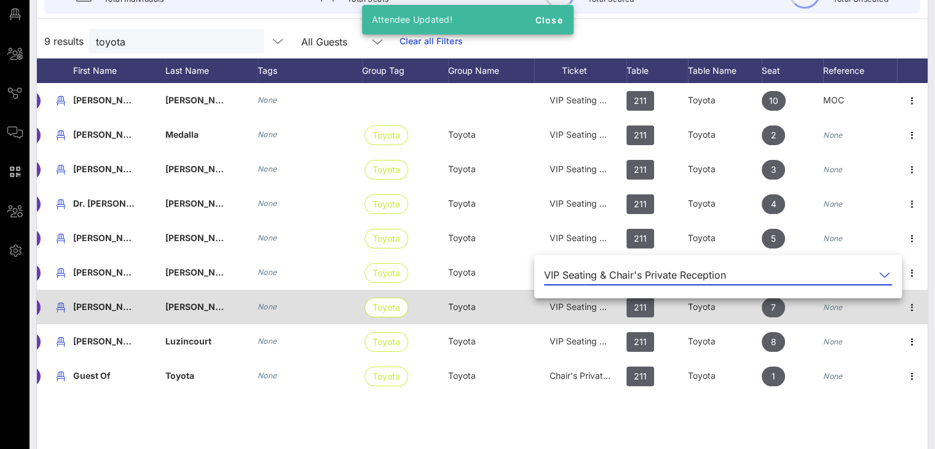
click at [593, 304] on span "VIP Seating & Chair's Private Reception" at bounding box center [628, 306] width 159 height 10
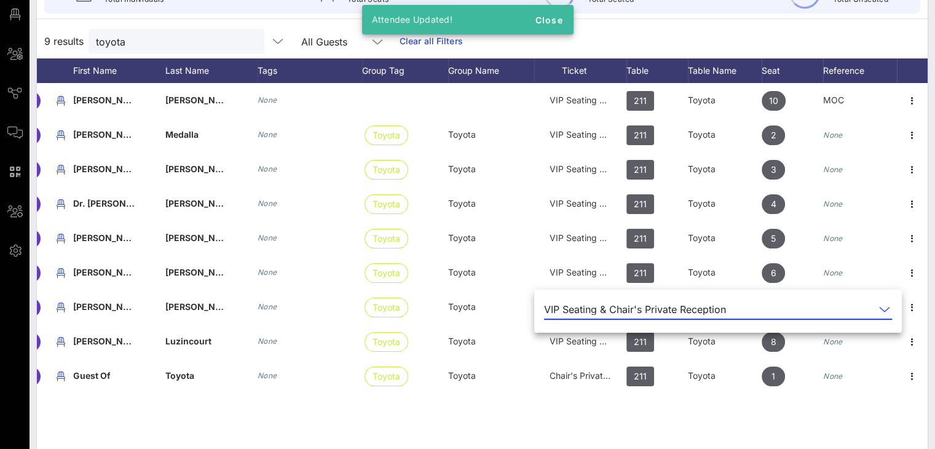
click at [879, 308] on icon at bounding box center [884, 309] width 11 height 15
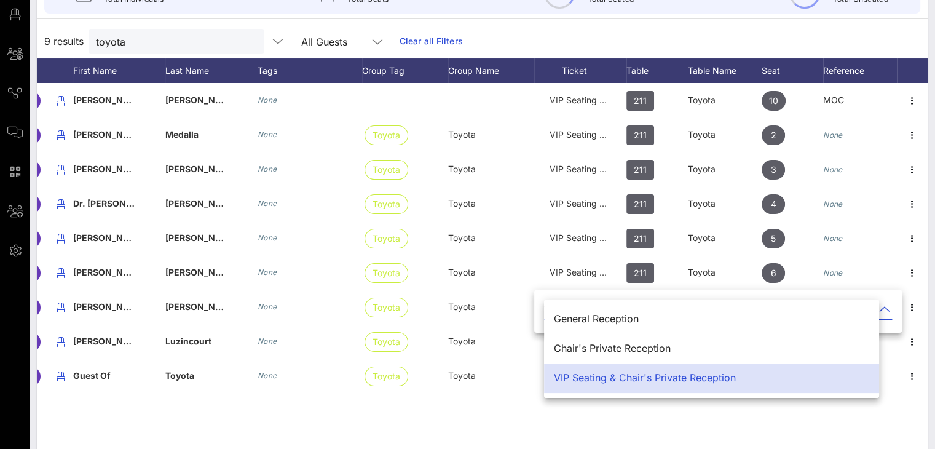
click at [624, 377] on div "VIP Seating & Chair's Private Reception" at bounding box center [711, 378] width 315 height 12
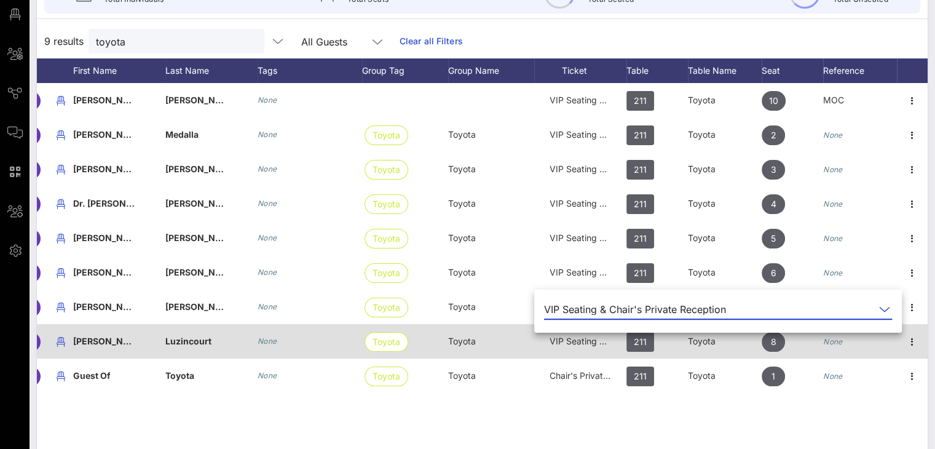
click at [596, 340] on span "VIP Seating & Chair's Private Reception" at bounding box center [628, 340] width 159 height 10
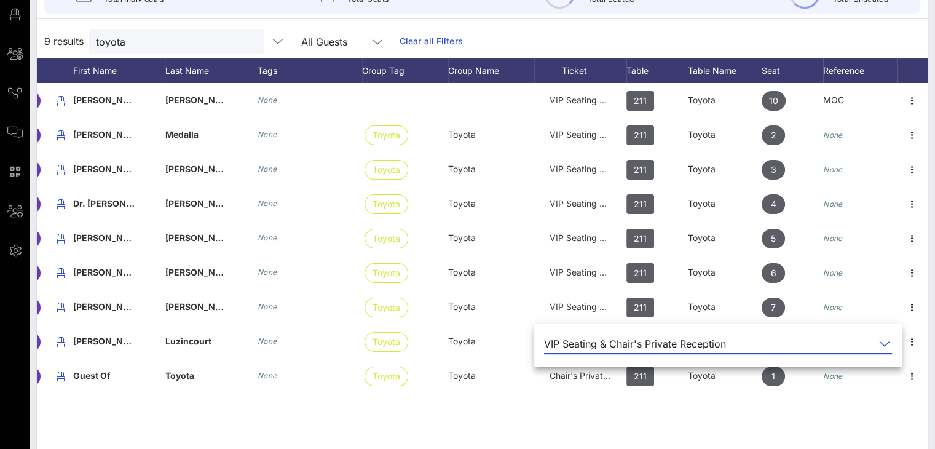
click at [879, 337] on icon at bounding box center [884, 343] width 11 height 15
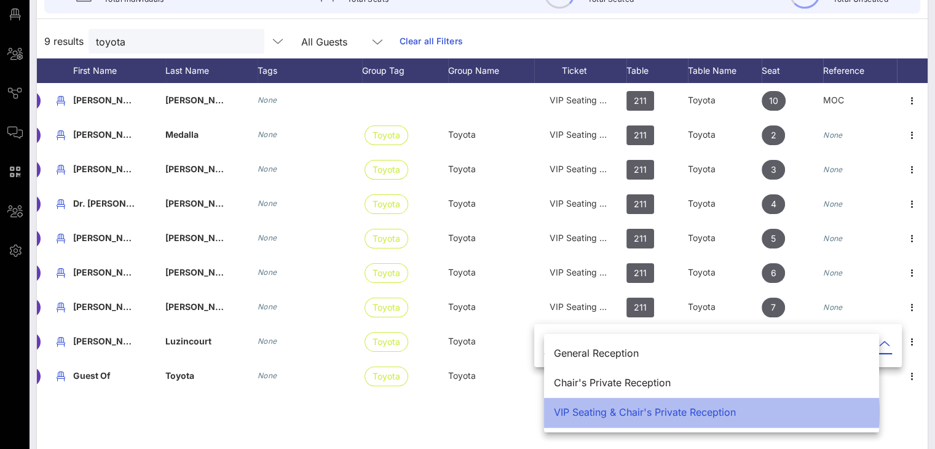
click at [625, 415] on div "VIP Seating & Chair's Private Reception" at bounding box center [711, 412] width 315 height 12
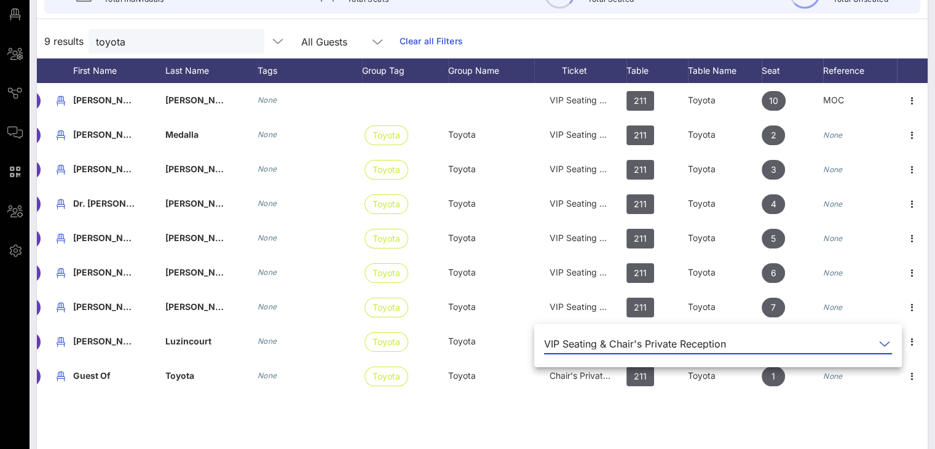
click at [519, 420] on div "V [PERSON_NAME] None VIP Seating & Chair's Private Reception 211 Toyota 10 MOC …" at bounding box center [482, 267] width 890 height 369
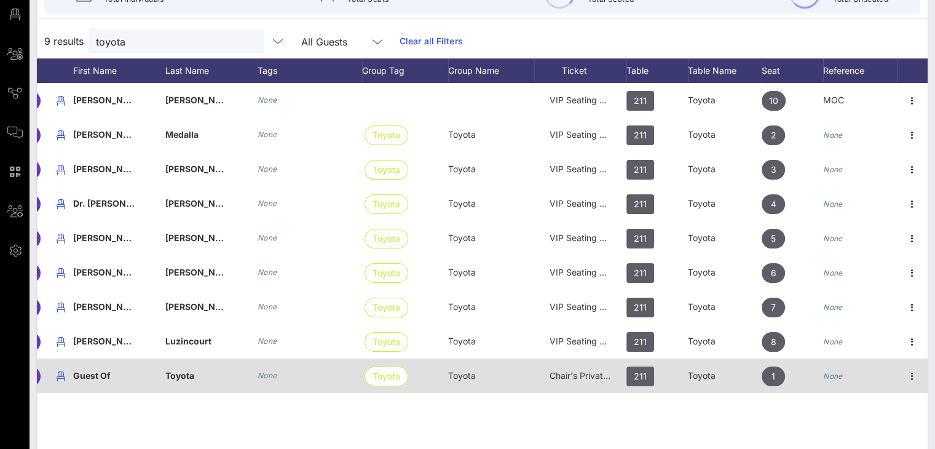
click at [583, 378] on span "Chair's Private Reception" at bounding box center [599, 375] width 101 height 10
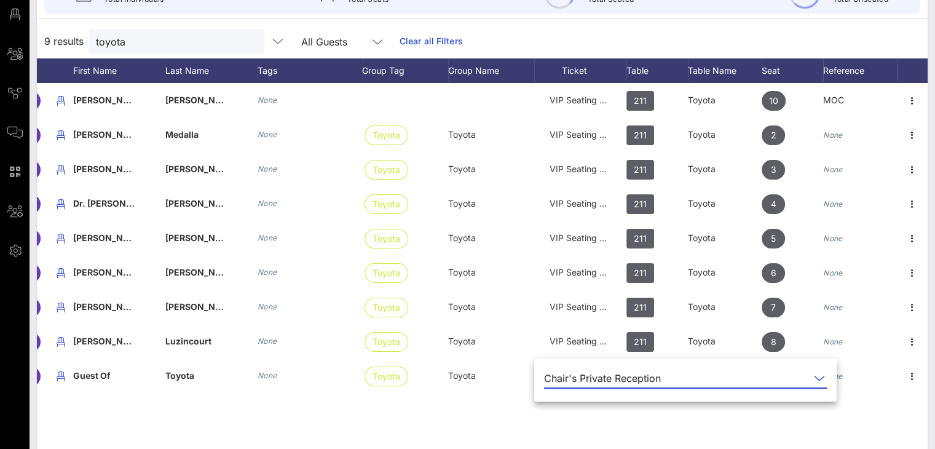
click at [813, 377] on icon at bounding box center [818, 377] width 11 height 15
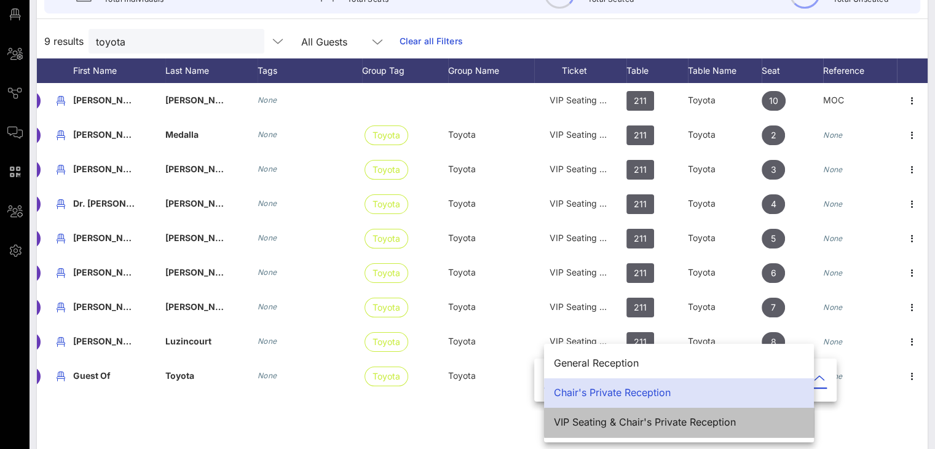
click at [587, 421] on div "VIP Seating & Chair's Private Reception" at bounding box center [679, 422] width 250 height 12
click at [495, 426] on div "V [PERSON_NAME] None VIP Seating & Chair's Private Reception 211 Toyota 10 MOC …" at bounding box center [482, 267] width 890 height 369
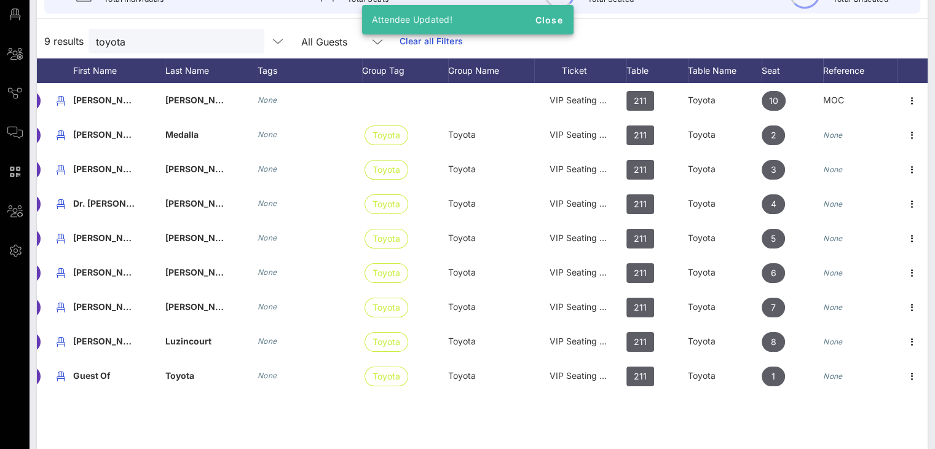
click at [718, 414] on div "V [PERSON_NAME] None VIP Seating & Chair's Private Reception 211 Toyota 10 MOC …" at bounding box center [482, 267] width 890 height 369
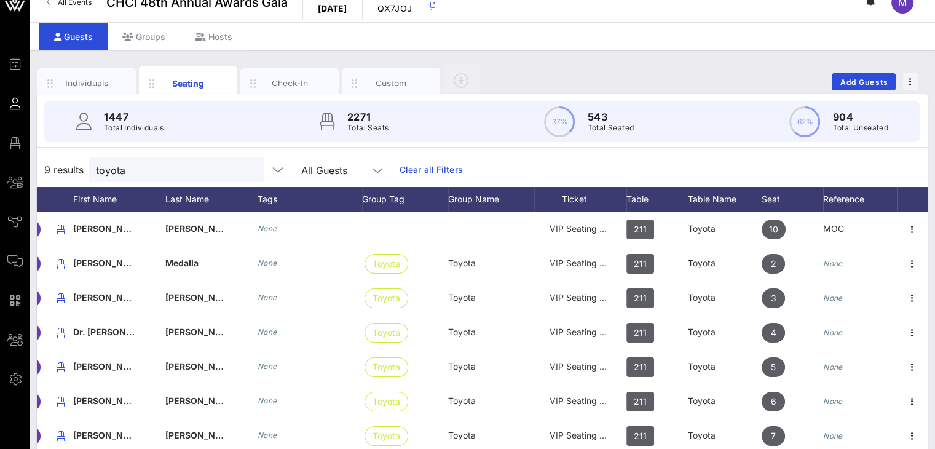
scroll to position [6, 0]
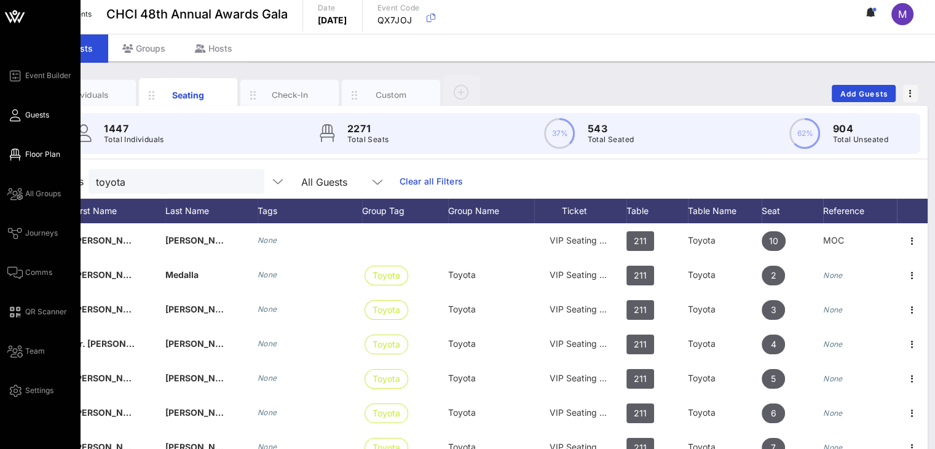
click at [48, 151] on span "Floor Plan" at bounding box center [42, 154] width 35 height 11
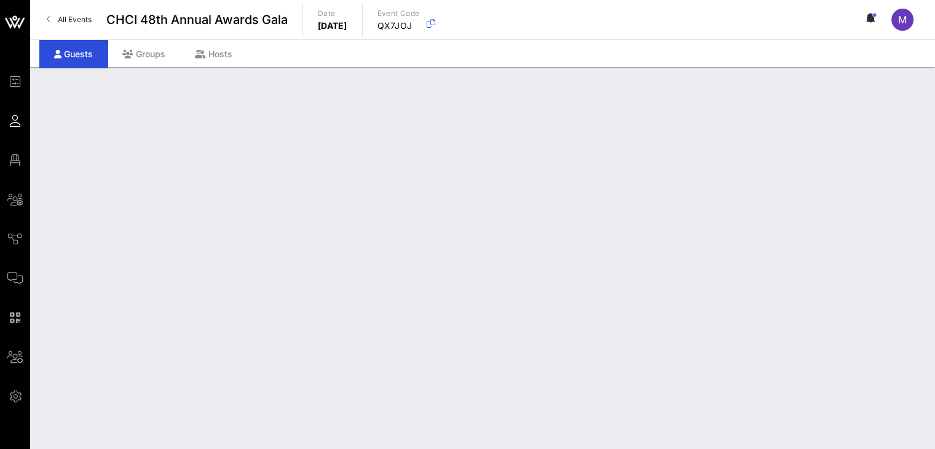
scroll to position [6, 0]
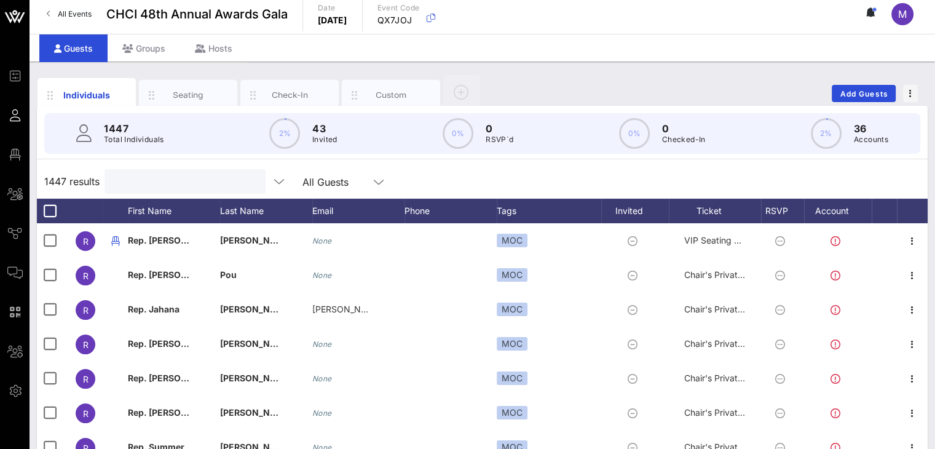
click at [163, 182] on input "text" at bounding box center [184, 181] width 144 height 16
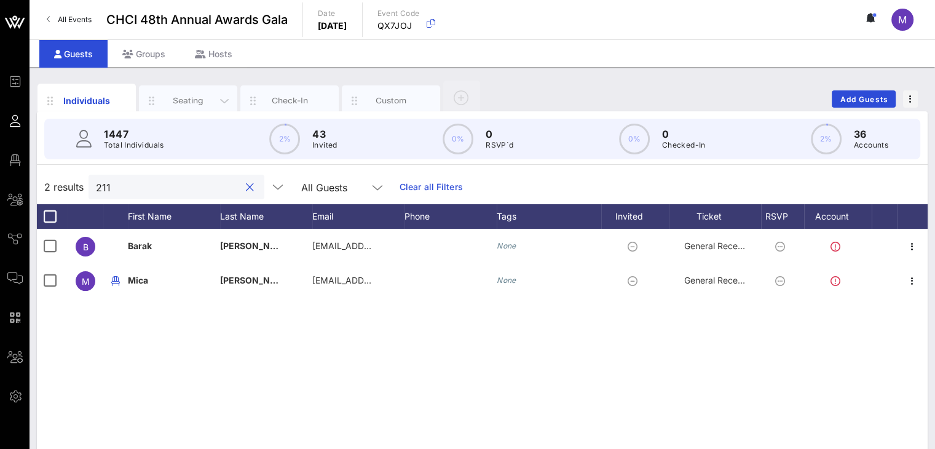
click at [213, 98] on div "Seating" at bounding box center [188, 101] width 55 height 12
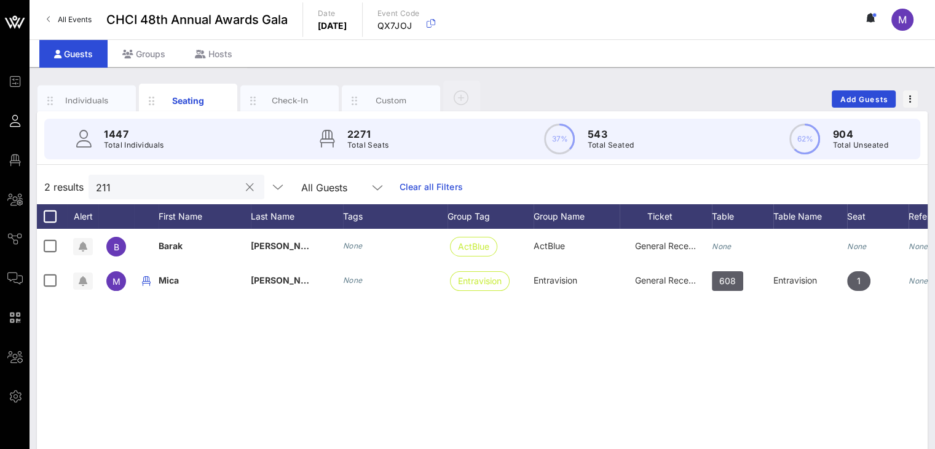
click at [136, 191] on input "211" at bounding box center [168, 187] width 144 height 16
drag, startPoint x: 107, startPoint y: 183, endPoint x: 61, endPoint y: 180, distance: 46.2
click at [61, 180] on div "2 results 211 All Guests Clear all Filters" at bounding box center [482, 187] width 890 height 34
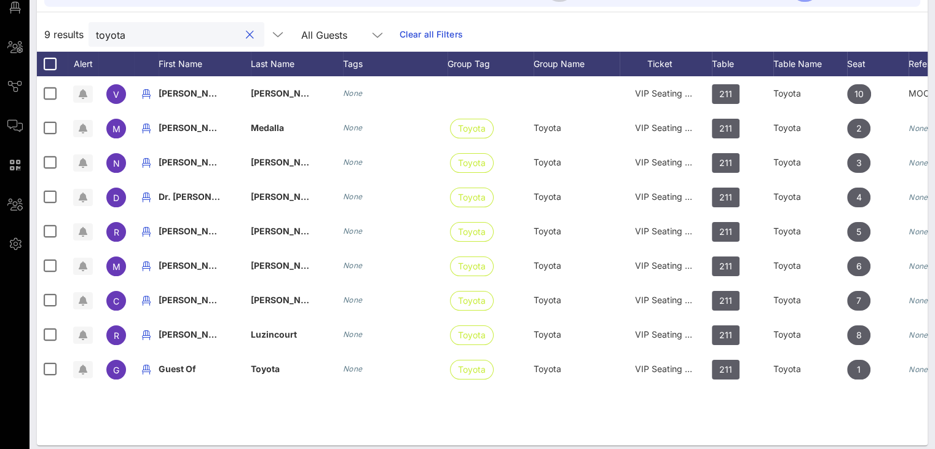
scroll to position [151, 0]
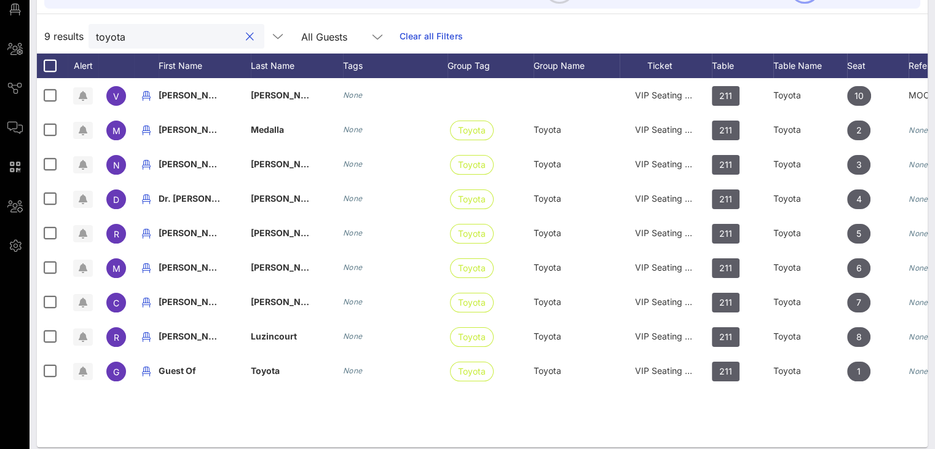
drag, startPoint x: 133, startPoint y: 33, endPoint x: 76, endPoint y: 25, distance: 57.1
click at [76, 25] on div "9 results toyota All Guests Clear all Filters" at bounding box center [482, 36] width 890 height 34
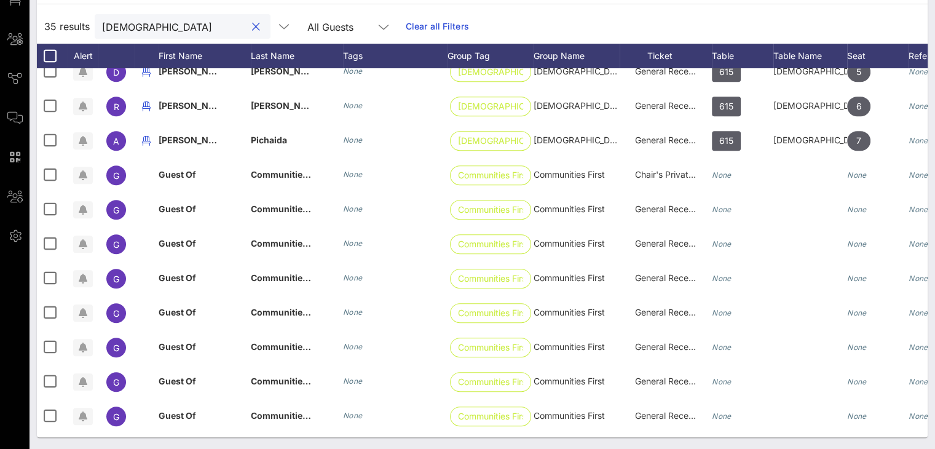
scroll to position [845, 0]
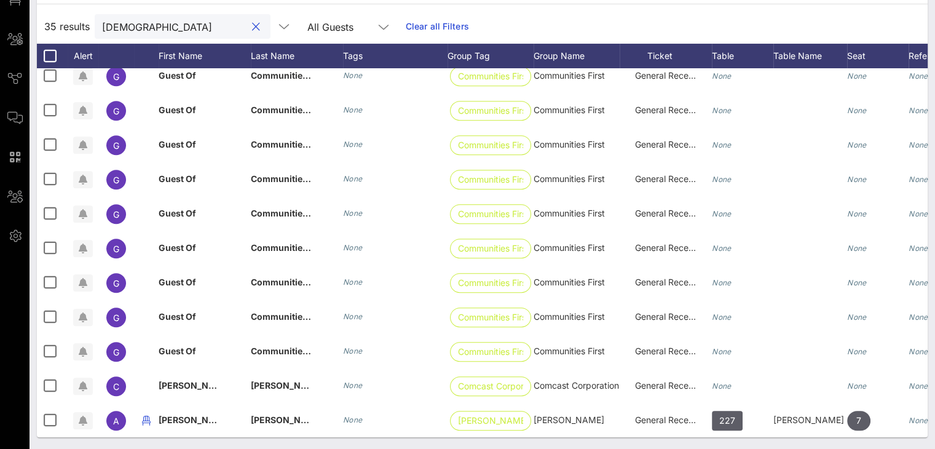
drag, startPoint x: 141, startPoint y: 25, endPoint x: 106, endPoint y: 25, distance: 34.4
click at [106, 25] on input "[DEMOGRAPHIC_DATA]" at bounding box center [174, 26] width 144 height 16
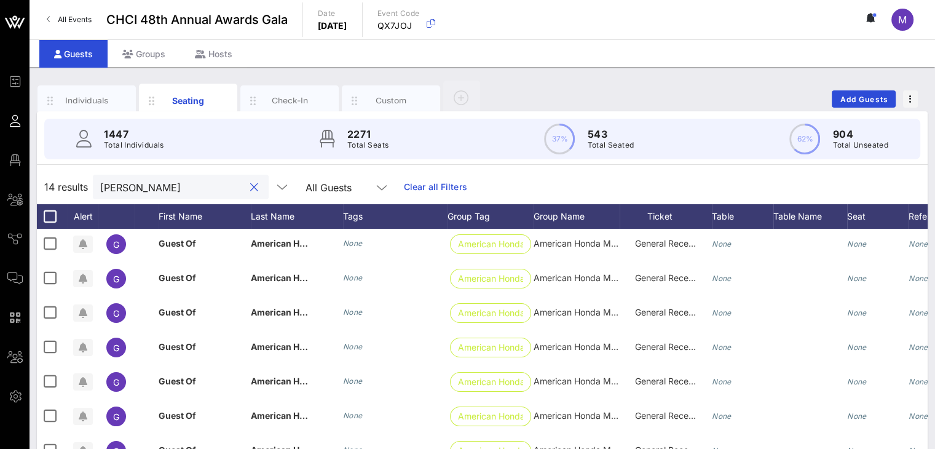
scroll to position [0, 0]
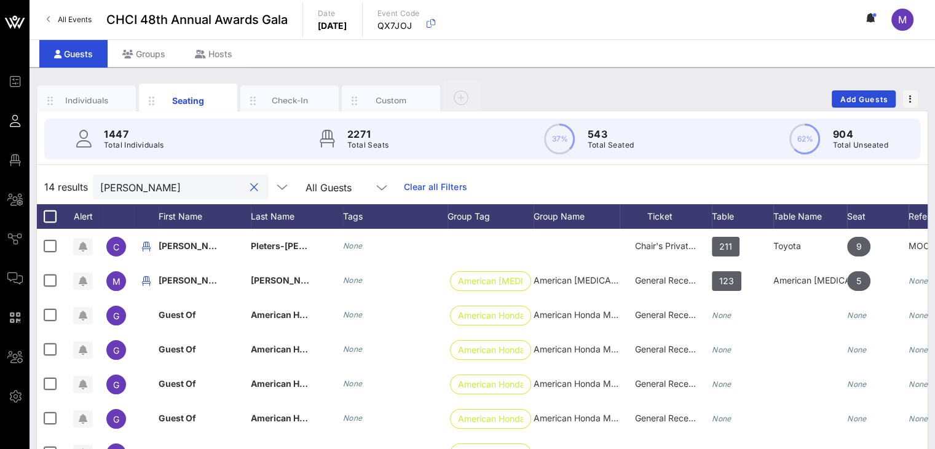
type input "[PERSON_NAME]"
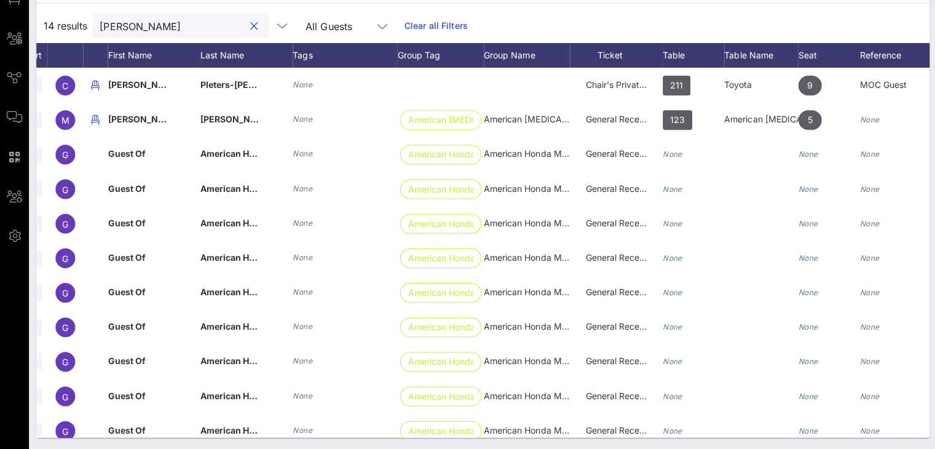
scroll to position [0, 85]
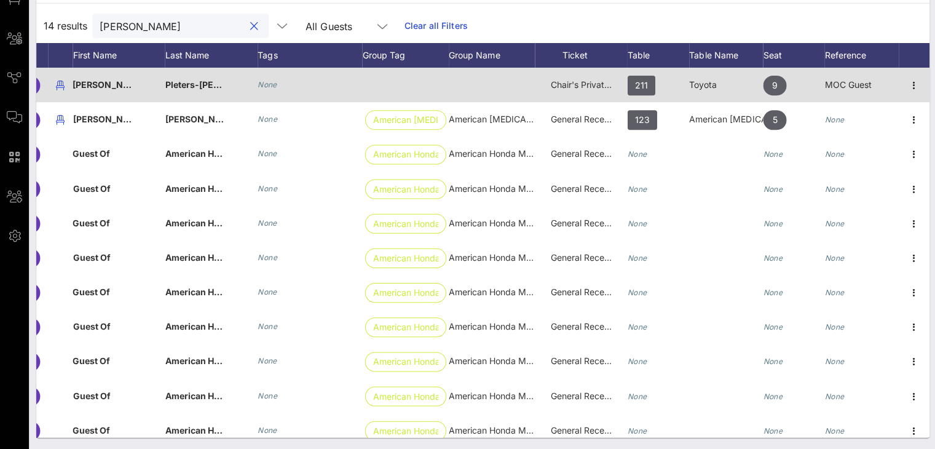
click at [581, 85] on span "Chair's Private Reception" at bounding box center [599, 85] width 101 height 10
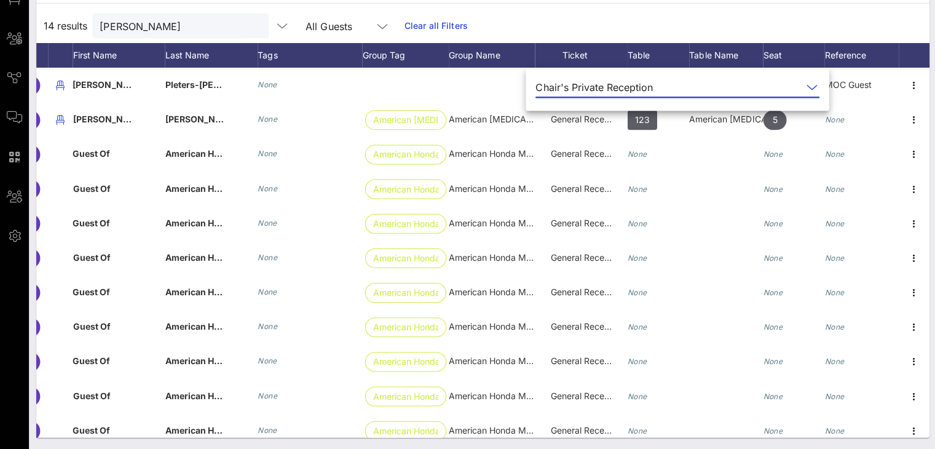
click at [804, 84] on icon at bounding box center [809, 87] width 11 height 15
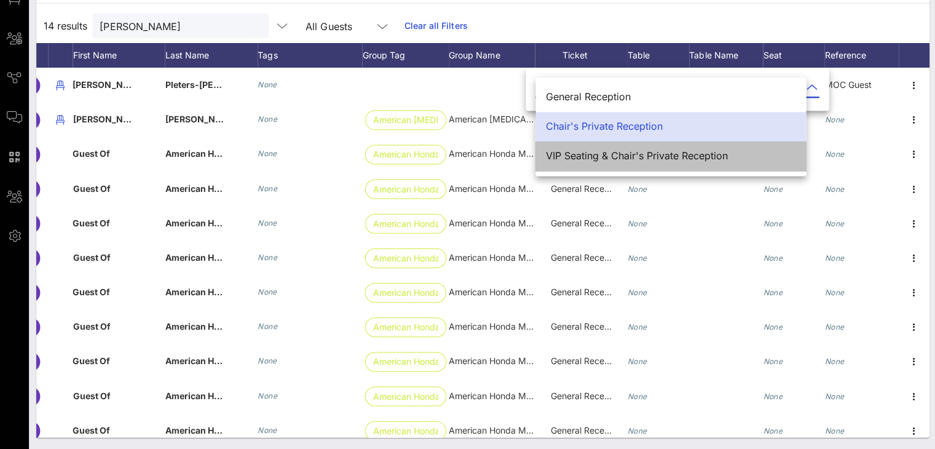
click at [666, 157] on div "VIP Seating & Chair's Private Reception" at bounding box center [669, 157] width 250 height 12
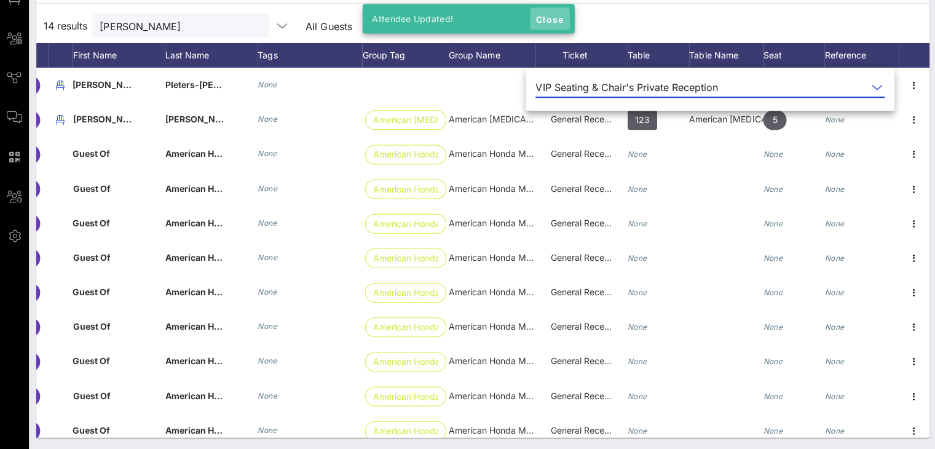
click at [547, 14] on button "Close" at bounding box center [548, 20] width 39 height 22
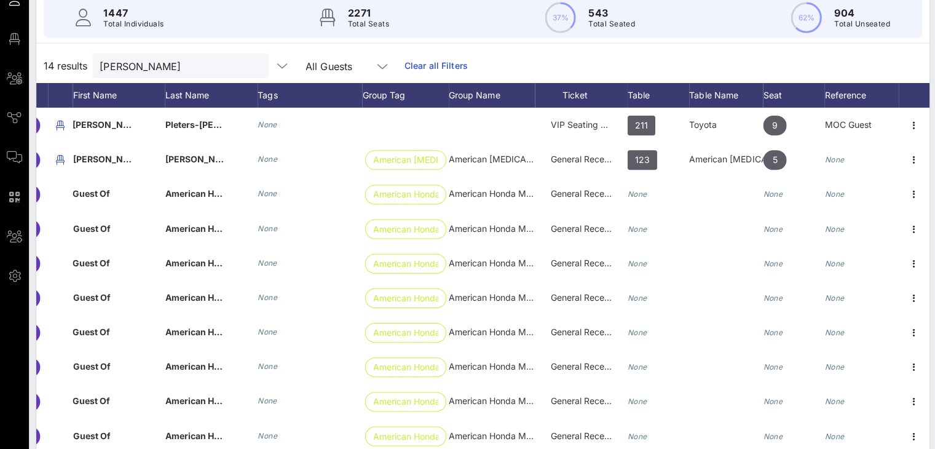
scroll to position [0, 0]
